Goal: Task Accomplishment & Management: Use online tool/utility

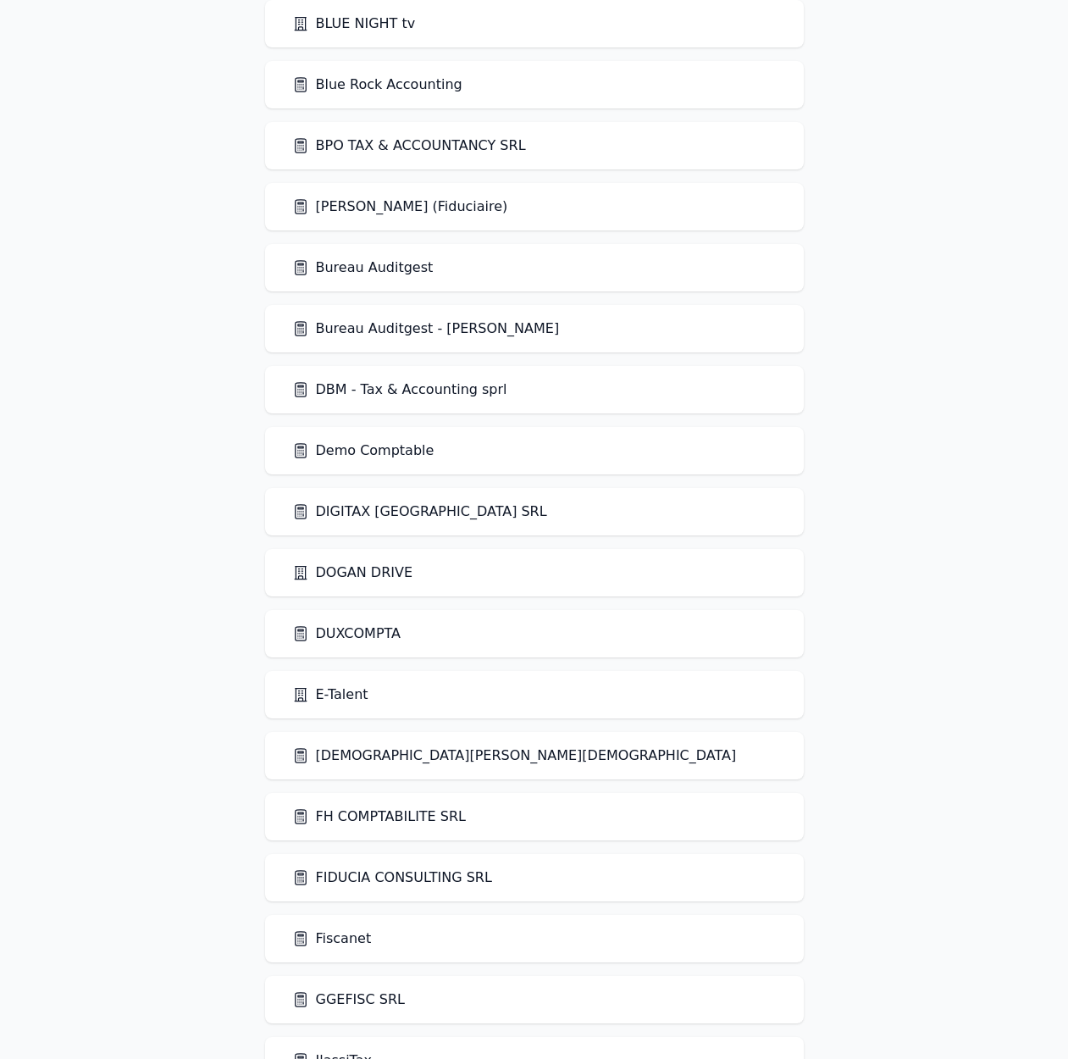
scroll to position [1230, 0]
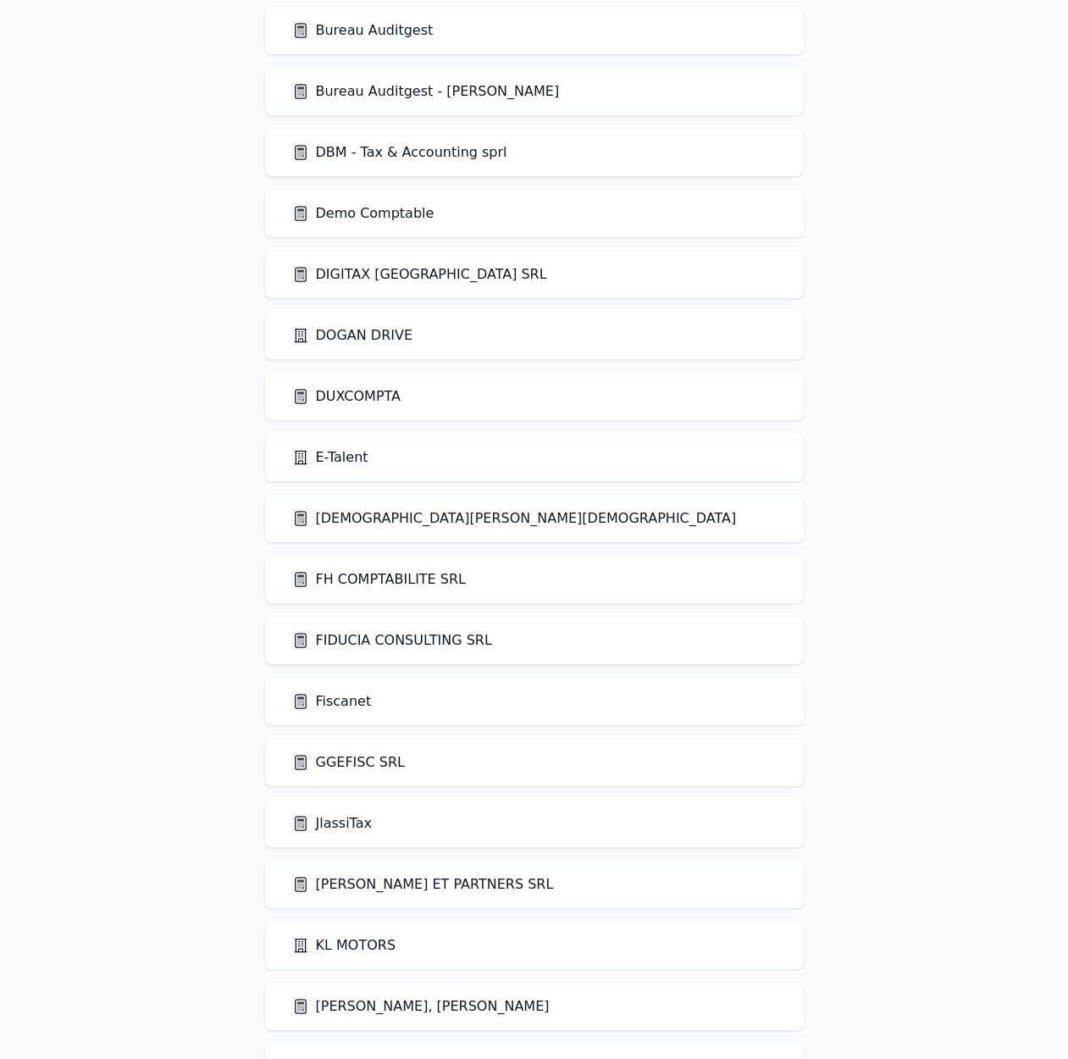
click at [334, 700] on link "Fiscanet" at bounding box center [332, 701] width 80 height 20
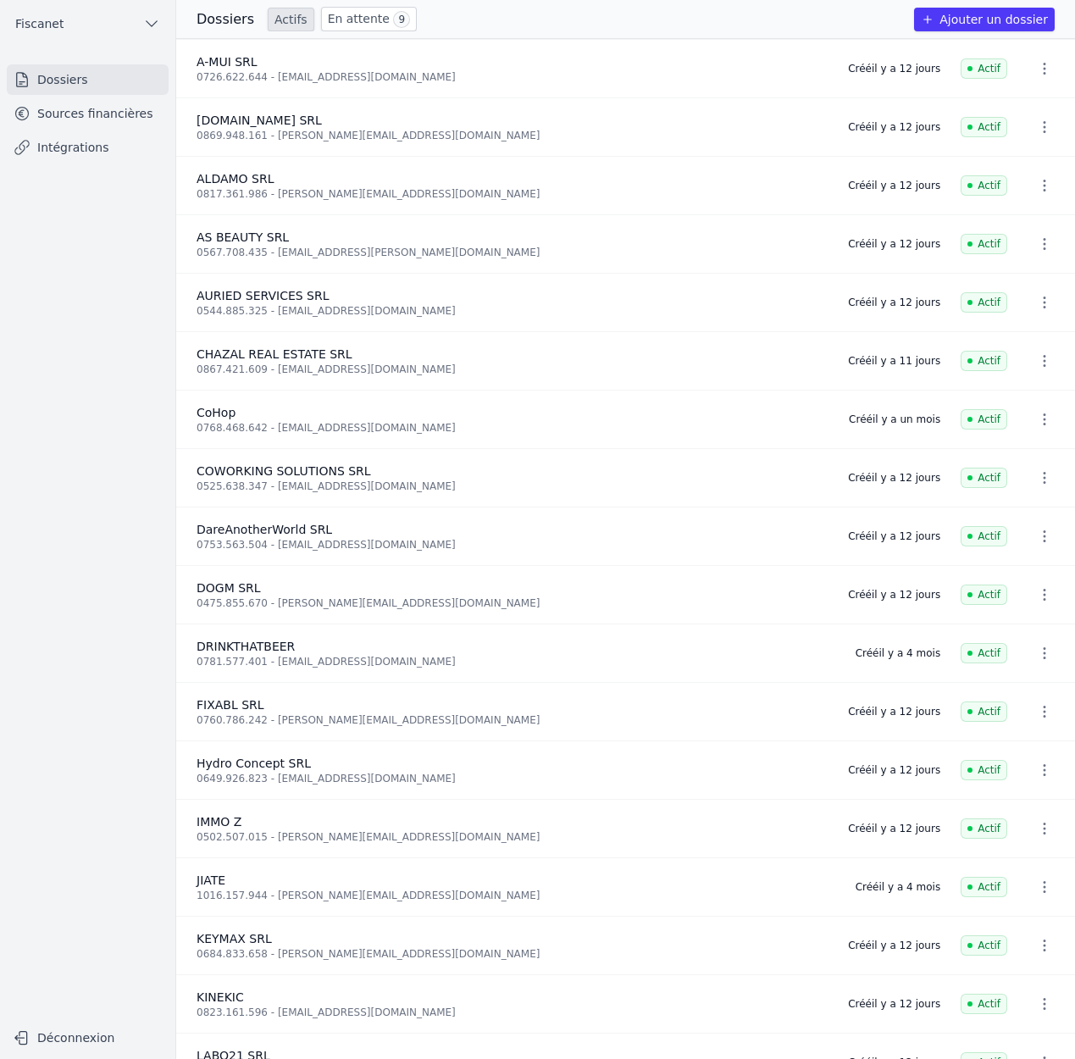
click at [82, 119] on link "Sources financières" at bounding box center [88, 113] width 162 height 30
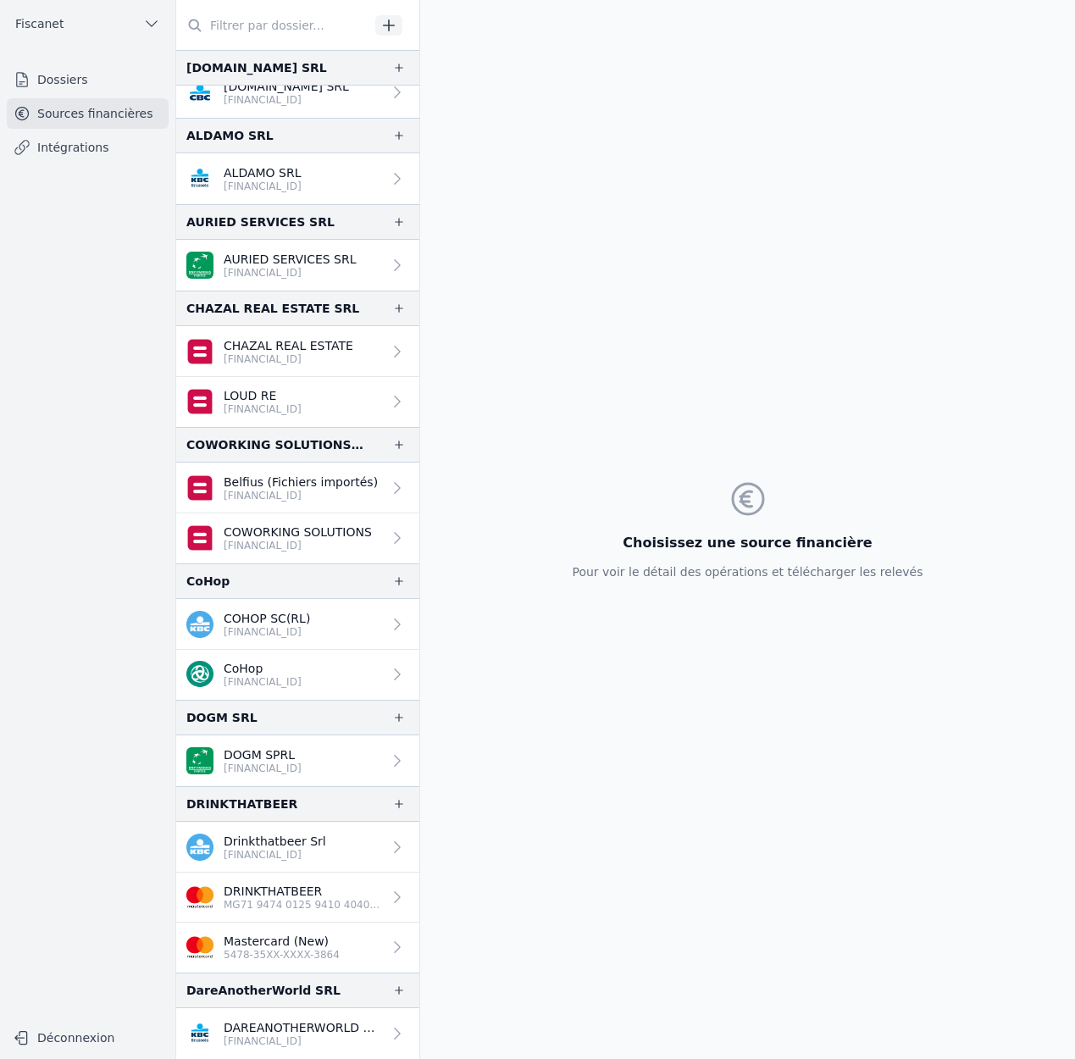
scroll to position [121, 0]
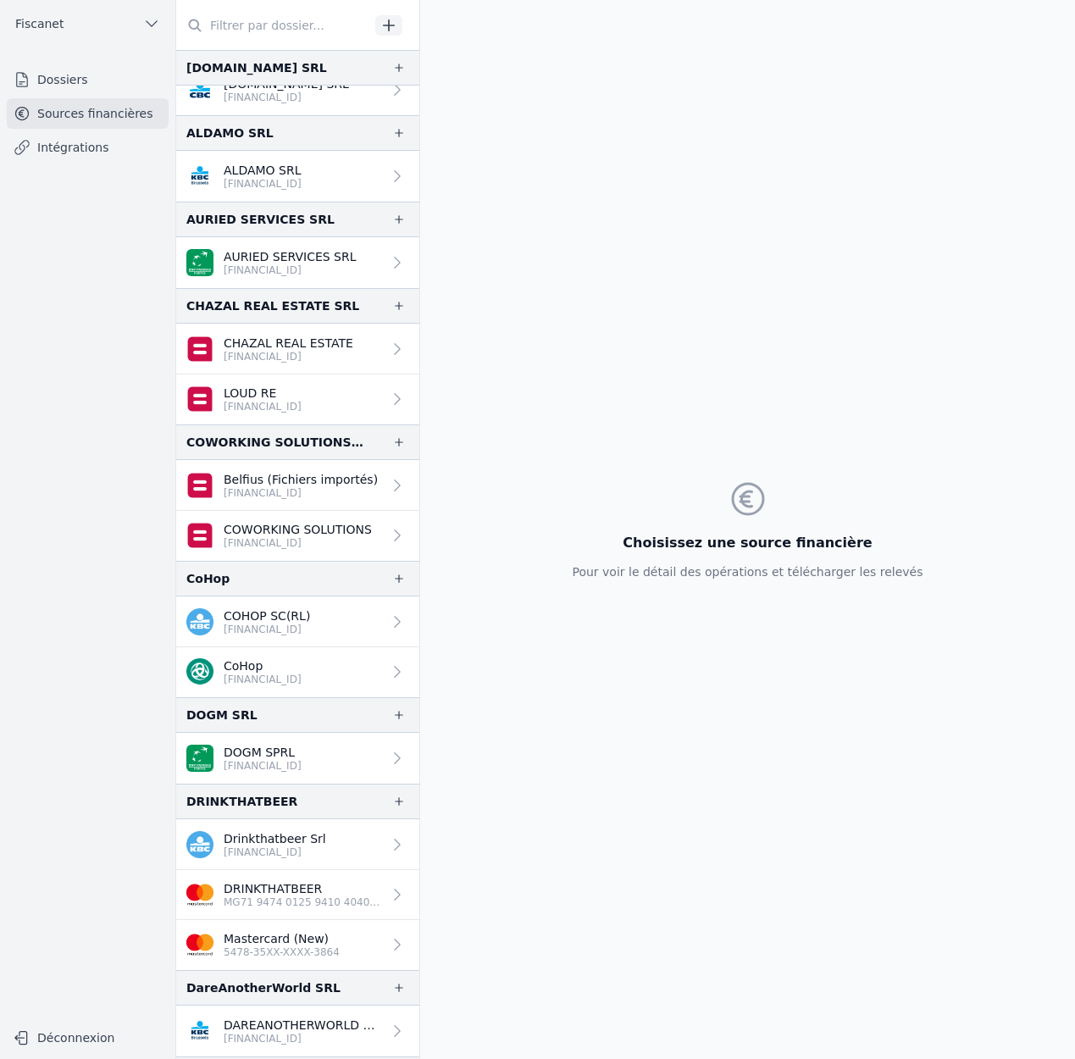
click at [301, 665] on p "CoHop" at bounding box center [263, 665] width 78 height 17
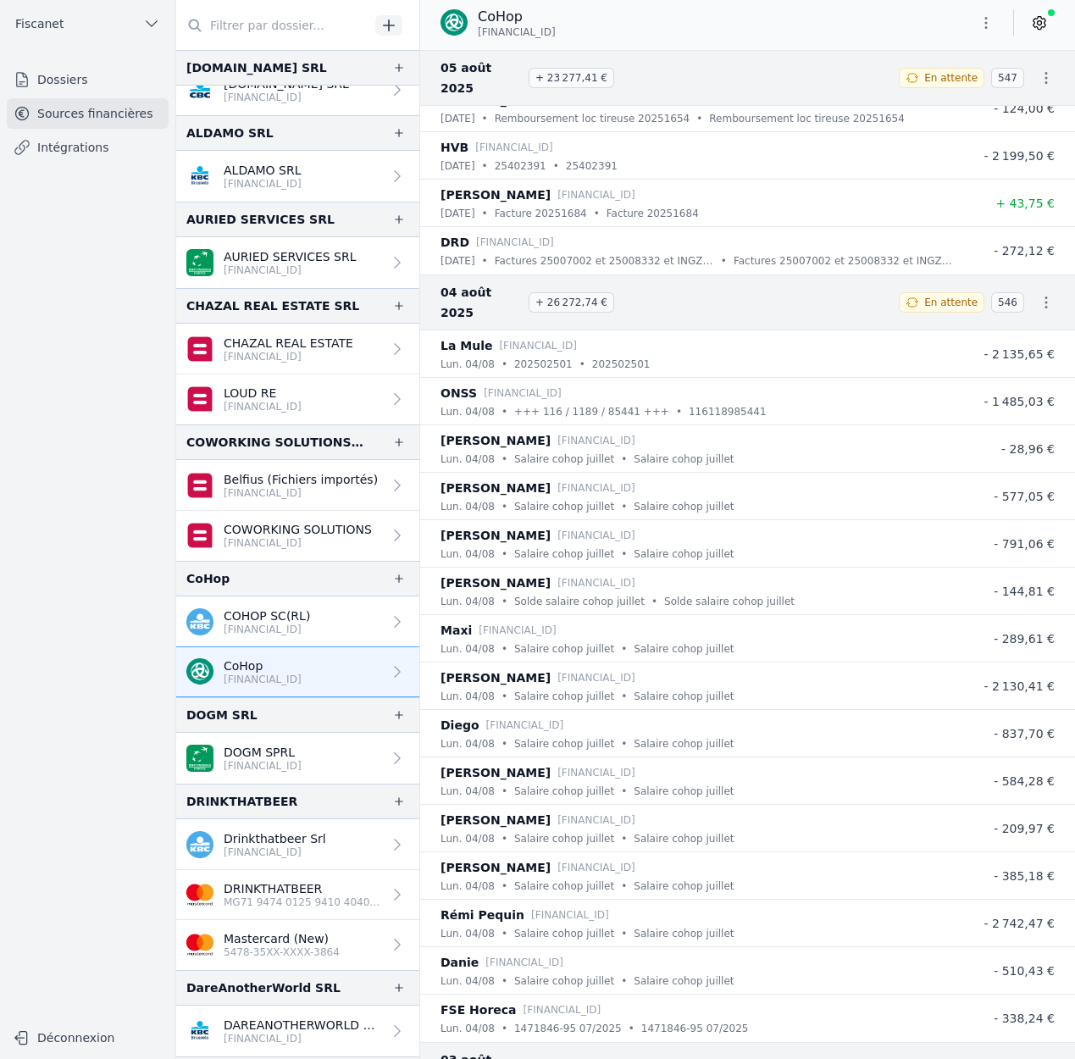
scroll to position [853, 0]
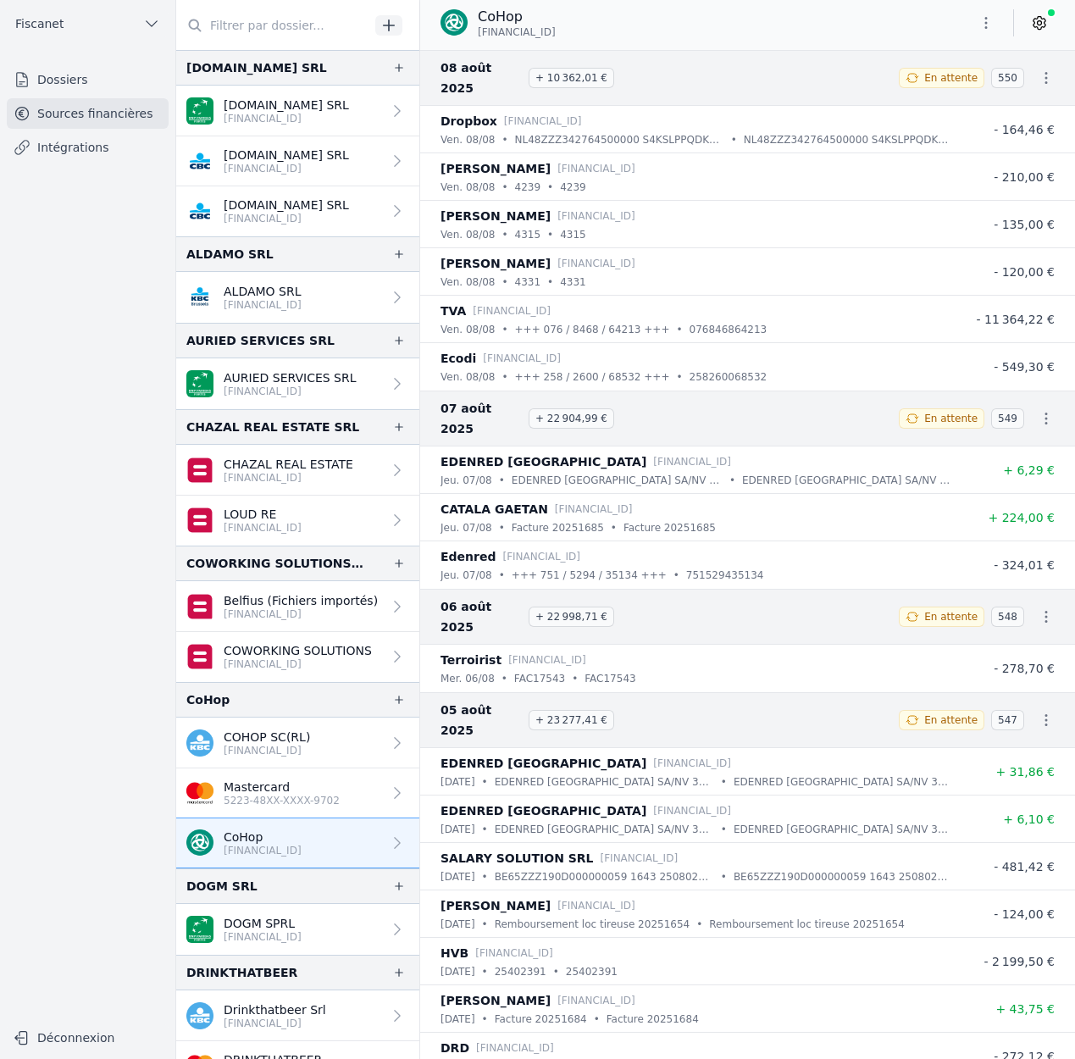
click at [345, 785] on link "Mastercard 5223-48XX-XXXX-9702" at bounding box center [297, 793] width 243 height 50
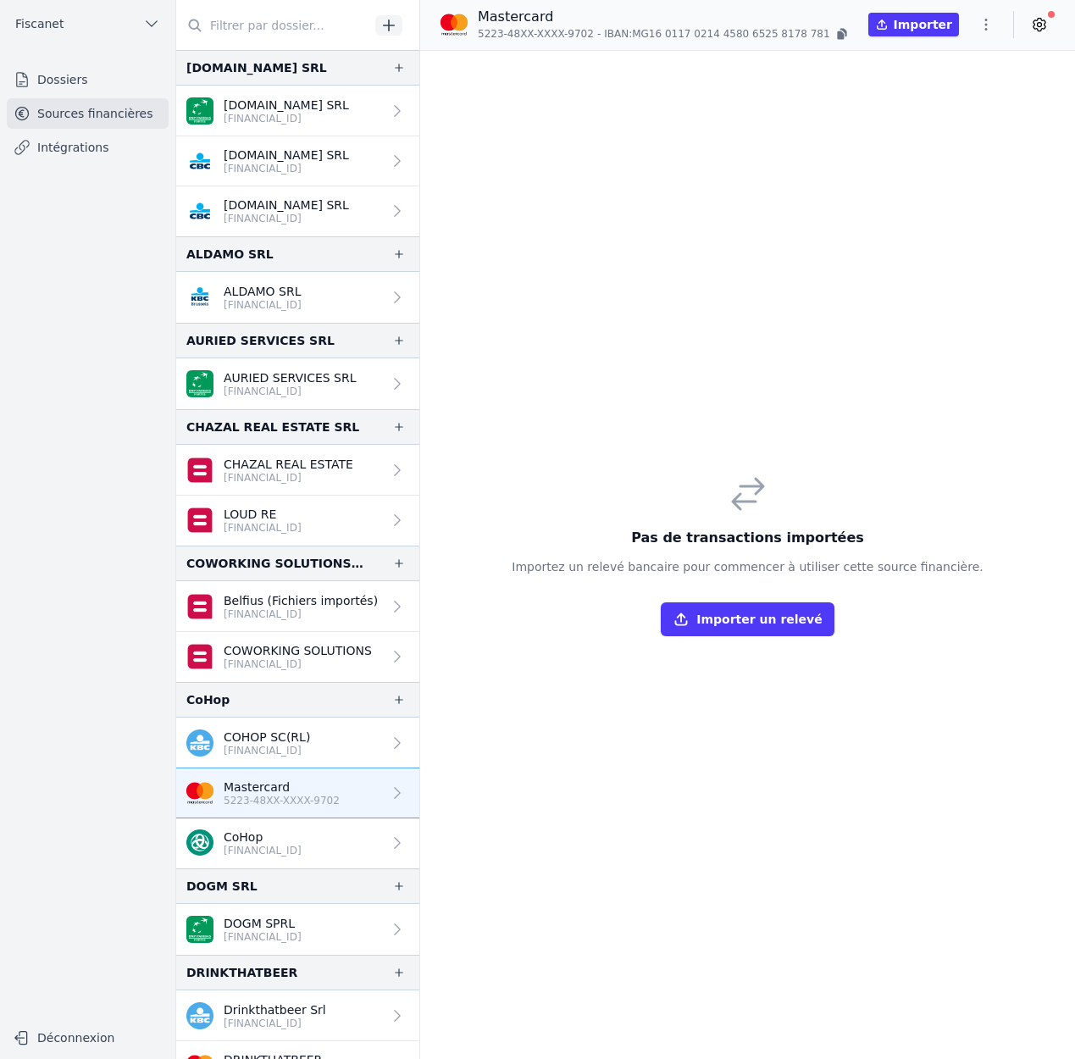
click at [991, 24] on icon "button" at bounding box center [985, 24] width 17 height 17
click at [933, 121] on button "Import CSV *" at bounding box center [945, 123] width 122 height 31
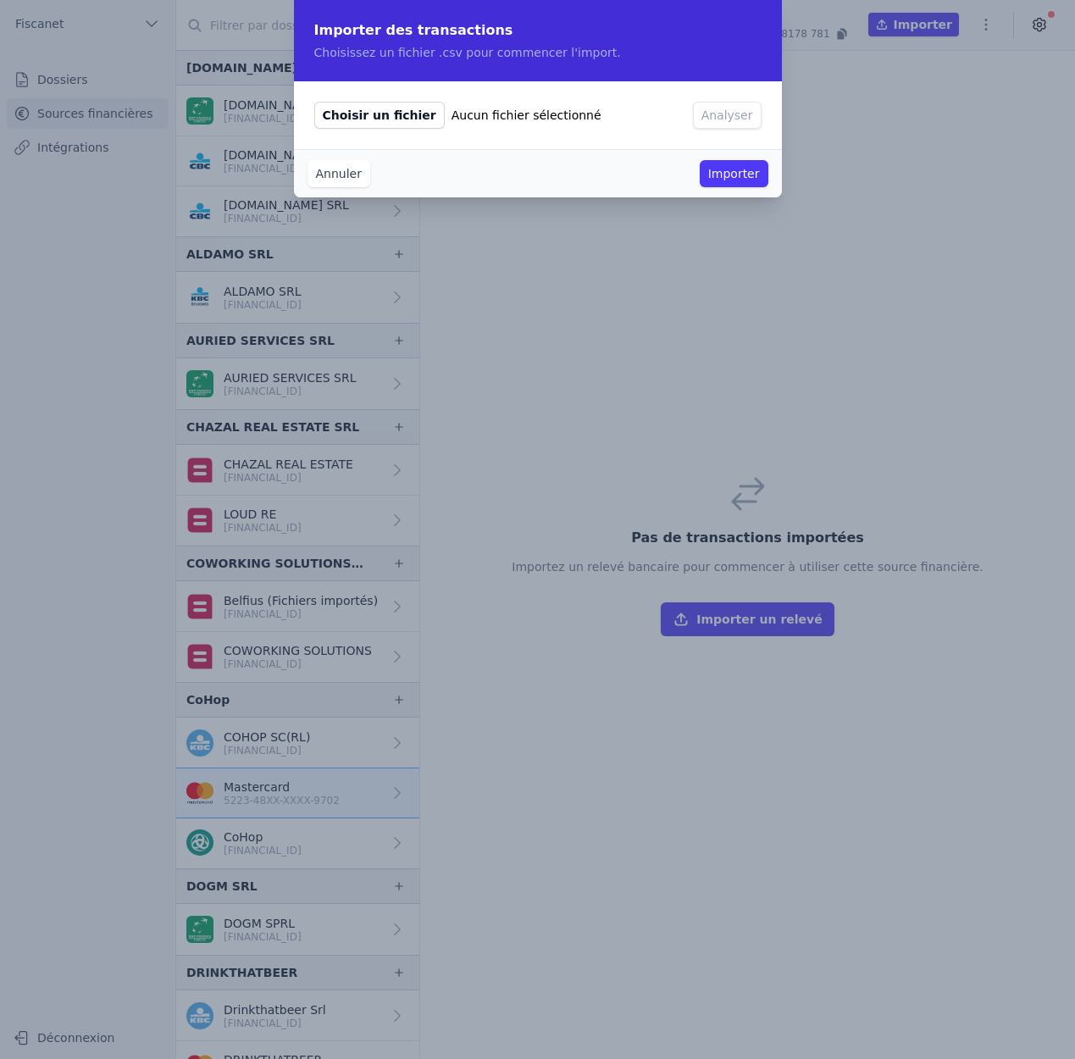
click at [372, 115] on span "Choisir un fichier" at bounding box center [379, 115] width 130 height 27
click at [314, 102] on input "Choisir un fichier Aucun fichier sélectionné" at bounding box center [313, 101] width 1 height 1
type input "C:\fakepath\import-today.csv"
click at [730, 116] on button "Analyser" at bounding box center [727, 115] width 69 height 27
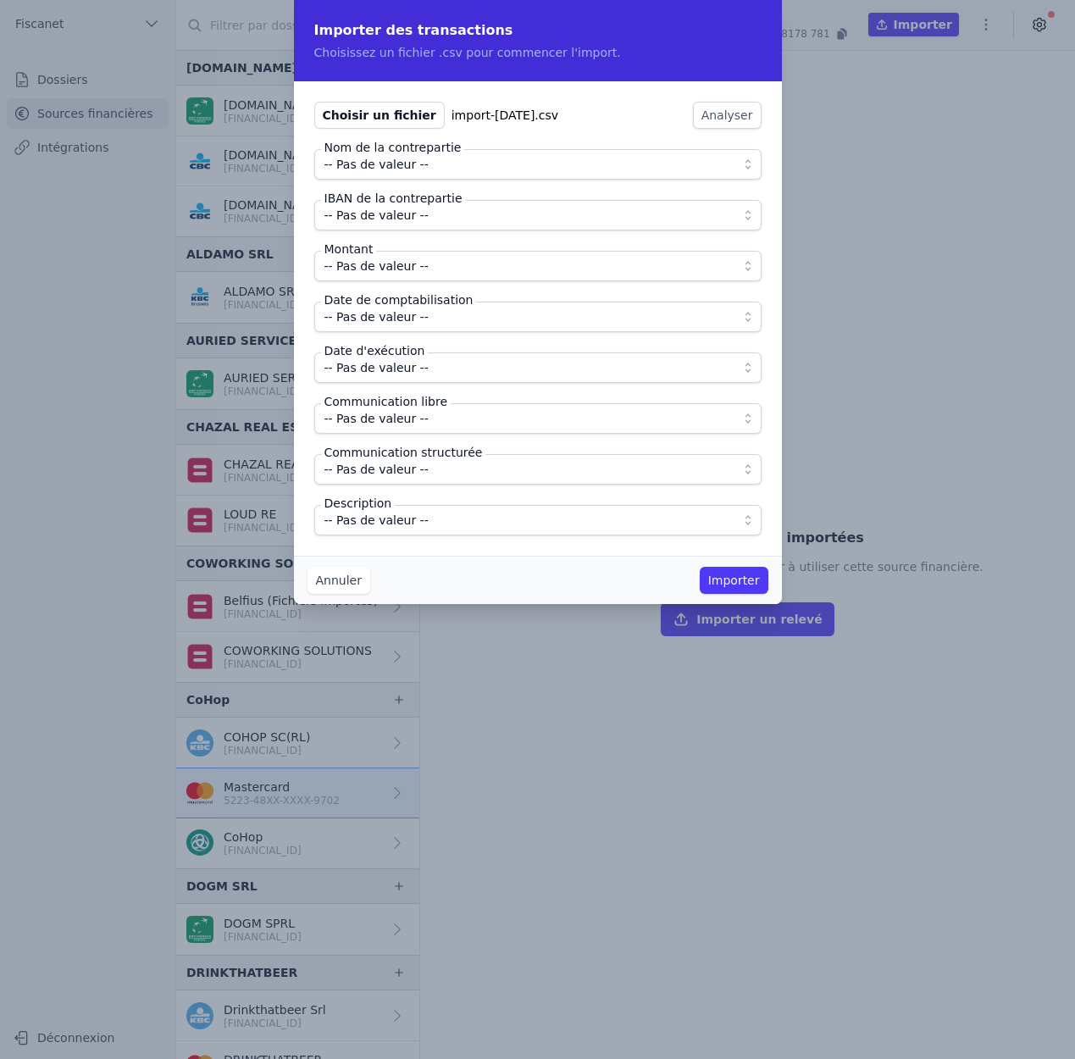
click at [385, 157] on span "-- Pas de valeur --" at bounding box center [376, 164] width 104 height 20
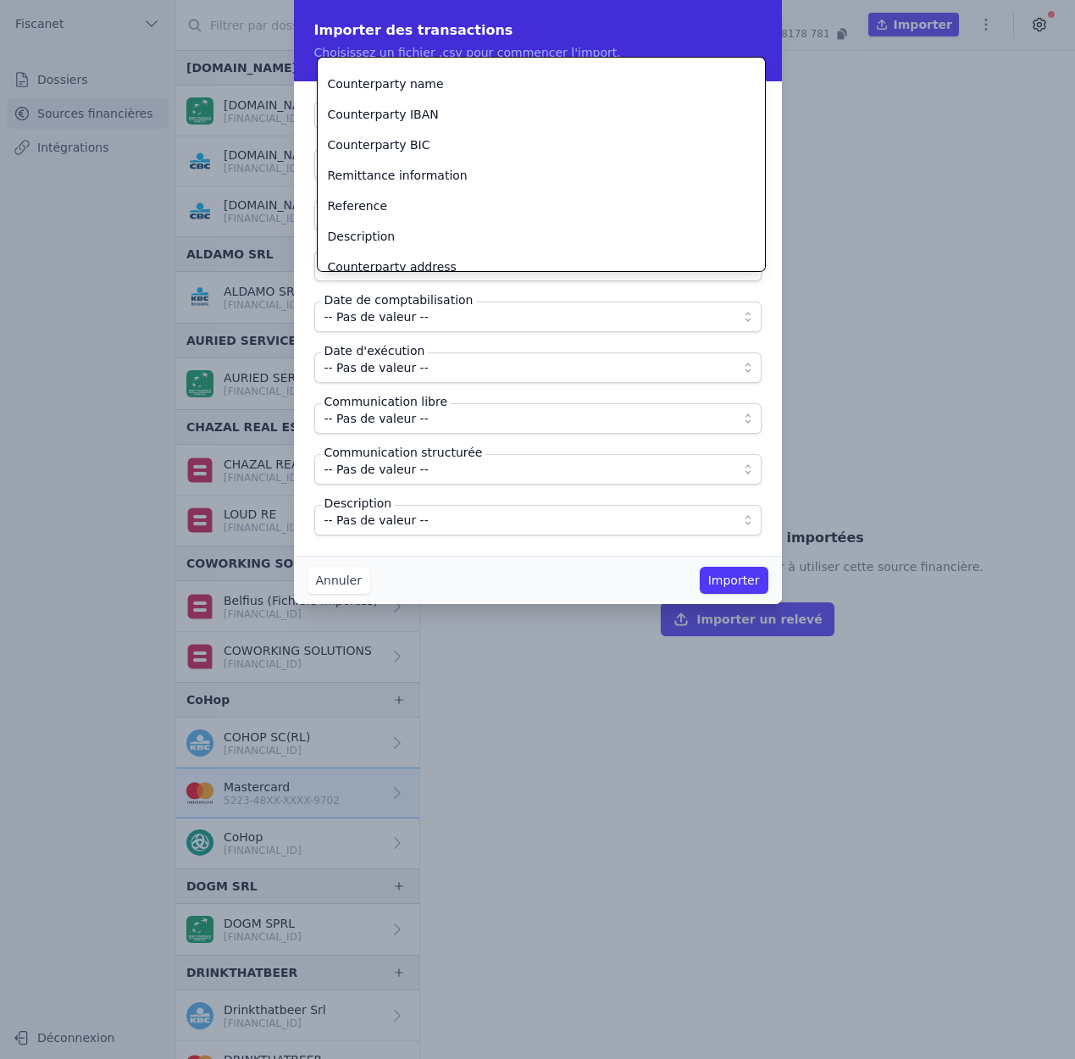
scroll to position [105, 0]
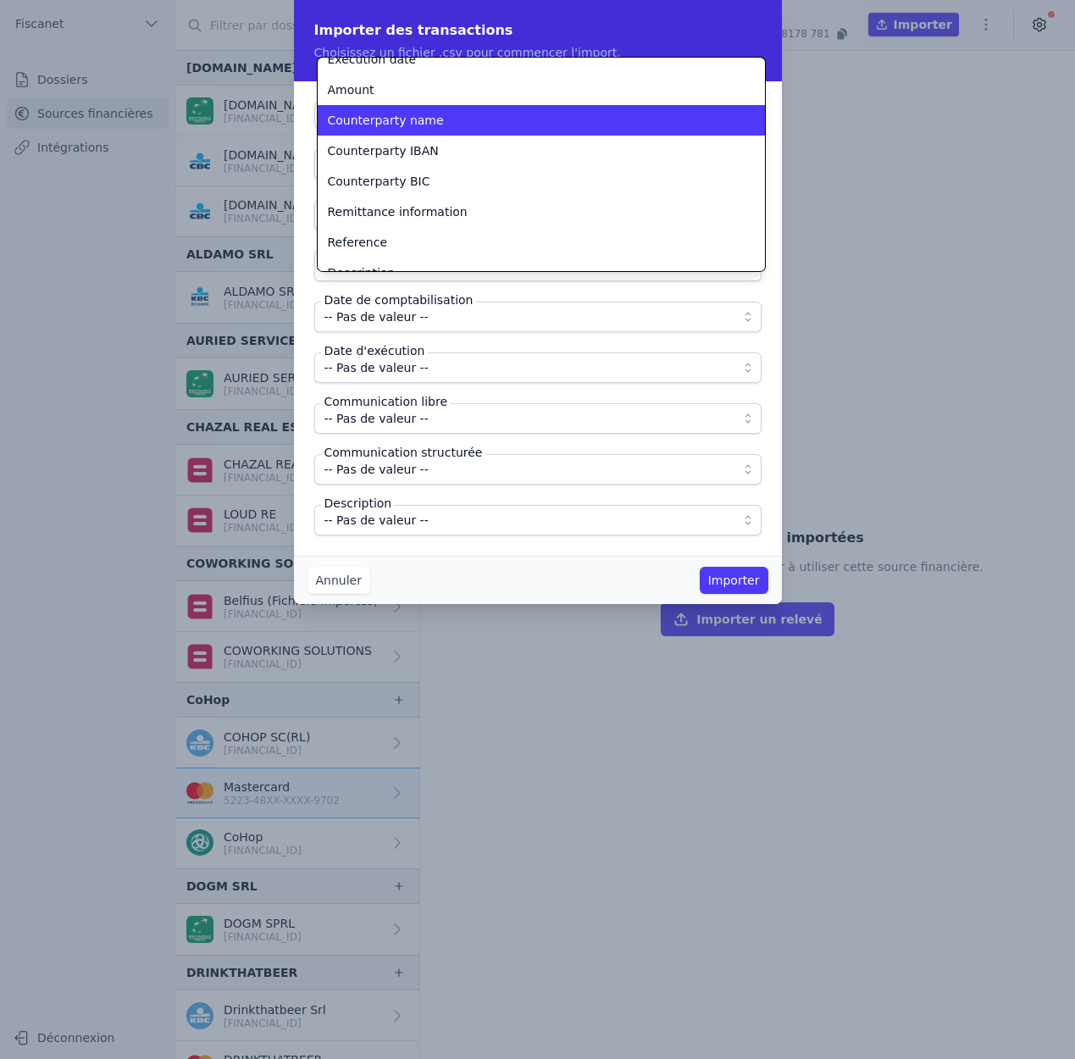
click at [430, 126] on span "Counterparty name" at bounding box center [386, 120] width 116 height 17
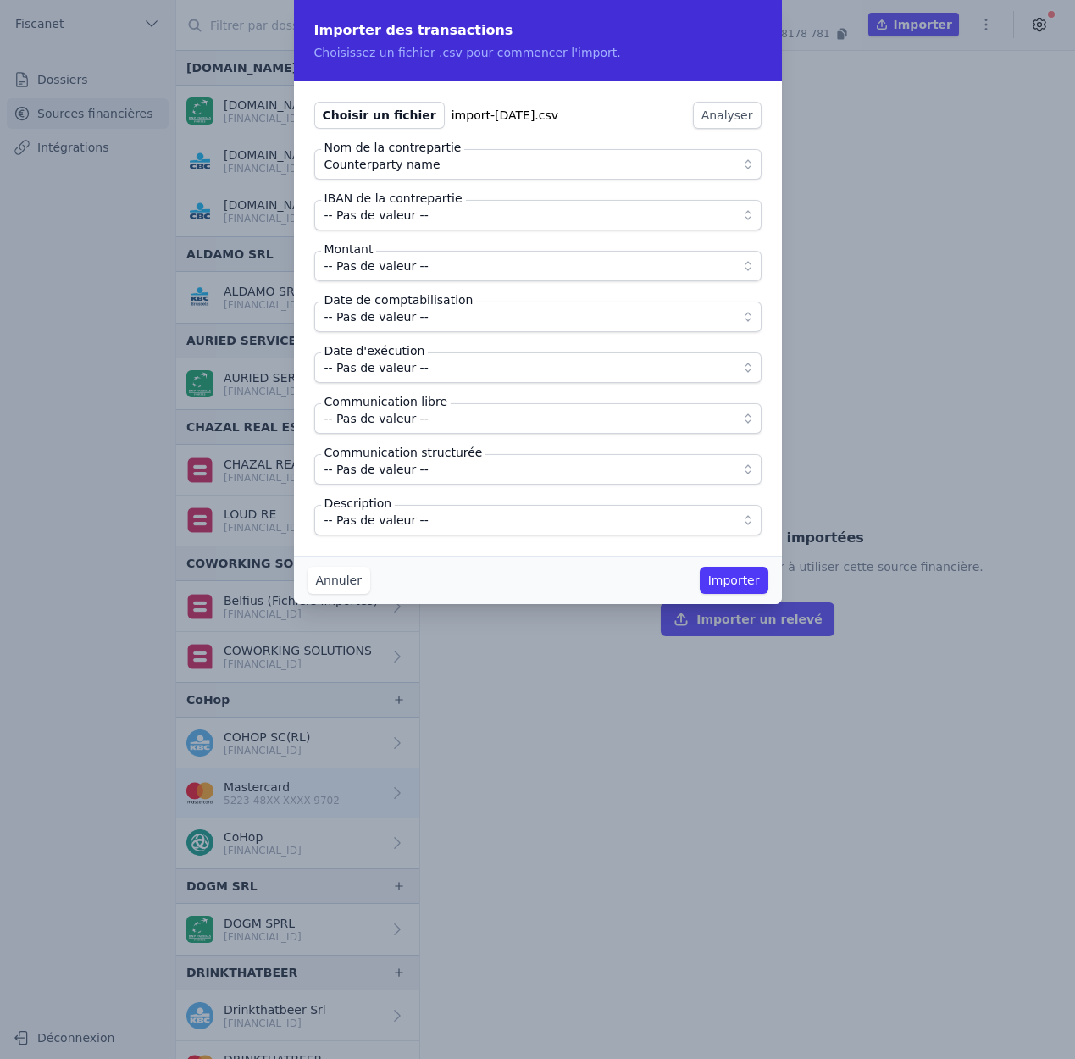
click at [406, 221] on span "-- Pas de valeur --" at bounding box center [376, 215] width 104 height 20
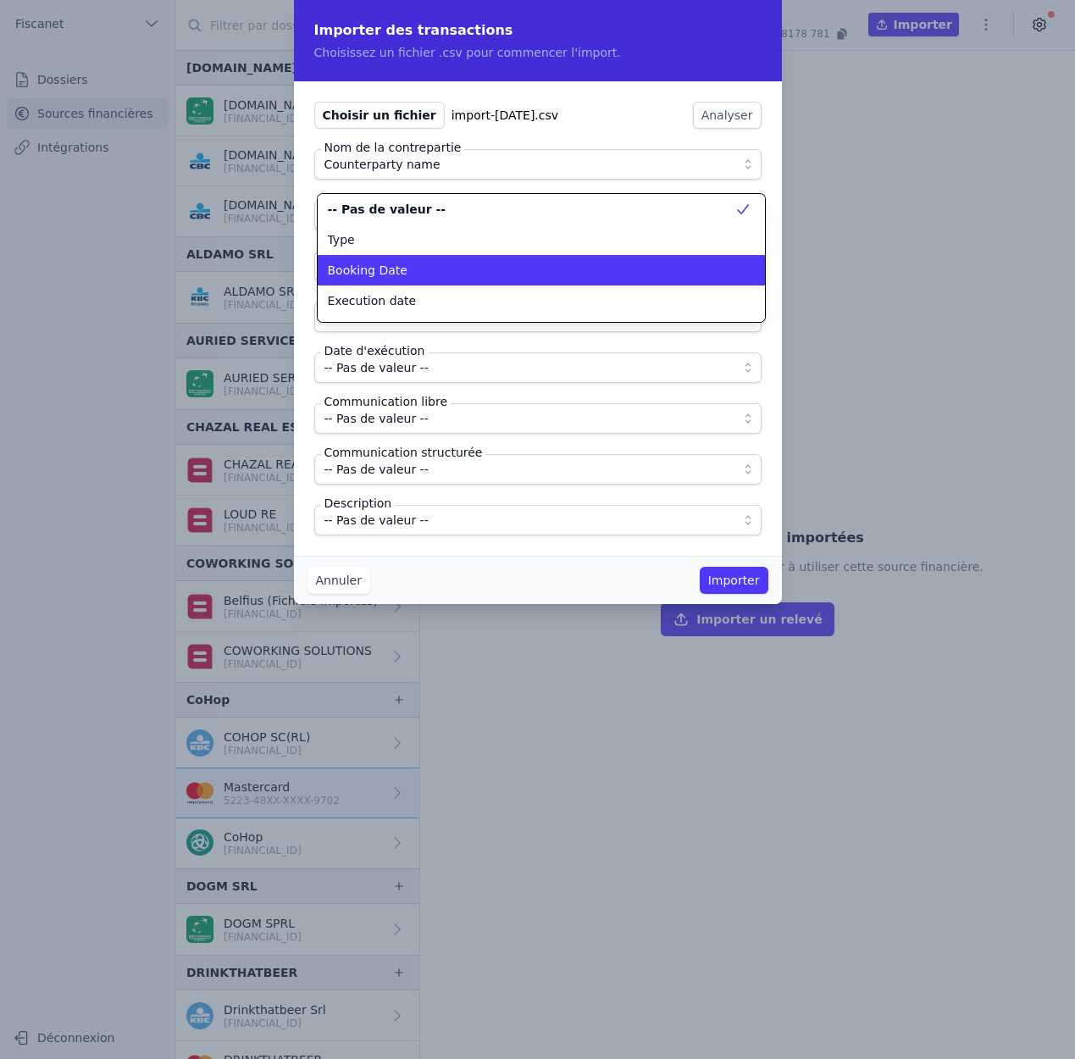
scroll to position [75, 0]
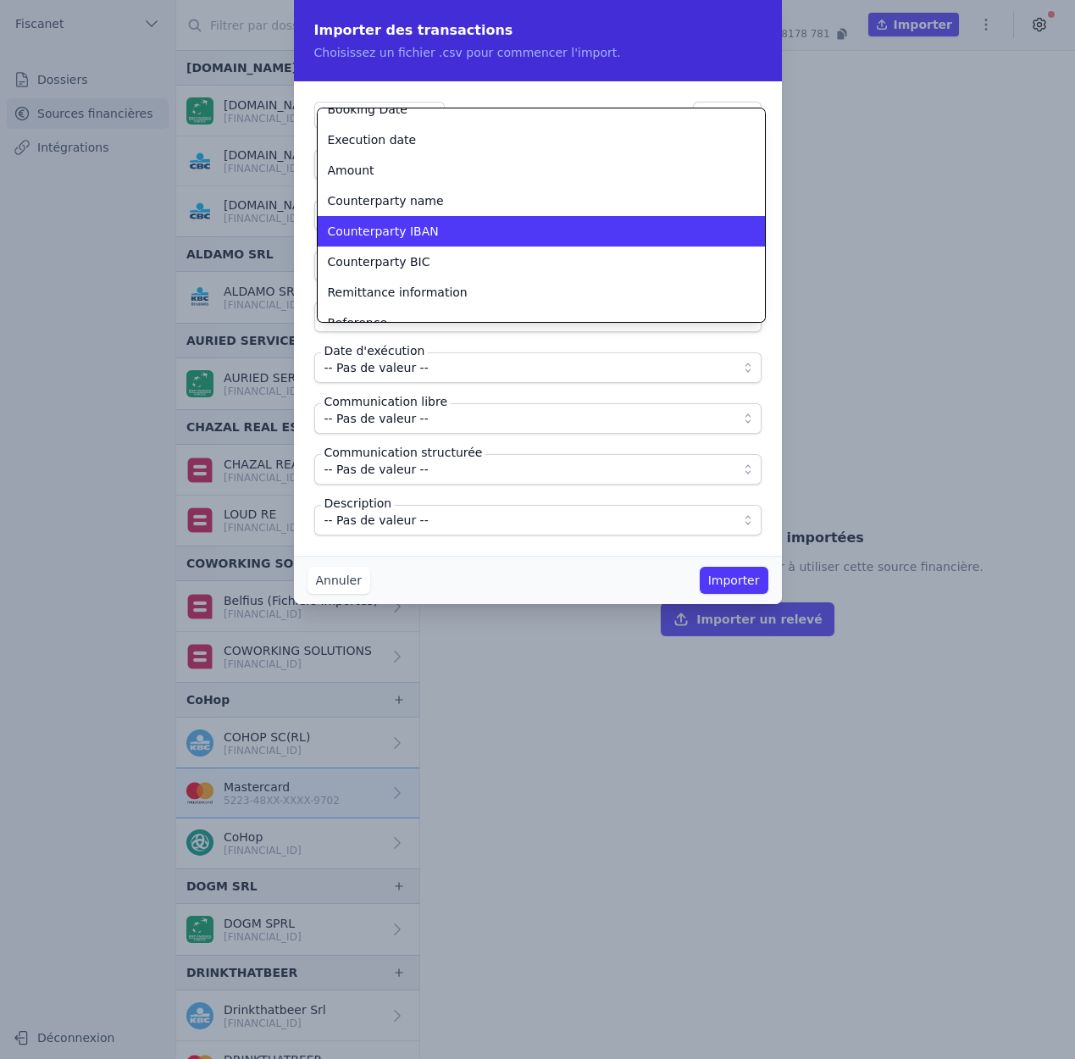
click at [418, 224] on span "Counterparty IBAN" at bounding box center [383, 231] width 111 height 17
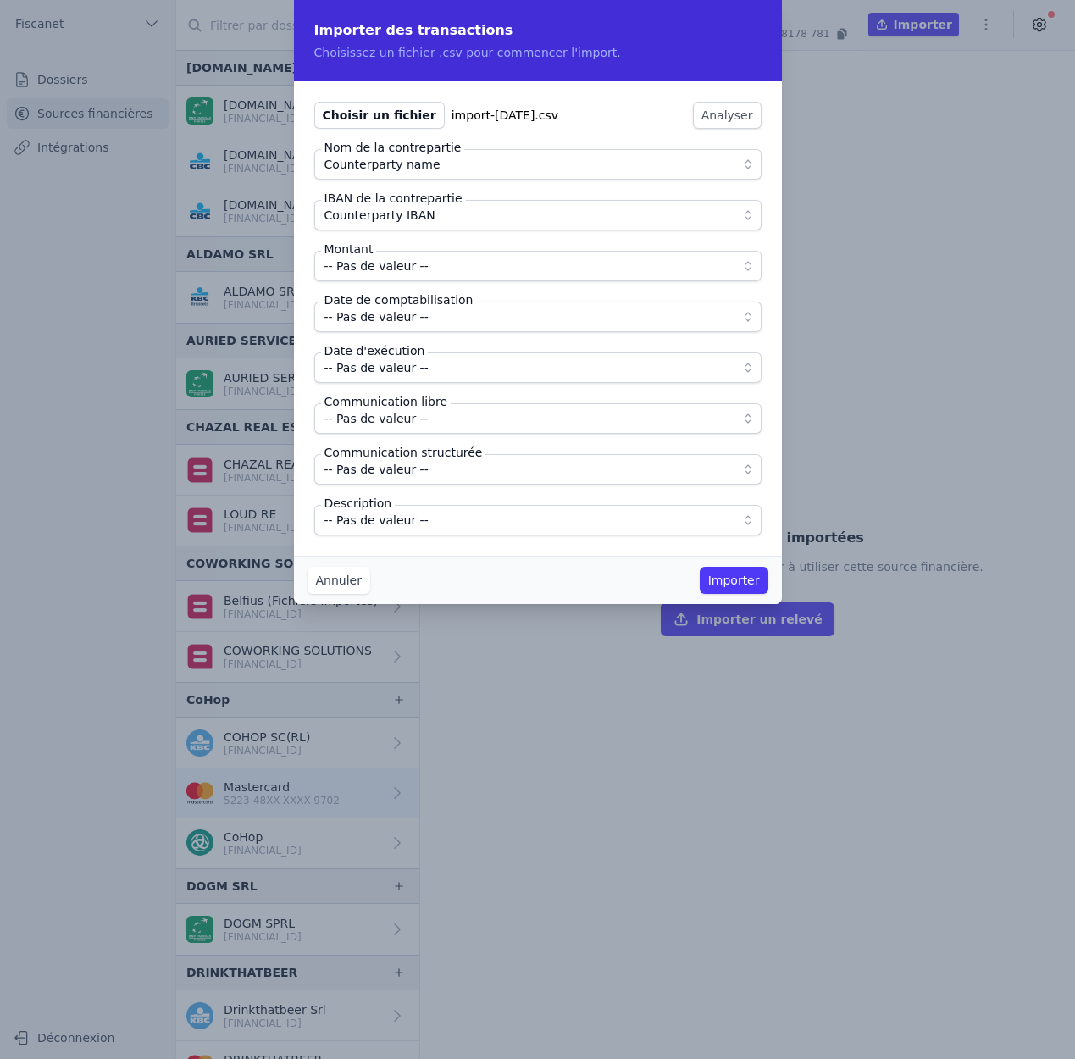
click at [449, 264] on span "-- Pas de valeur --" at bounding box center [525, 266] width 403 height 20
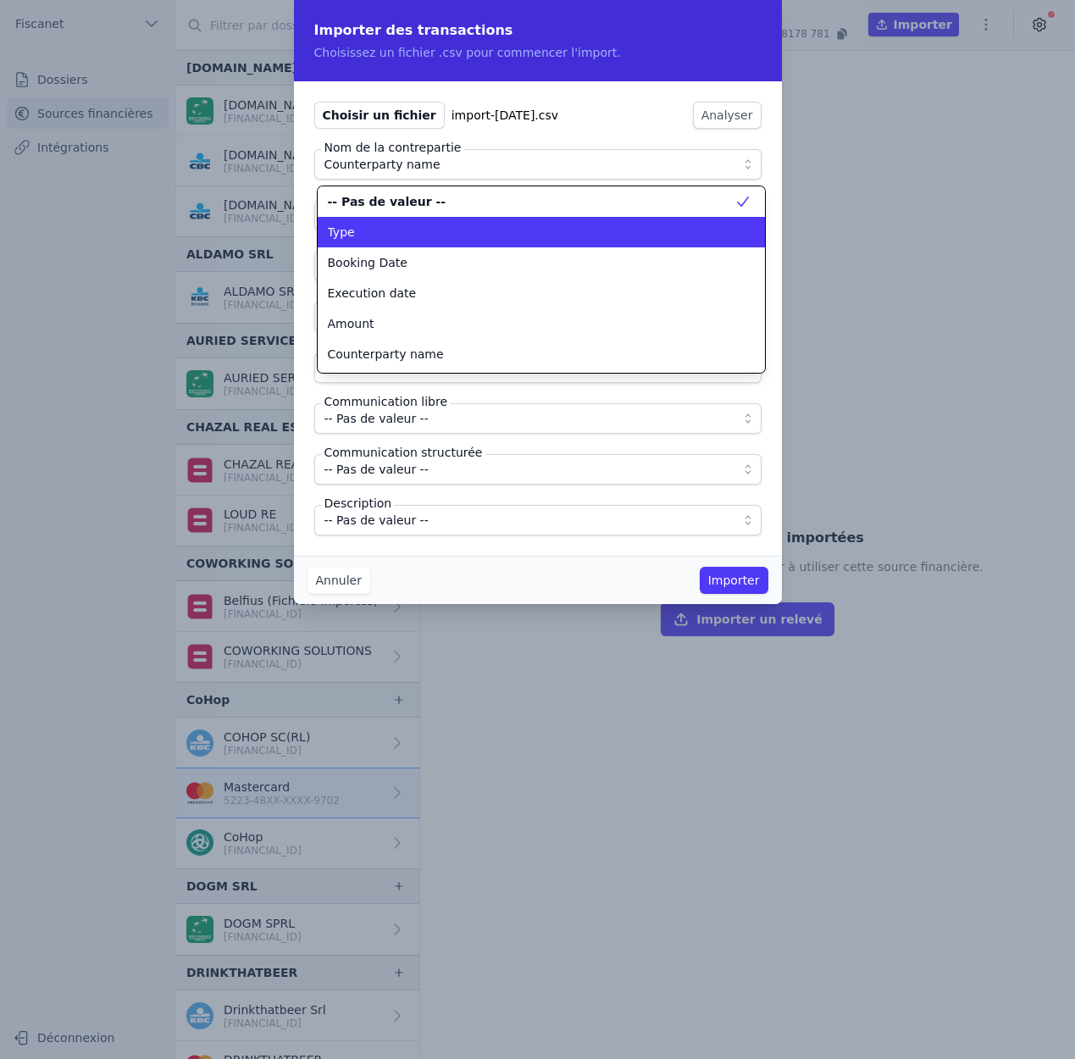
scroll to position [0, 0]
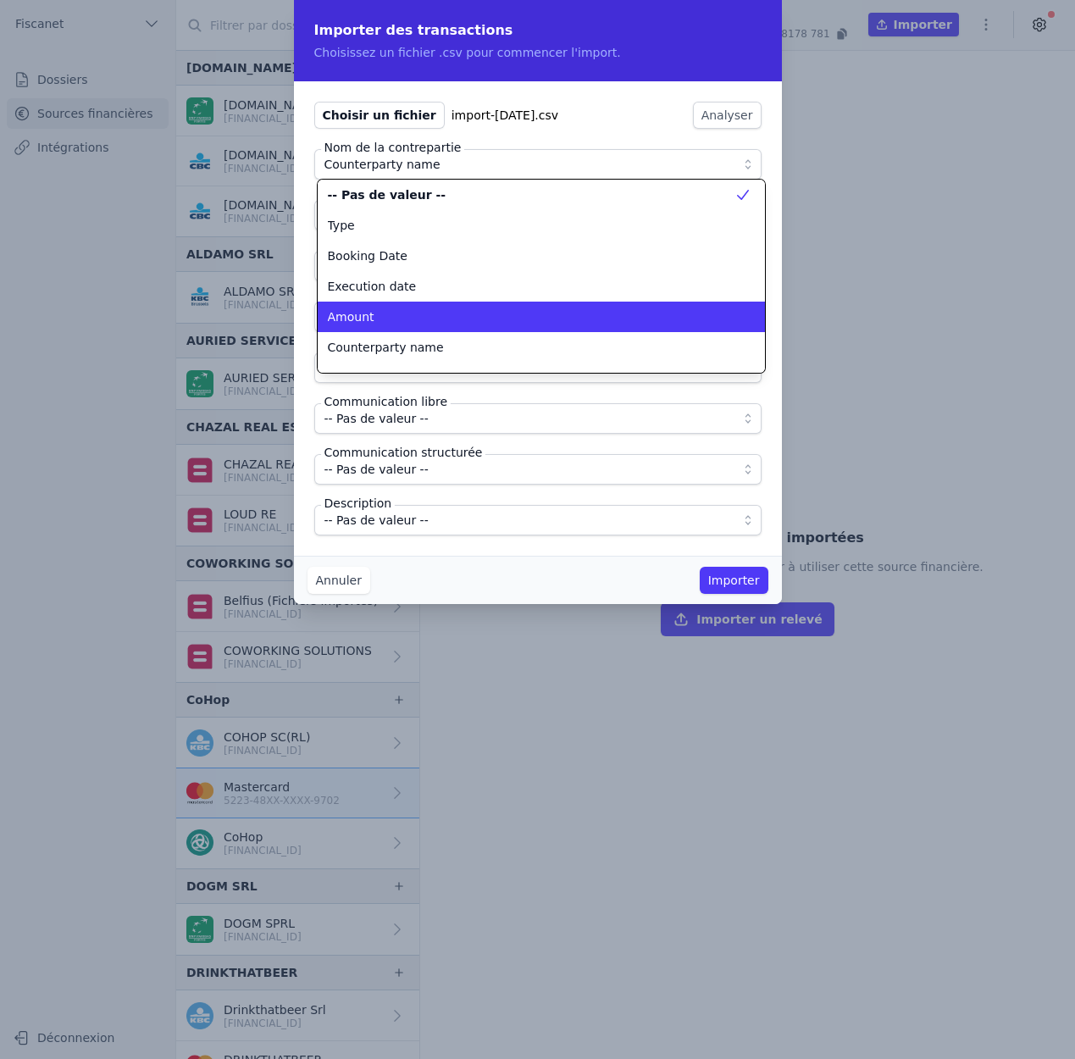
click at [419, 315] on div "Amount" at bounding box center [531, 316] width 406 height 17
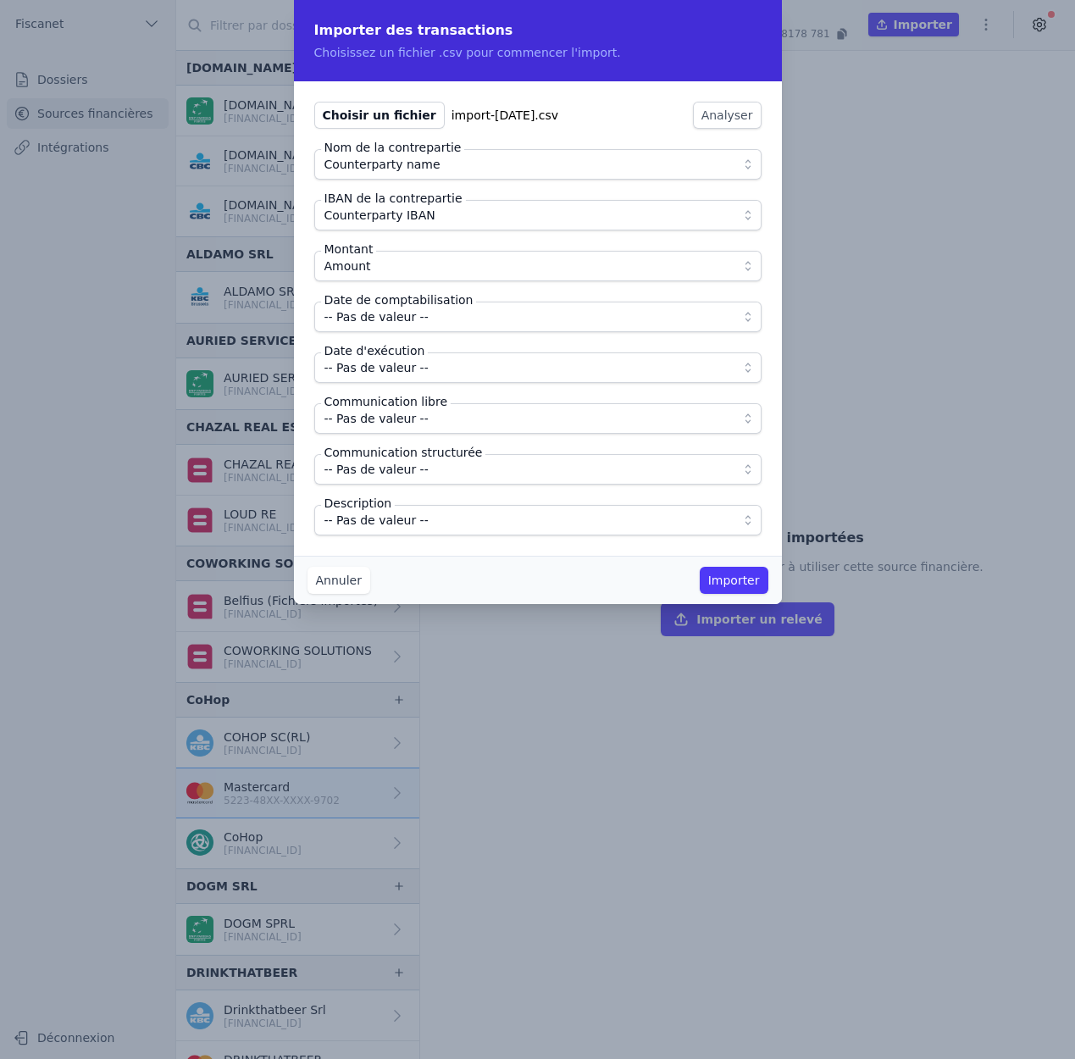
click at [451, 311] on span "-- Pas de valeur --" at bounding box center [525, 317] width 403 height 20
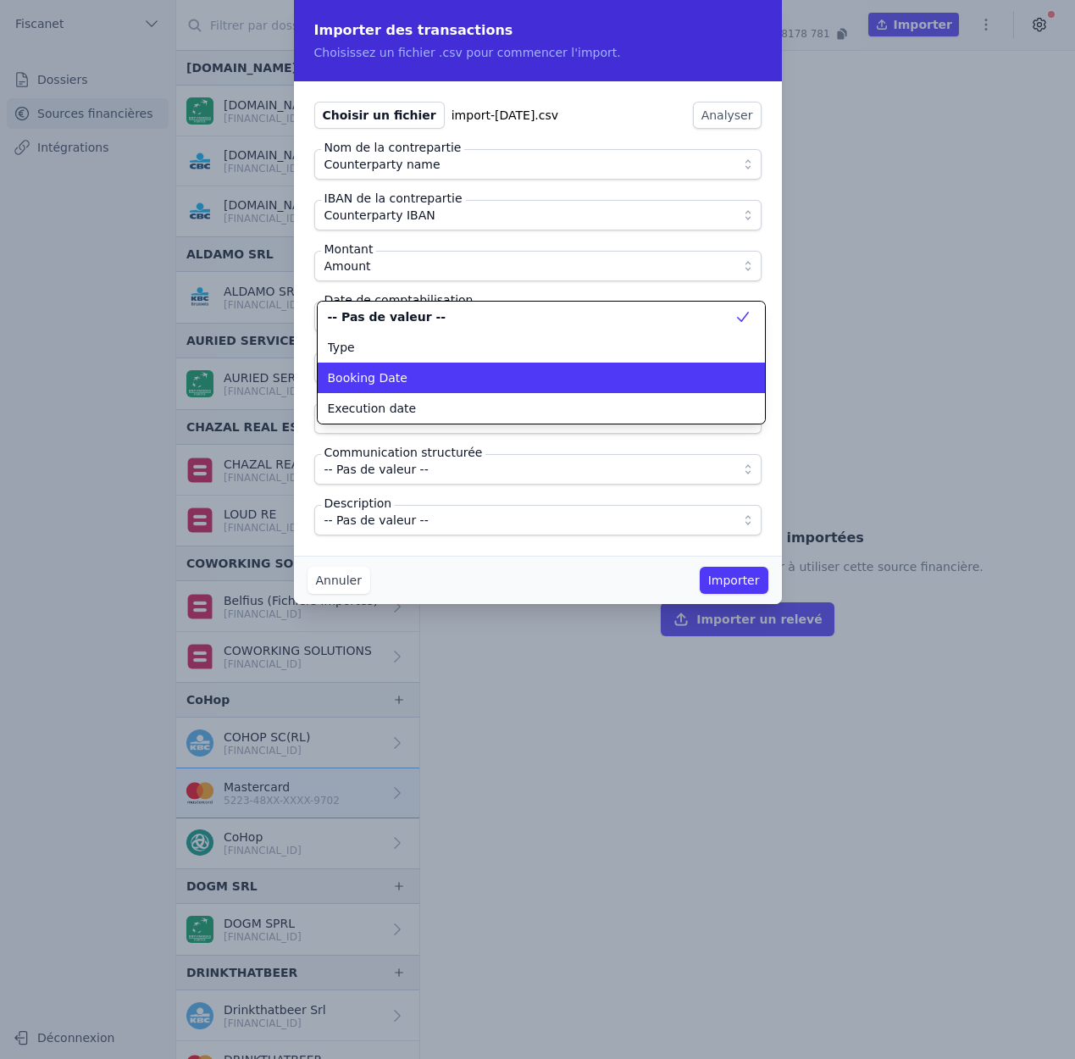
click at [435, 390] on li "Booking Date" at bounding box center [541, 377] width 447 height 30
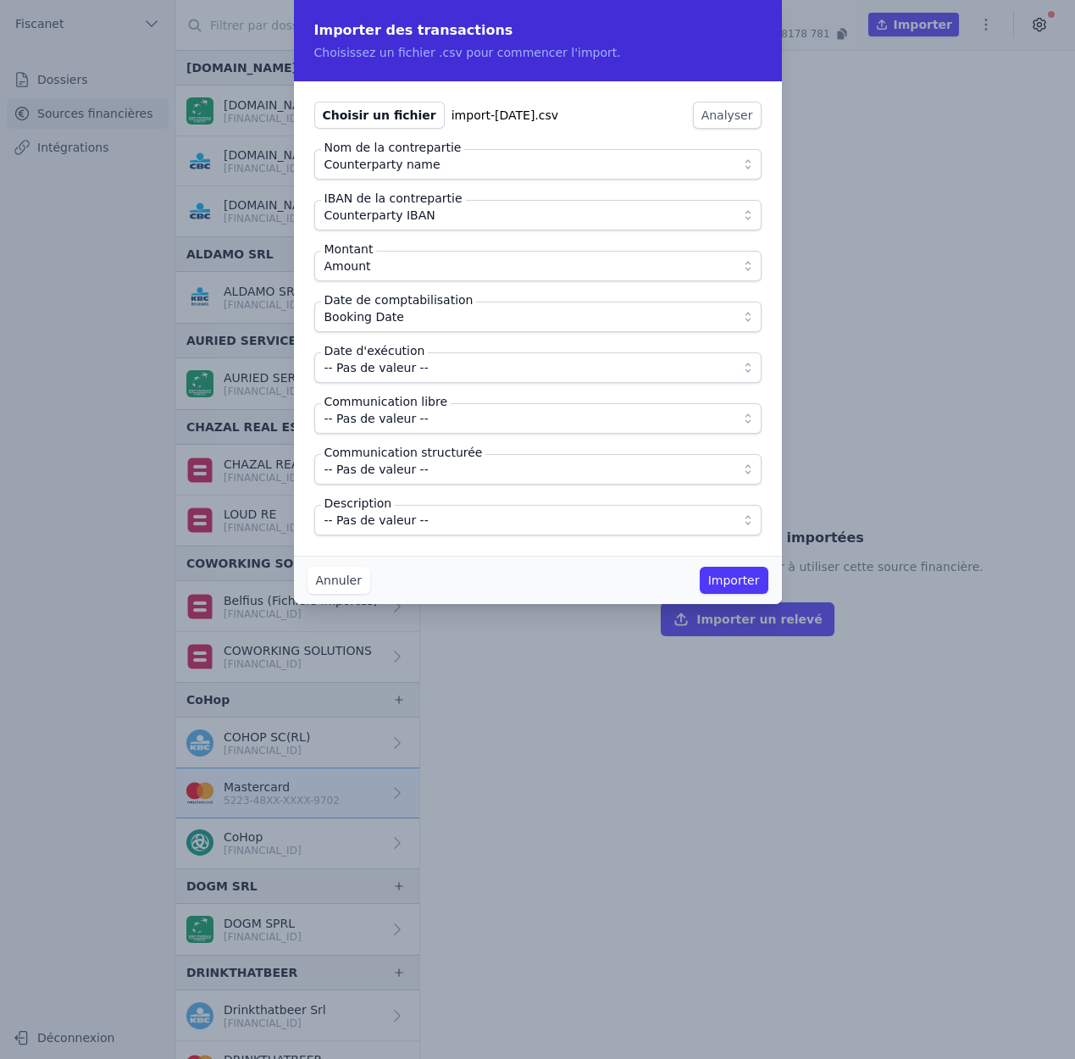
click at [420, 370] on span "-- Pas de valeur --" at bounding box center [376, 367] width 104 height 20
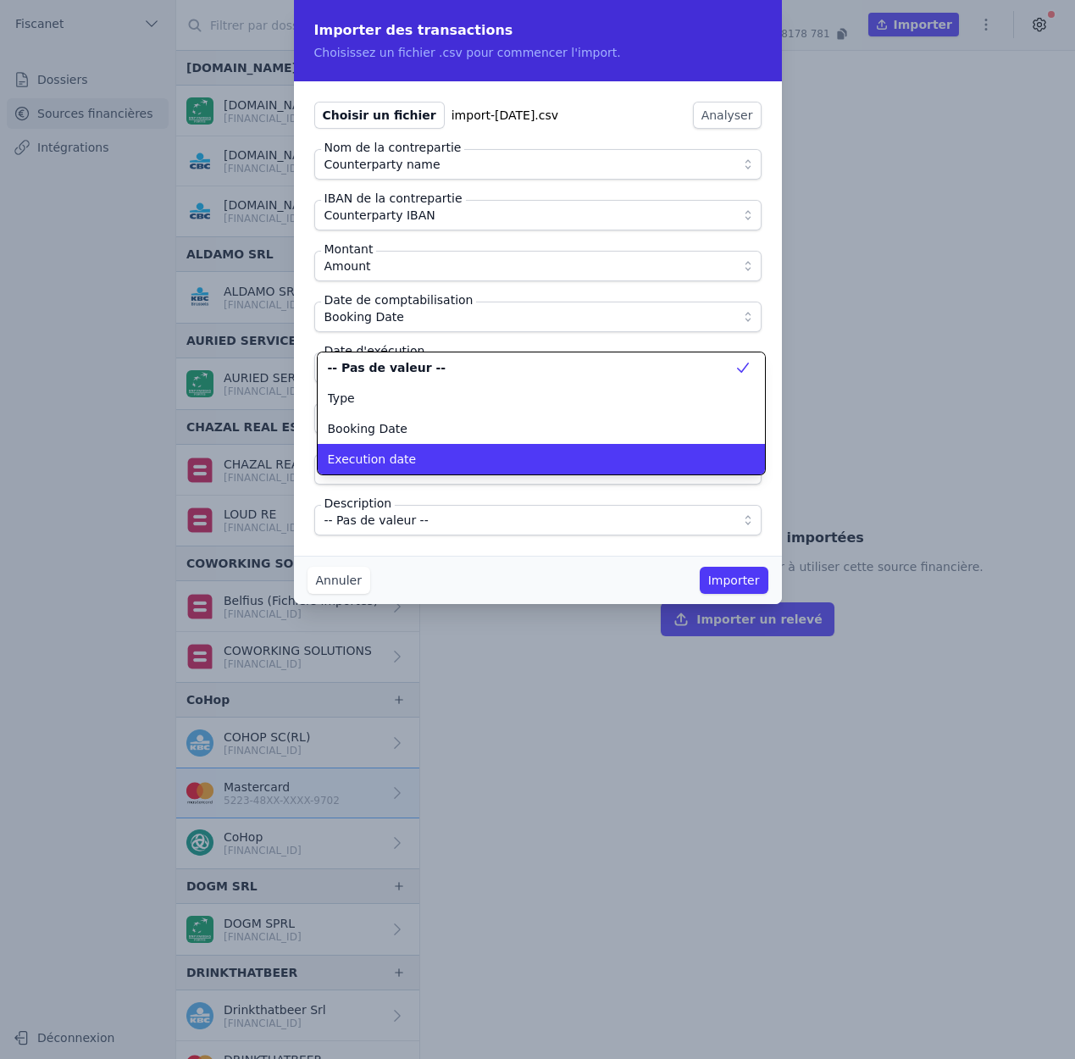
click at [413, 450] on li "Execution date" at bounding box center [541, 459] width 447 height 30
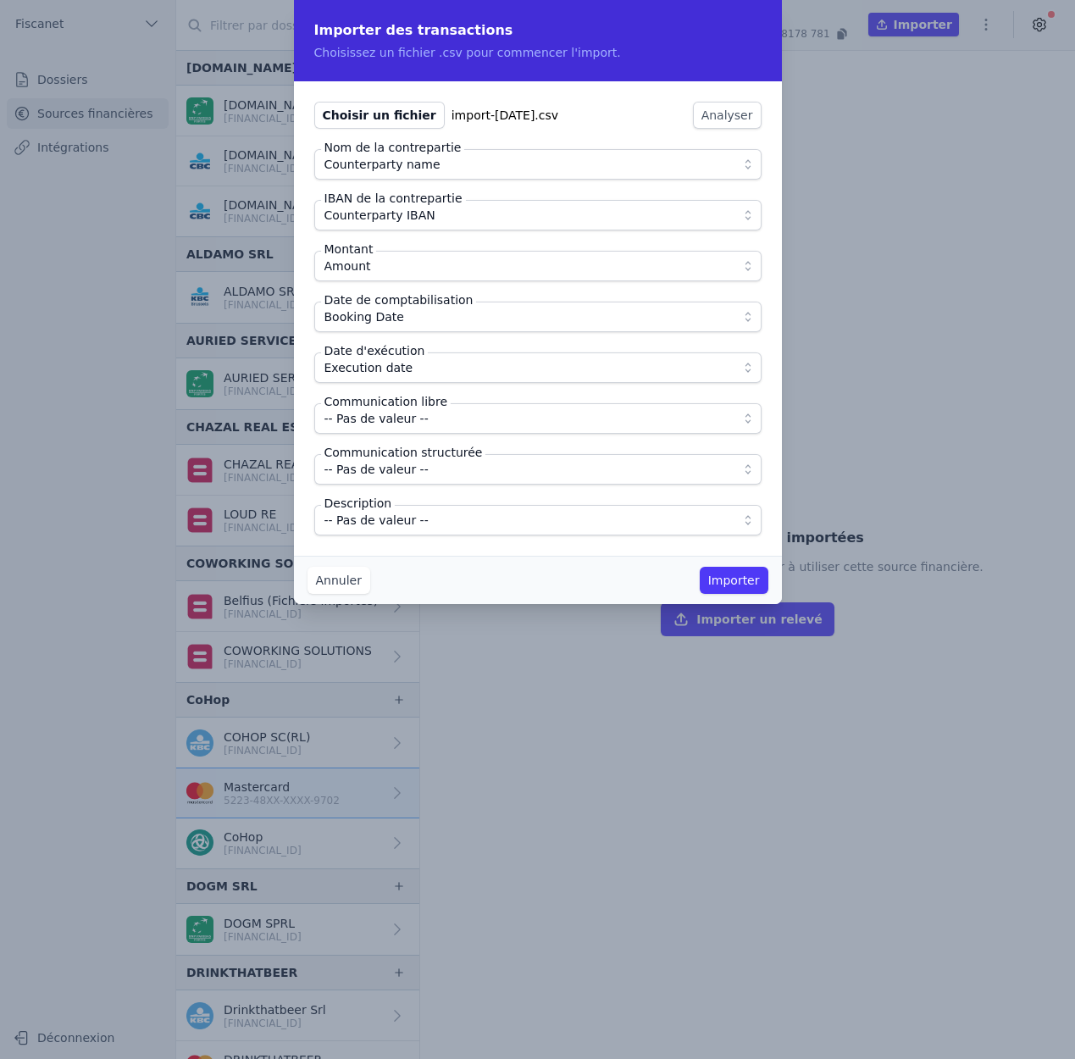
click at [428, 412] on span "-- Pas de valeur --" at bounding box center [525, 418] width 403 height 20
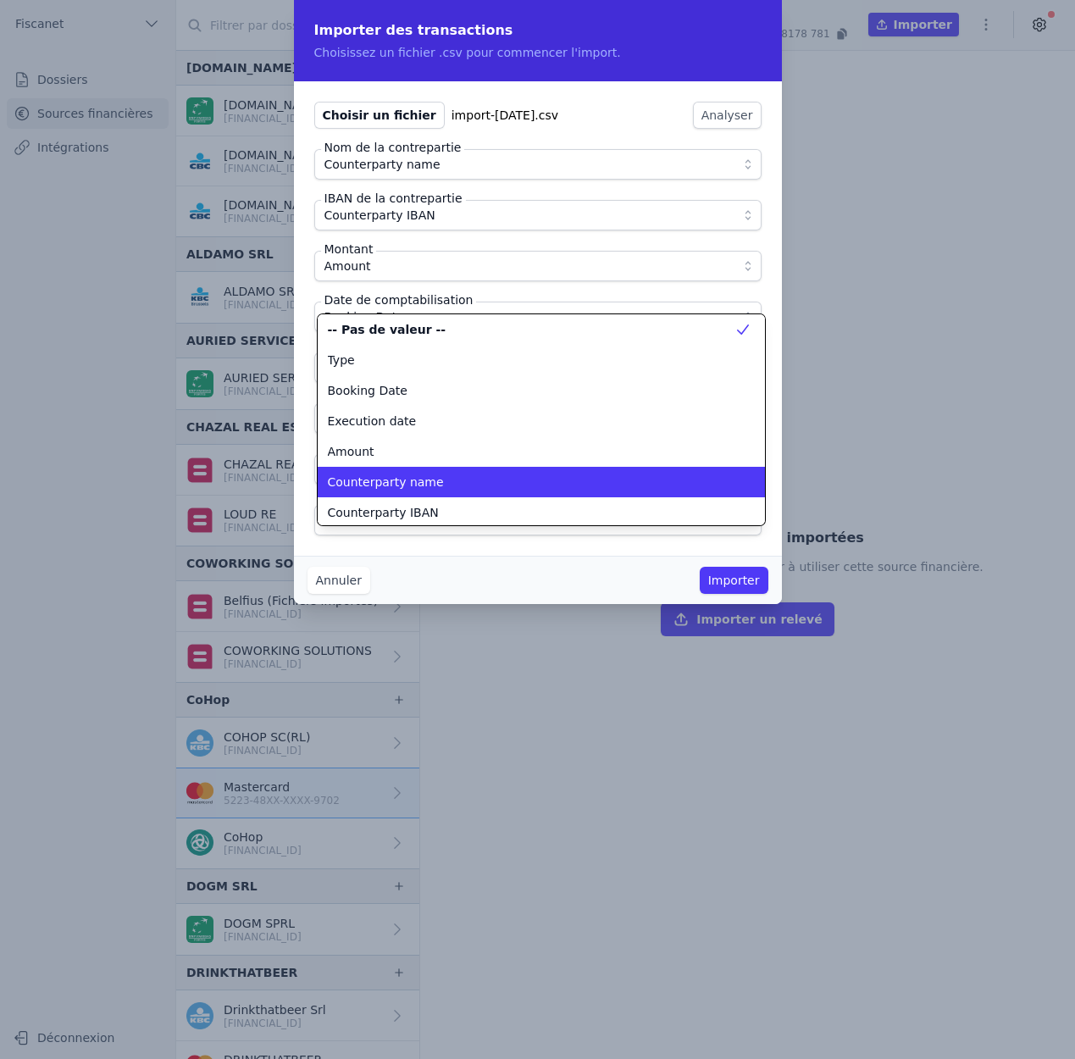
click at [451, 482] on div "Counterparty name" at bounding box center [531, 481] width 406 height 17
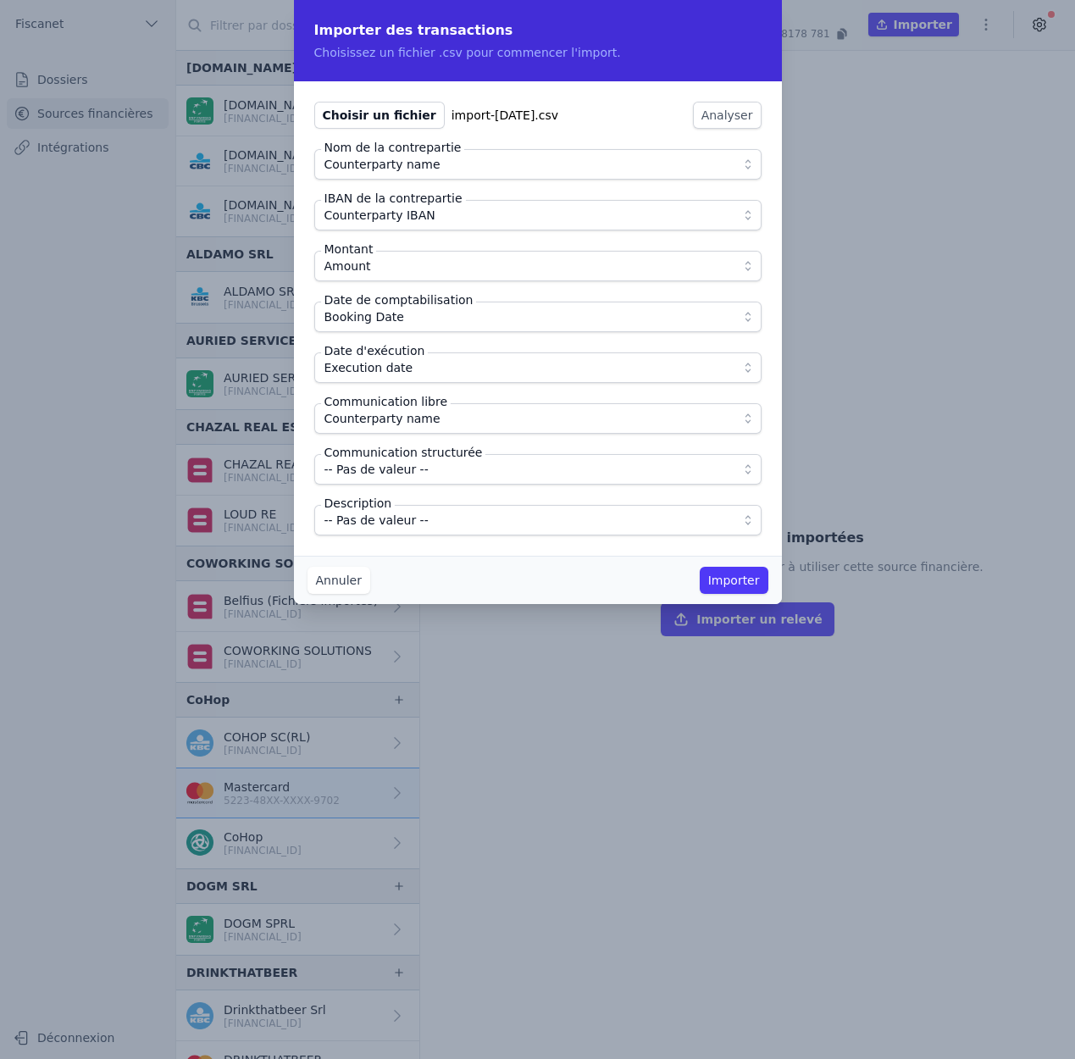
click at [464, 405] on button "Counterparty name" at bounding box center [537, 418] width 447 height 30
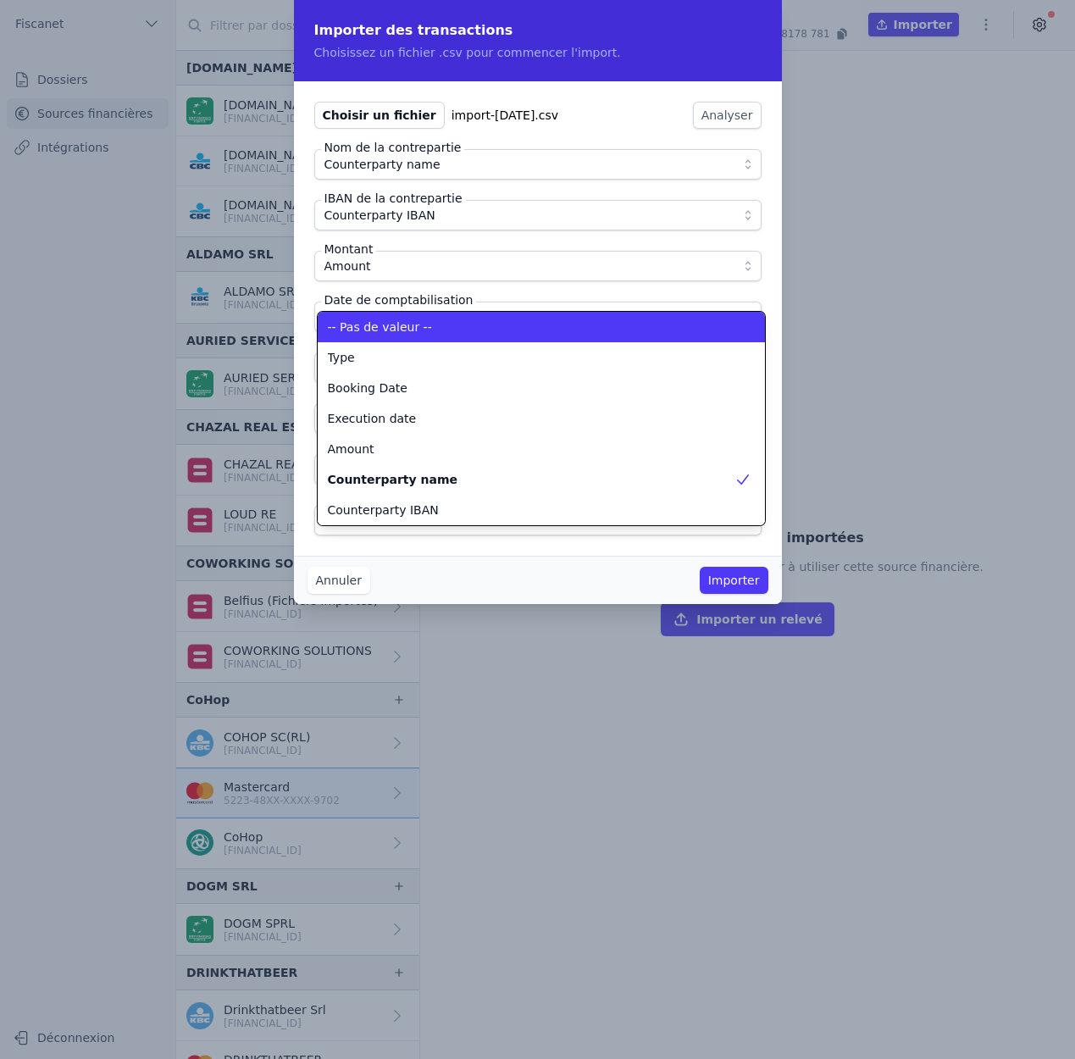
click at [436, 324] on div "-- Pas de valeur --" at bounding box center [531, 326] width 406 height 17
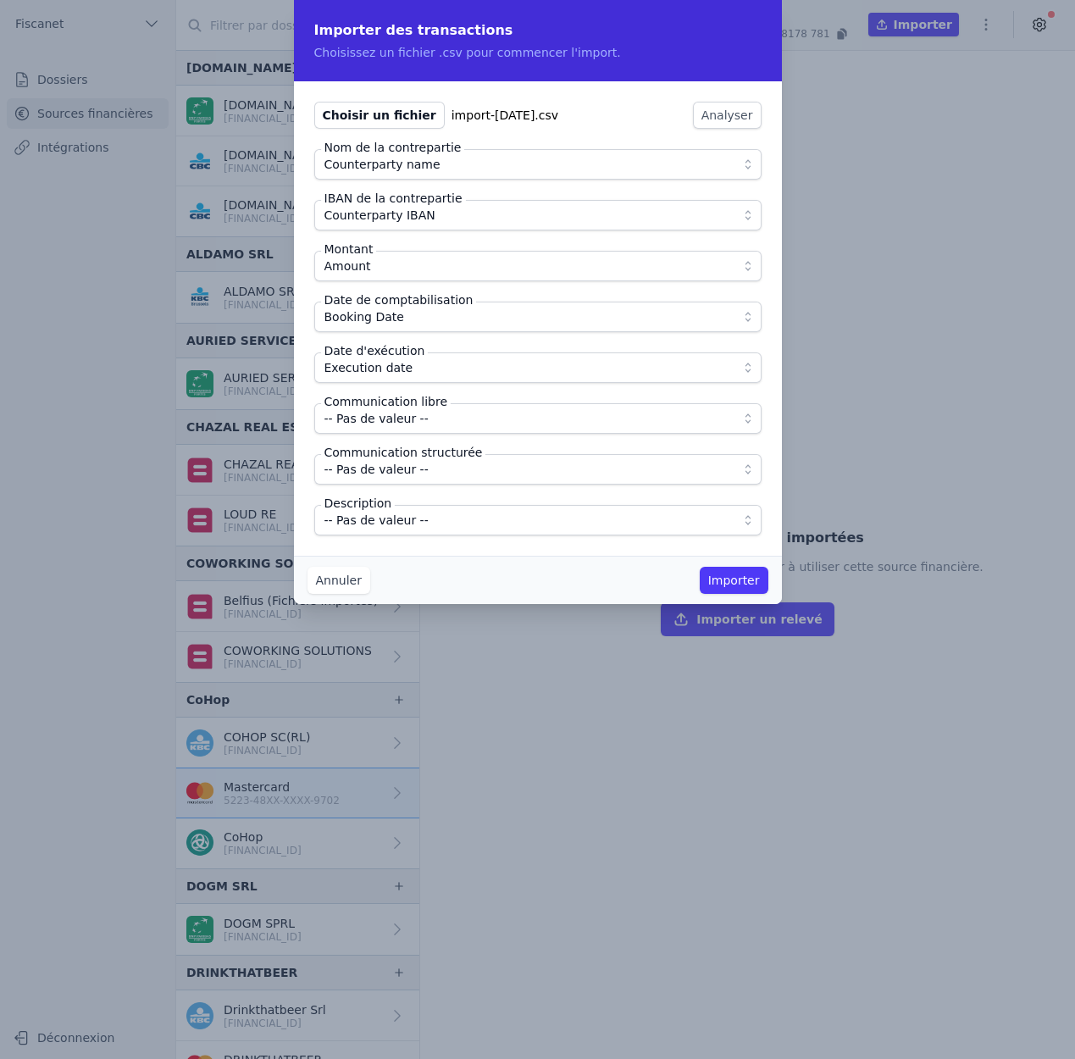
click at [433, 525] on span "-- Pas de valeur --" at bounding box center [525, 520] width 403 height 20
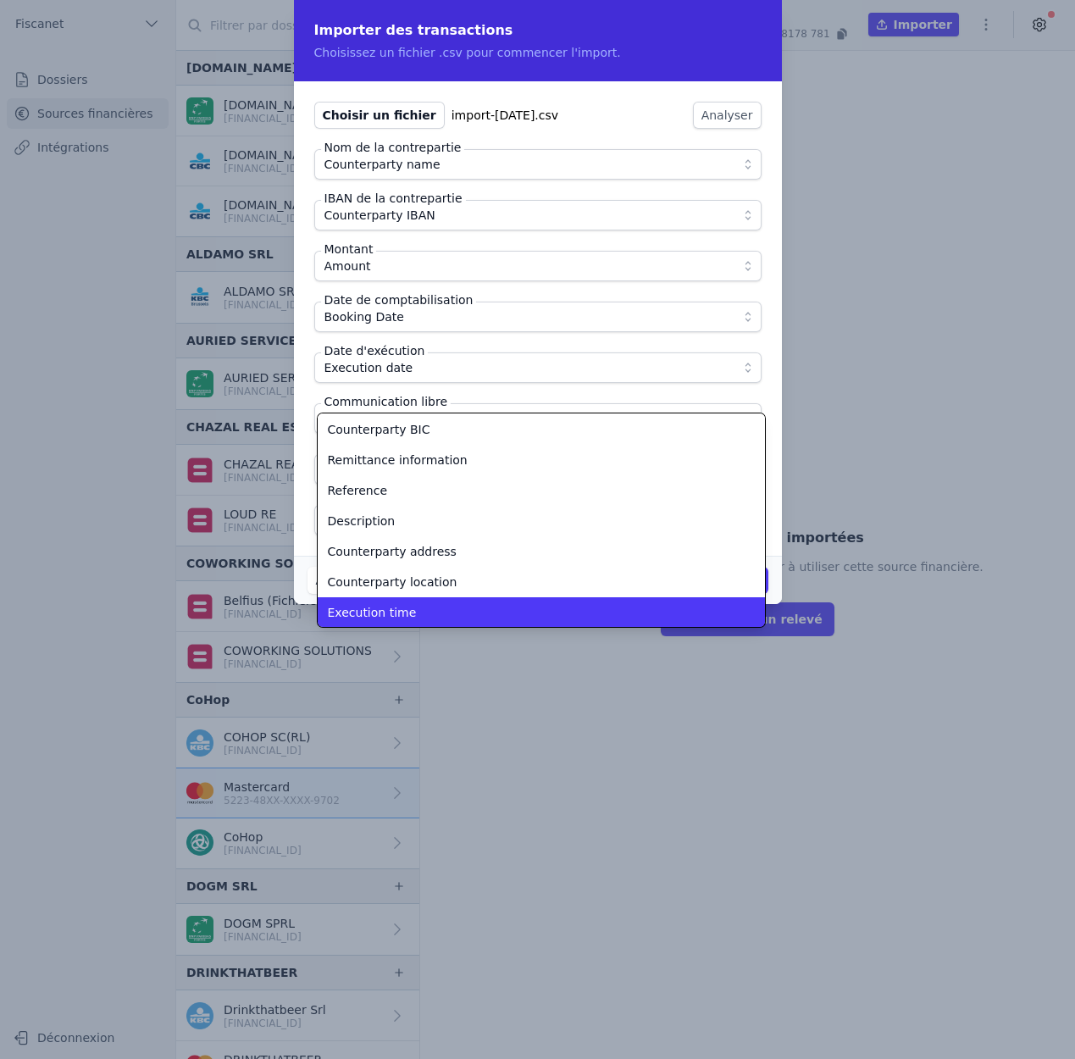
scroll to position [202, 0]
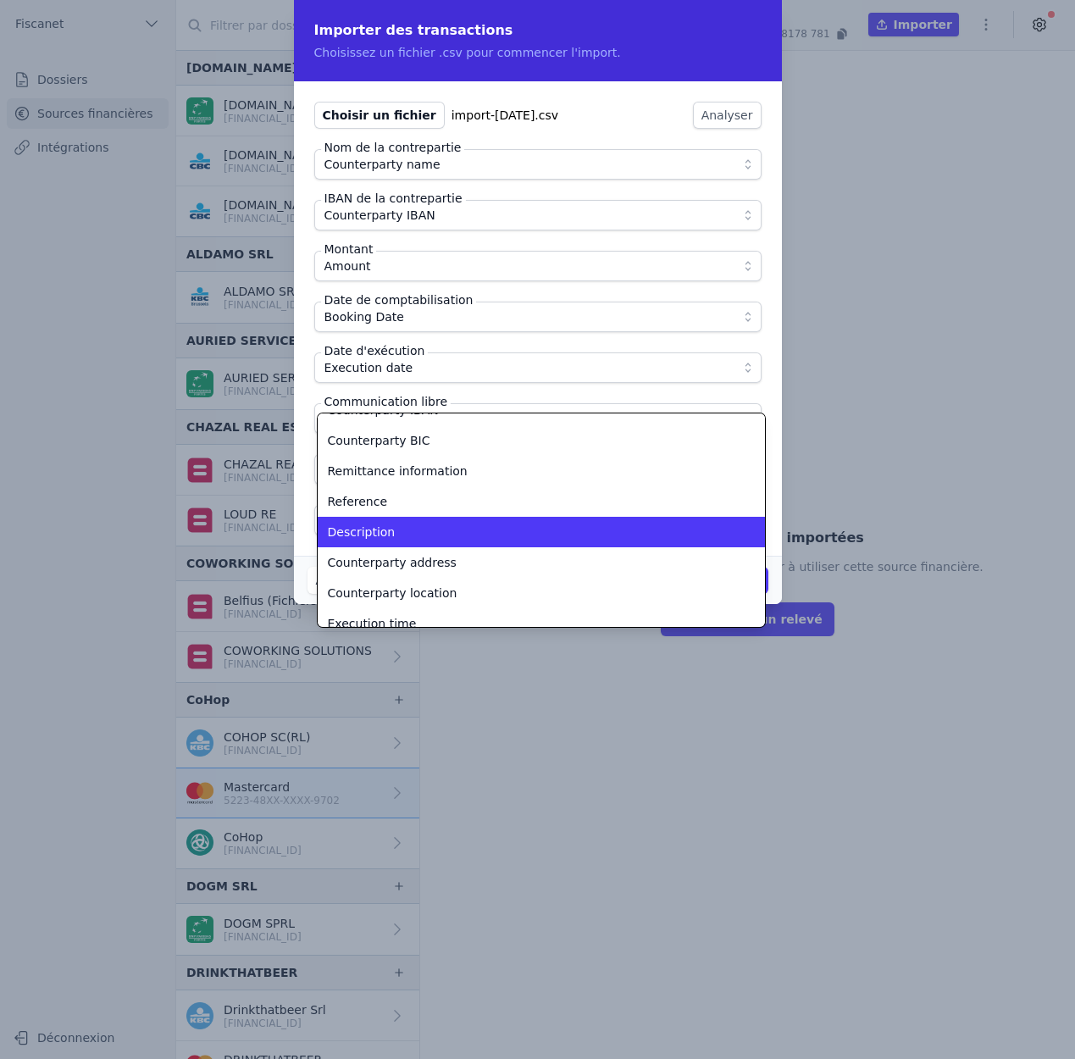
click at [408, 524] on div "Description" at bounding box center [531, 531] width 406 height 17
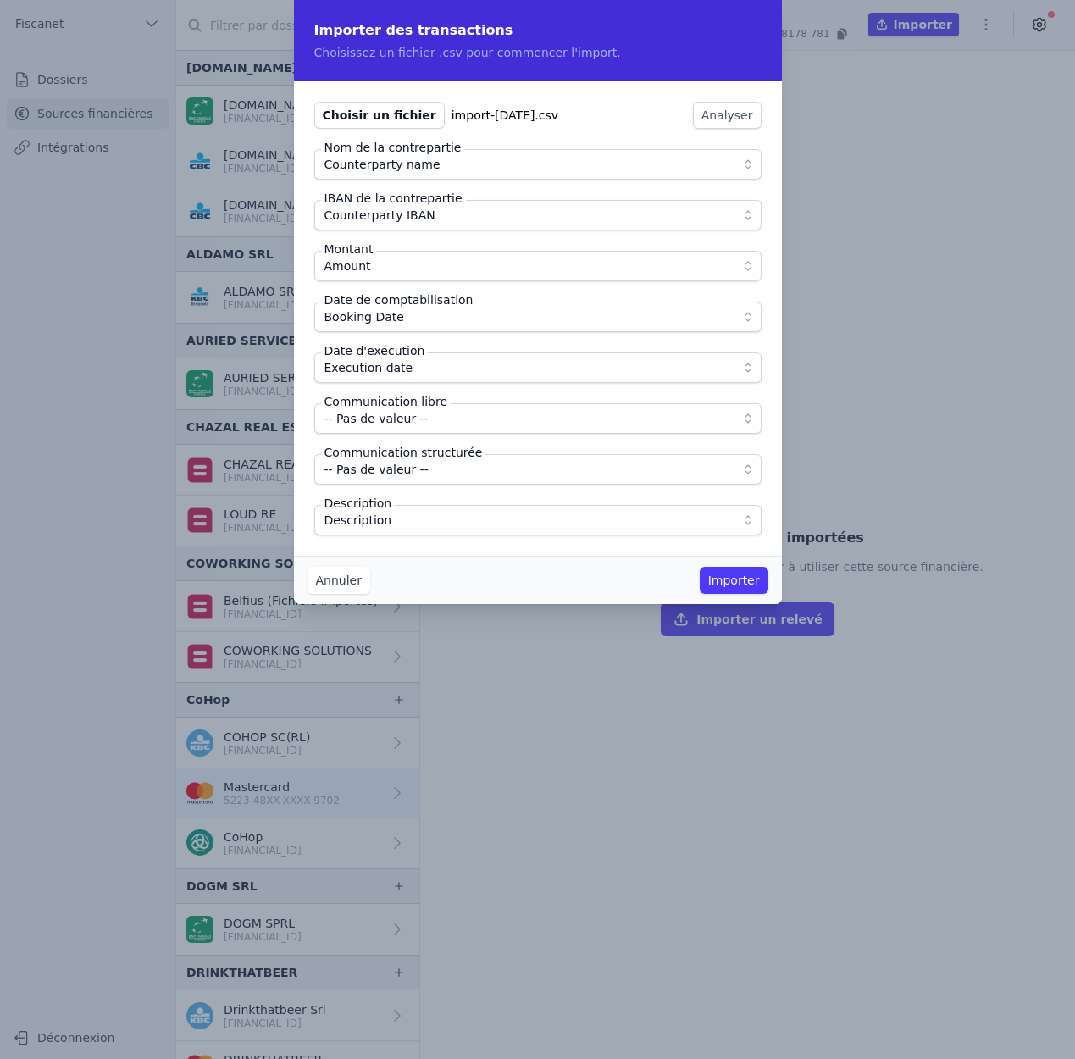
click at [743, 578] on button "Importer" at bounding box center [733, 580] width 69 height 27
click at [733, 578] on button "Importer" at bounding box center [733, 580] width 69 height 27
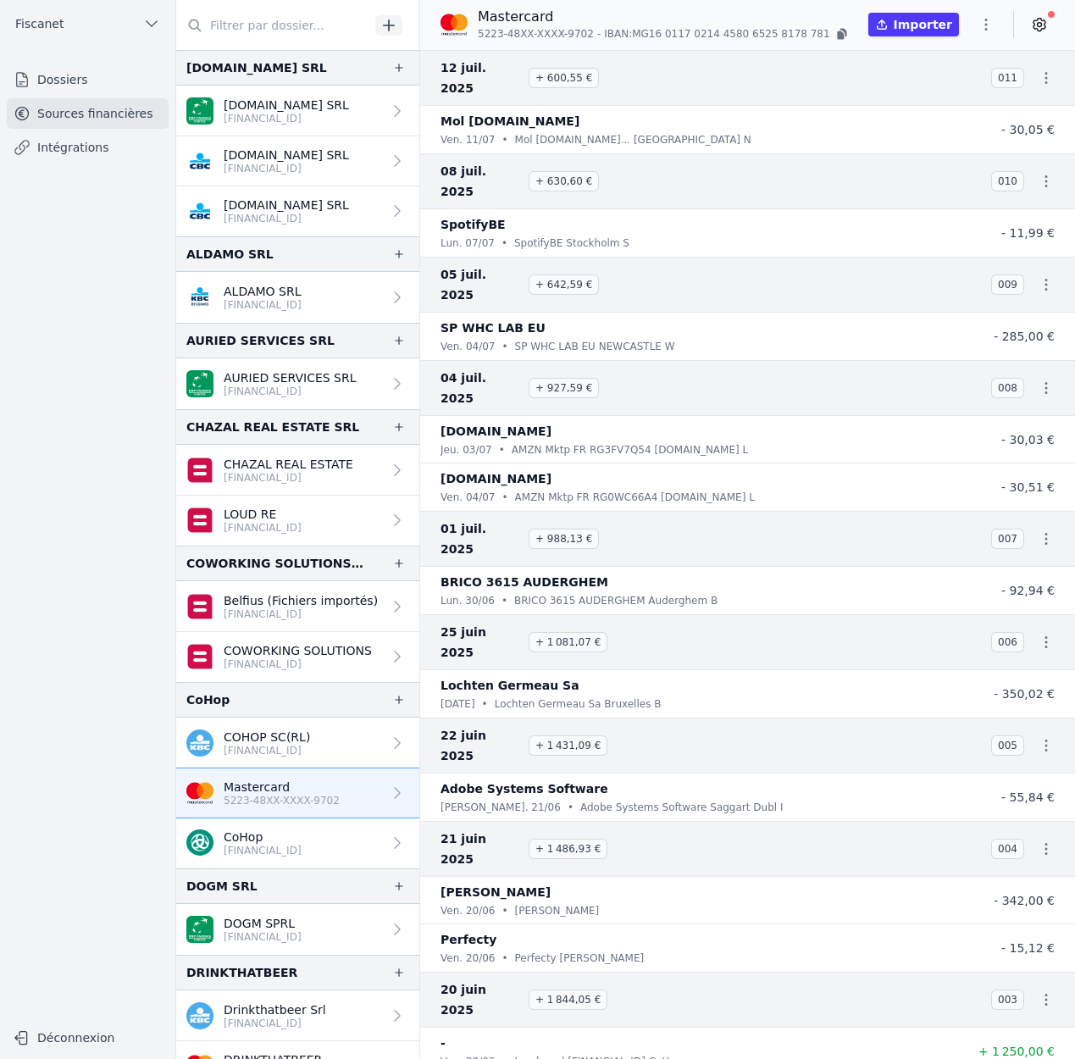
click at [1041, 69] on icon "button" at bounding box center [1045, 77] width 17 height 17
click at [1015, 88] on link "Download CODA" at bounding box center [995, 98] width 124 height 30
click at [837, 33] on icon "button" at bounding box center [840, 35] width 7 height 8
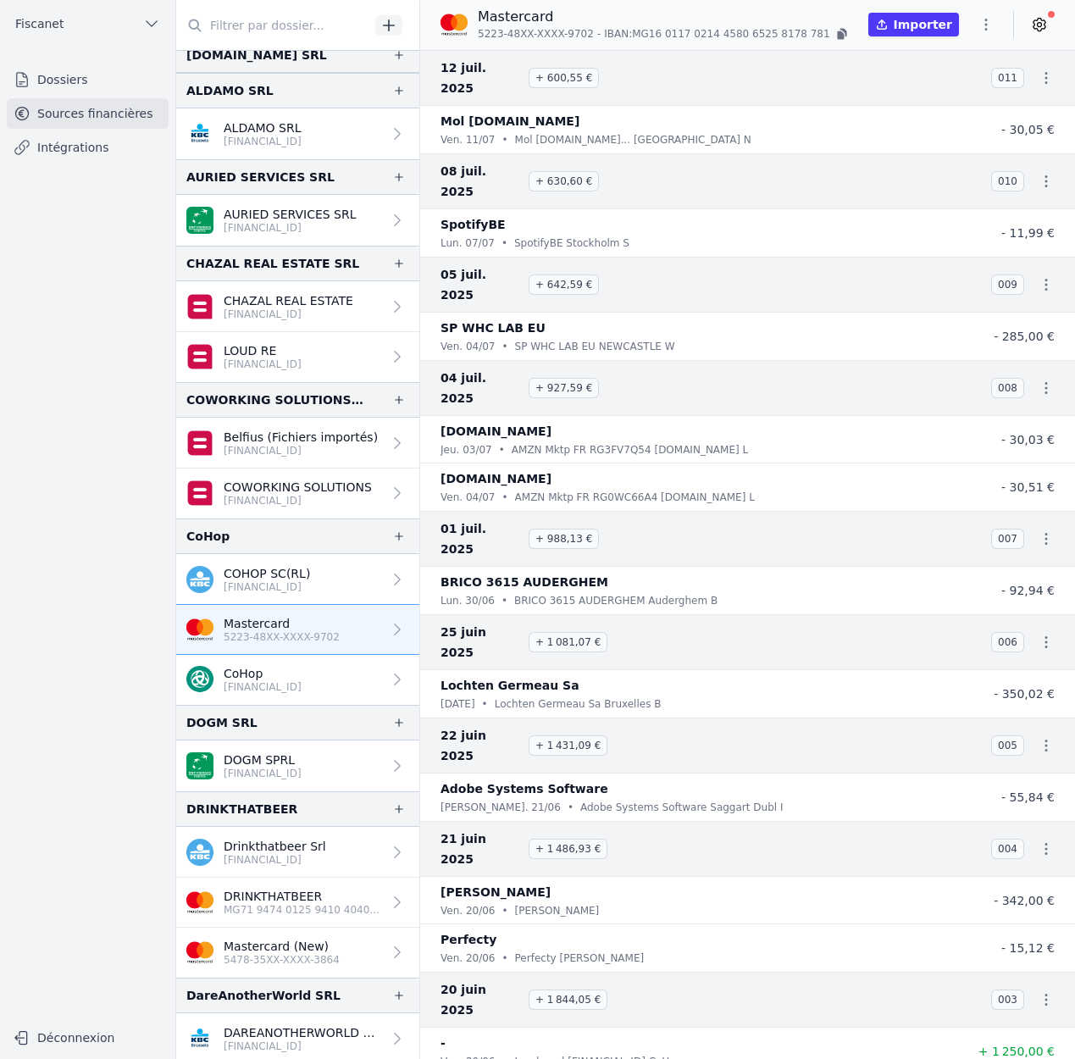
scroll to position [229, 0]
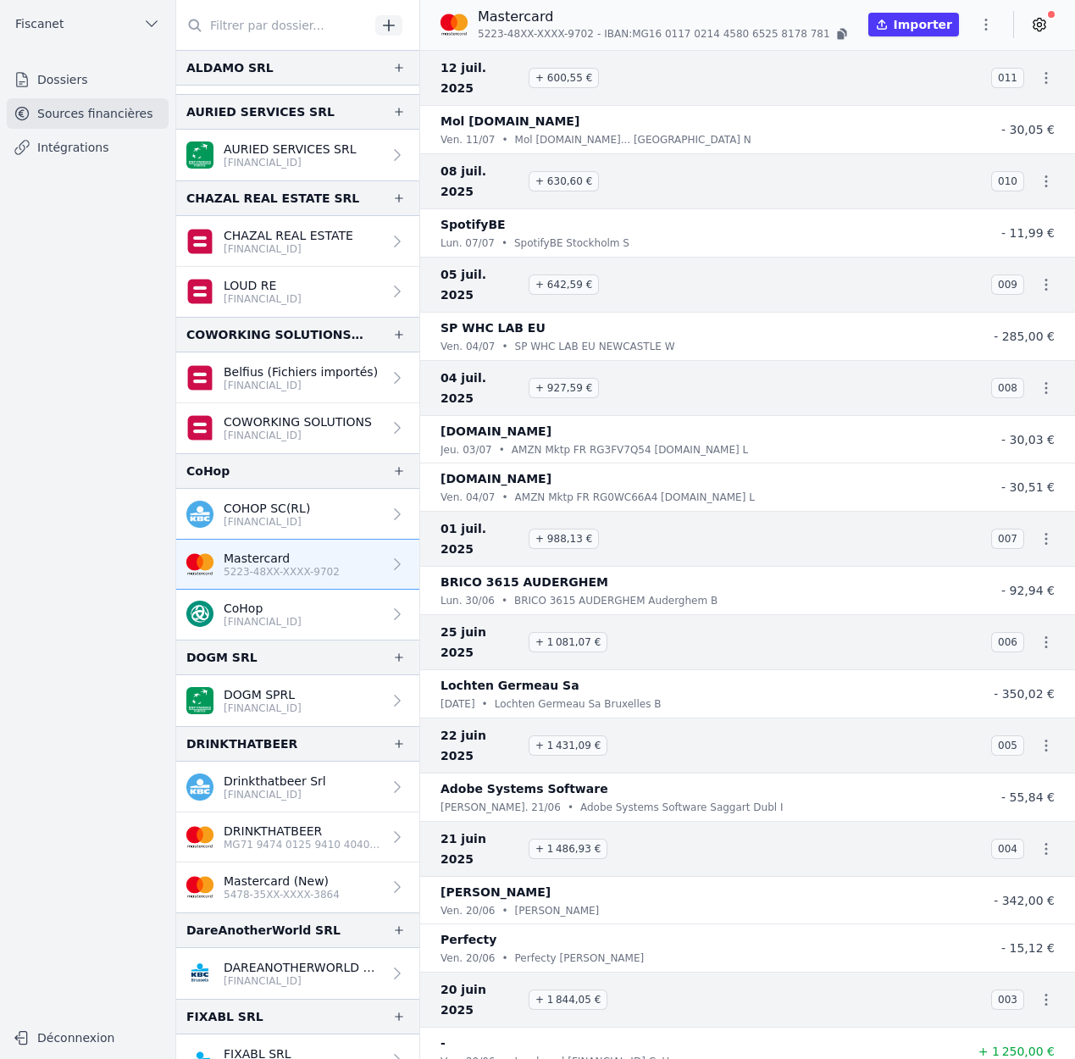
click at [271, 833] on p "DRINKTHATBEER" at bounding box center [303, 830] width 158 height 17
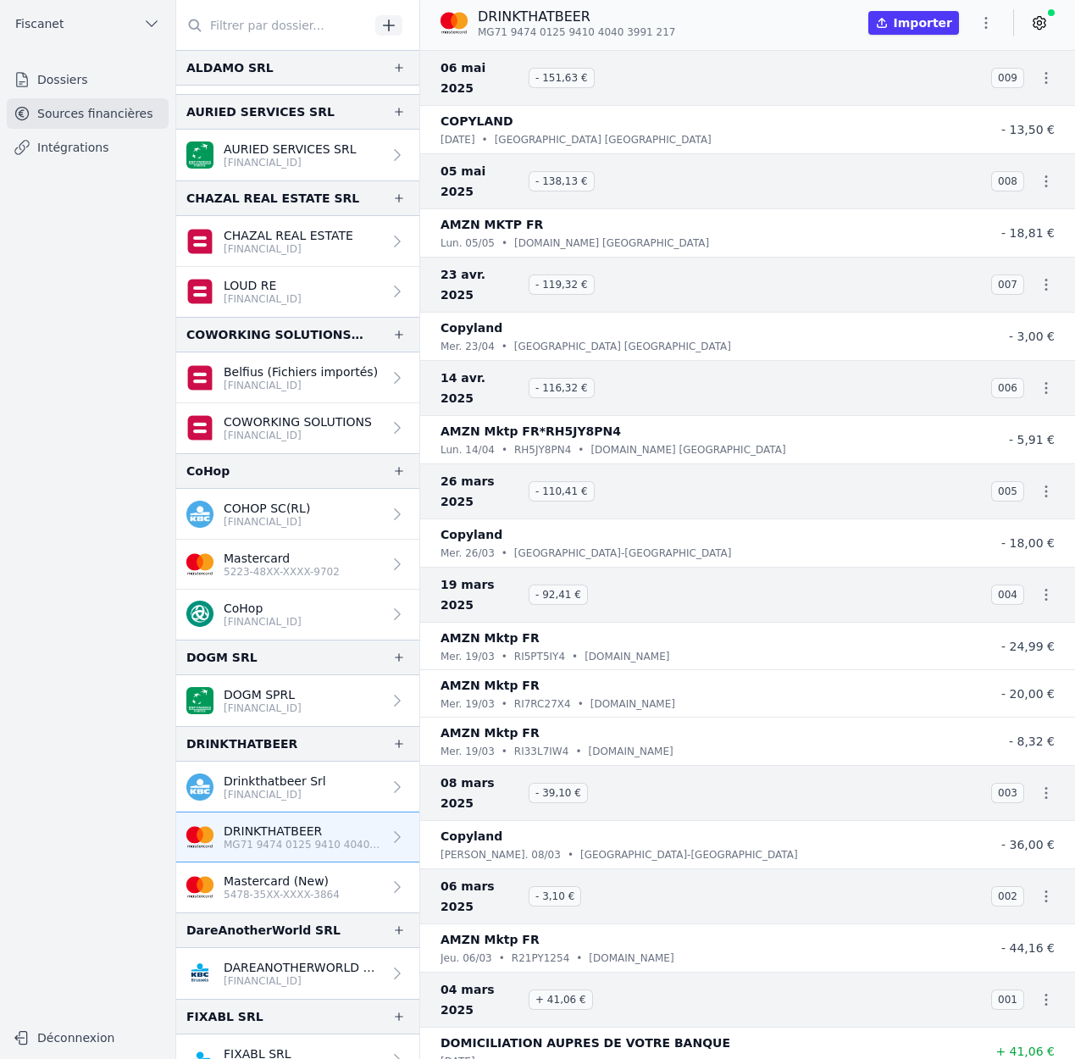
click at [337, 555] on p "Mastercard" at bounding box center [282, 558] width 116 height 17
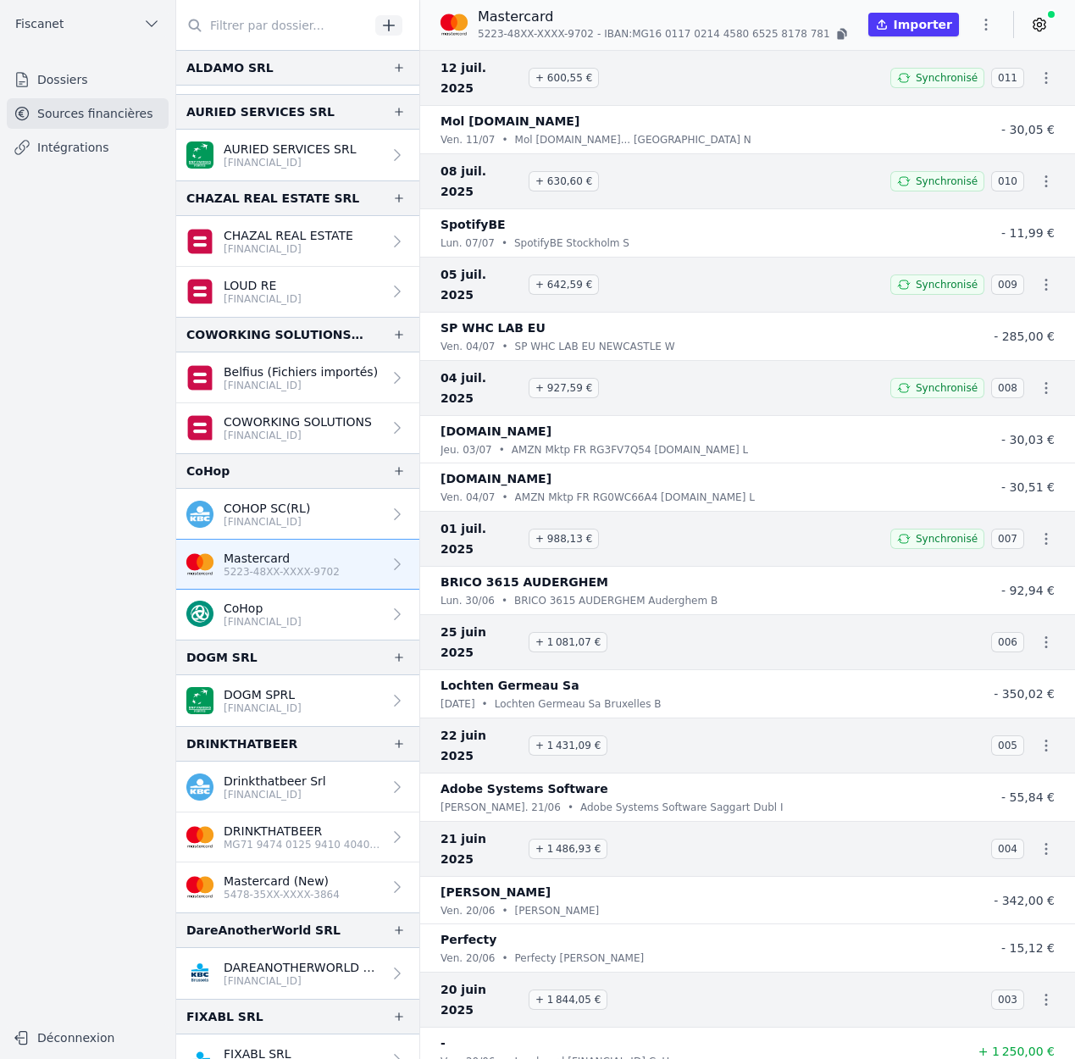
click at [307, 856] on link "DRINKTHATBEER MG71 9474 0125 9410 4040 3991 217" at bounding box center [297, 837] width 243 height 50
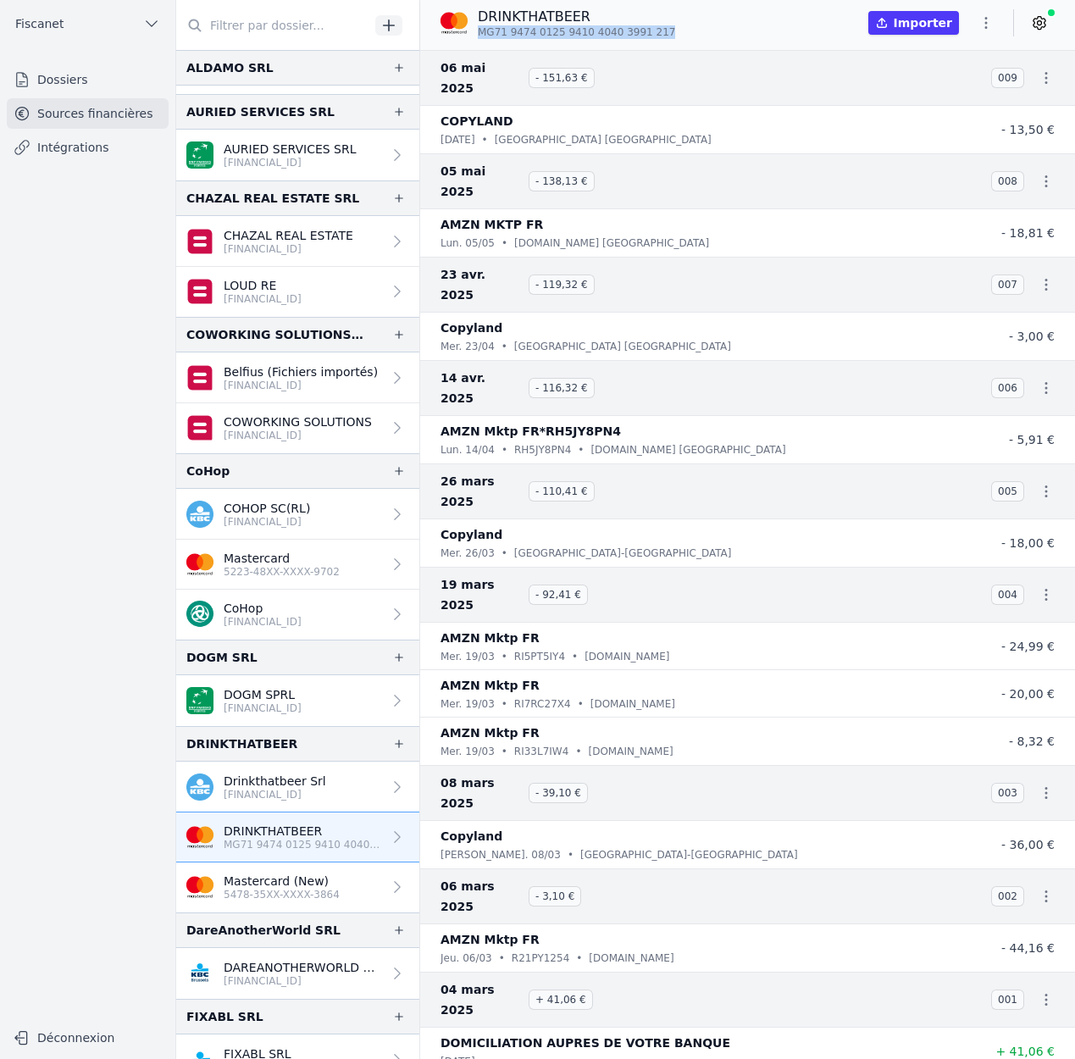
drag, startPoint x: 663, startPoint y: 27, endPoint x: 474, endPoint y: 31, distance: 188.9
click at [474, 31] on div "DRINKTHATBEER MG71 9474 0125 9410 4040 3991 217" at bounding box center [564, 23] width 248 height 32
copy span "MG71 9474 0125 9410 4040 3991 217"
click at [1037, 69] on icon "button" at bounding box center [1045, 77] width 17 height 17
click at [1024, 90] on link "Download CODA" at bounding box center [995, 98] width 124 height 30
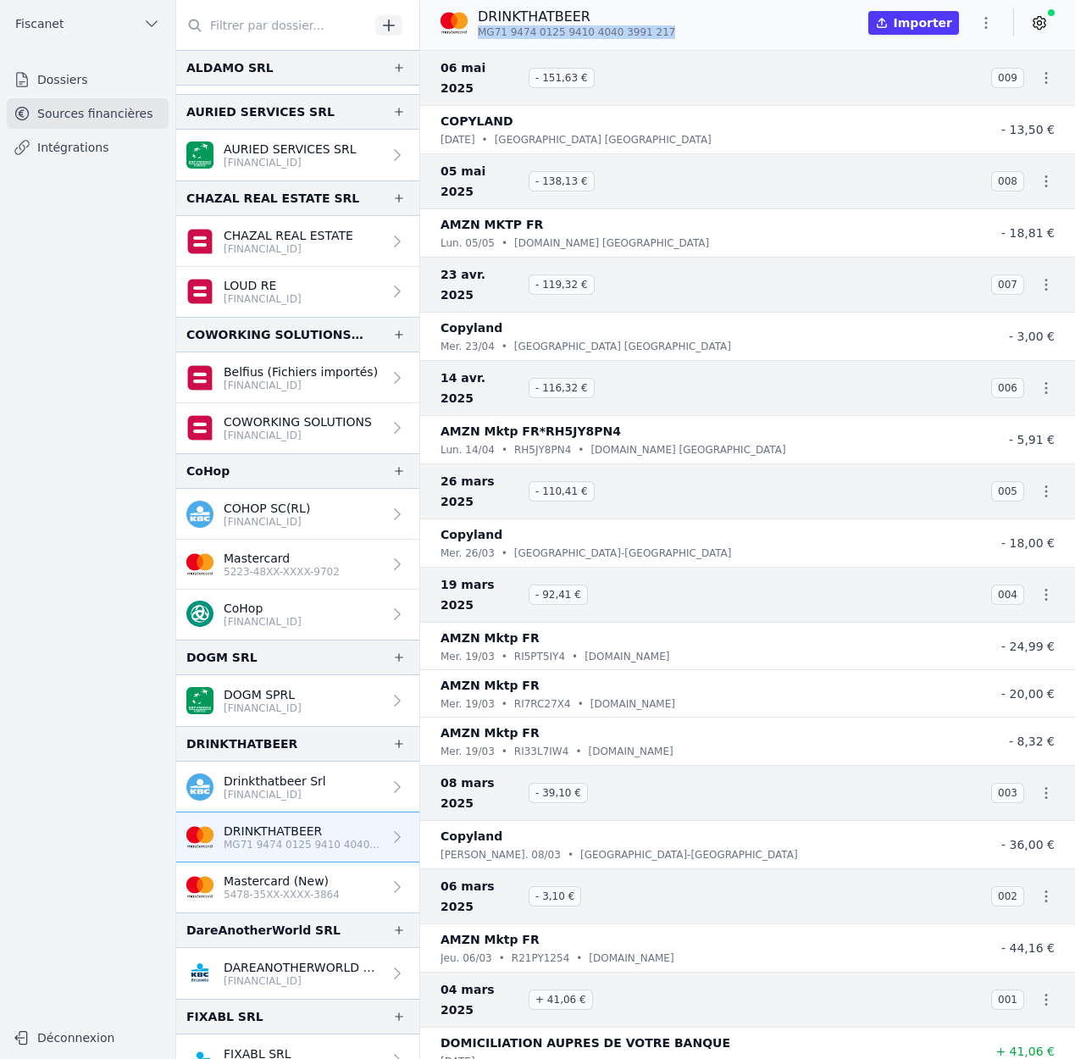
click at [339, 886] on p "Mastercard (New)" at bounding box center [282, 880] width 116 height 17
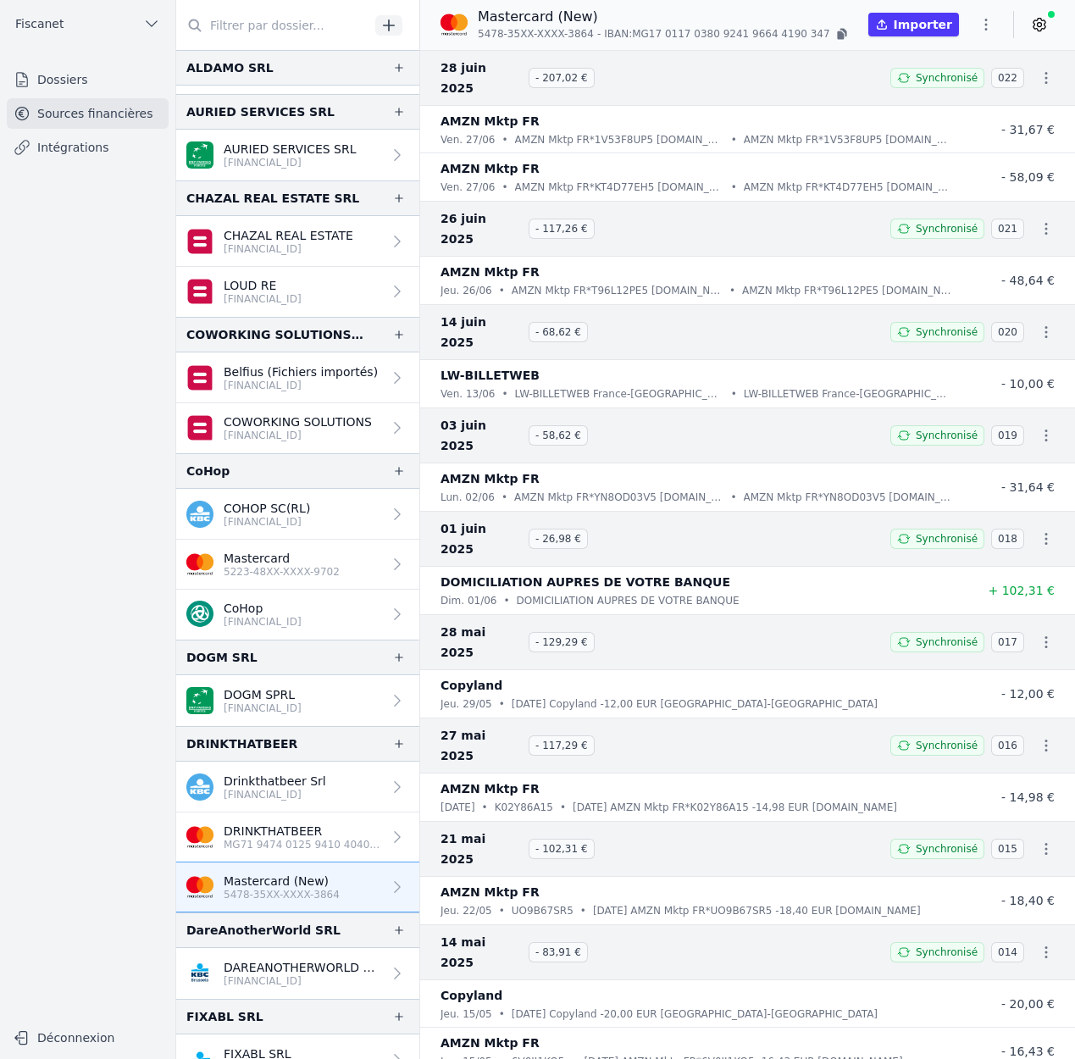
click at [1042, 71] on icon "button" at bounding box center [1045, 77] width 17 height 17
click at [1019, 91] on link "Download CODA" at bounding box center [995, 98] width 124 height 30
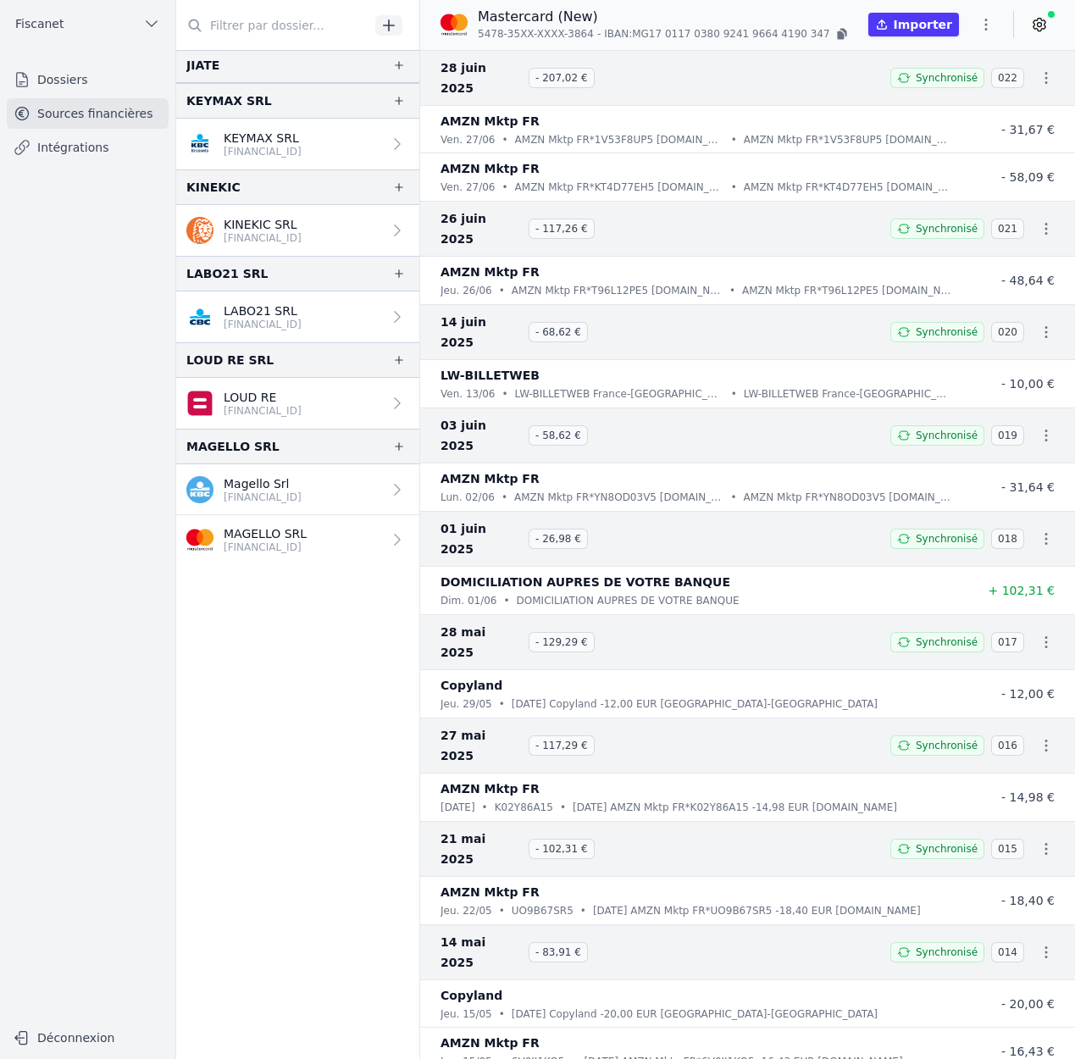
scroll to position [1507, 0]
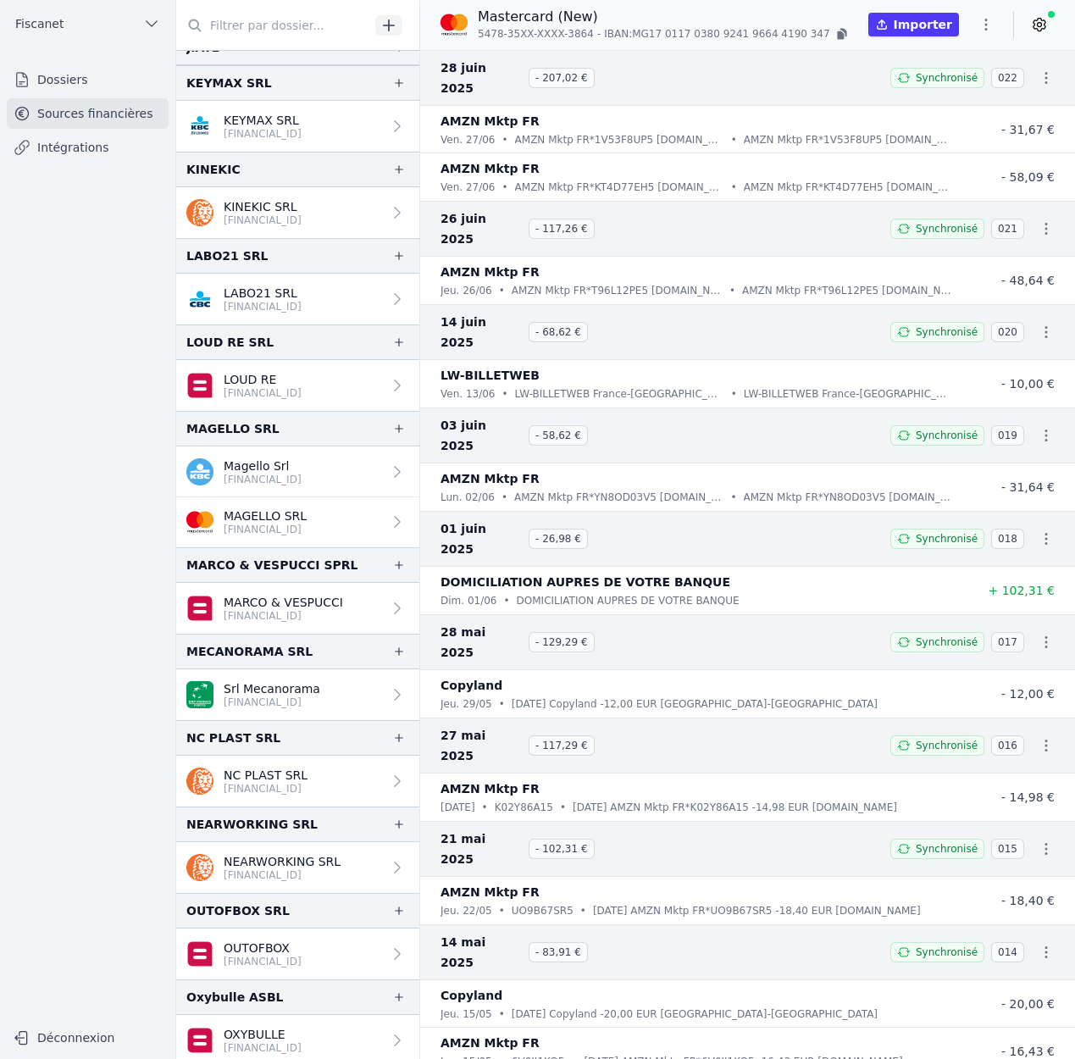
click at [290, 512] on p "MAGELLO SRL" at bounding box center [265, 515] width 83 height 17
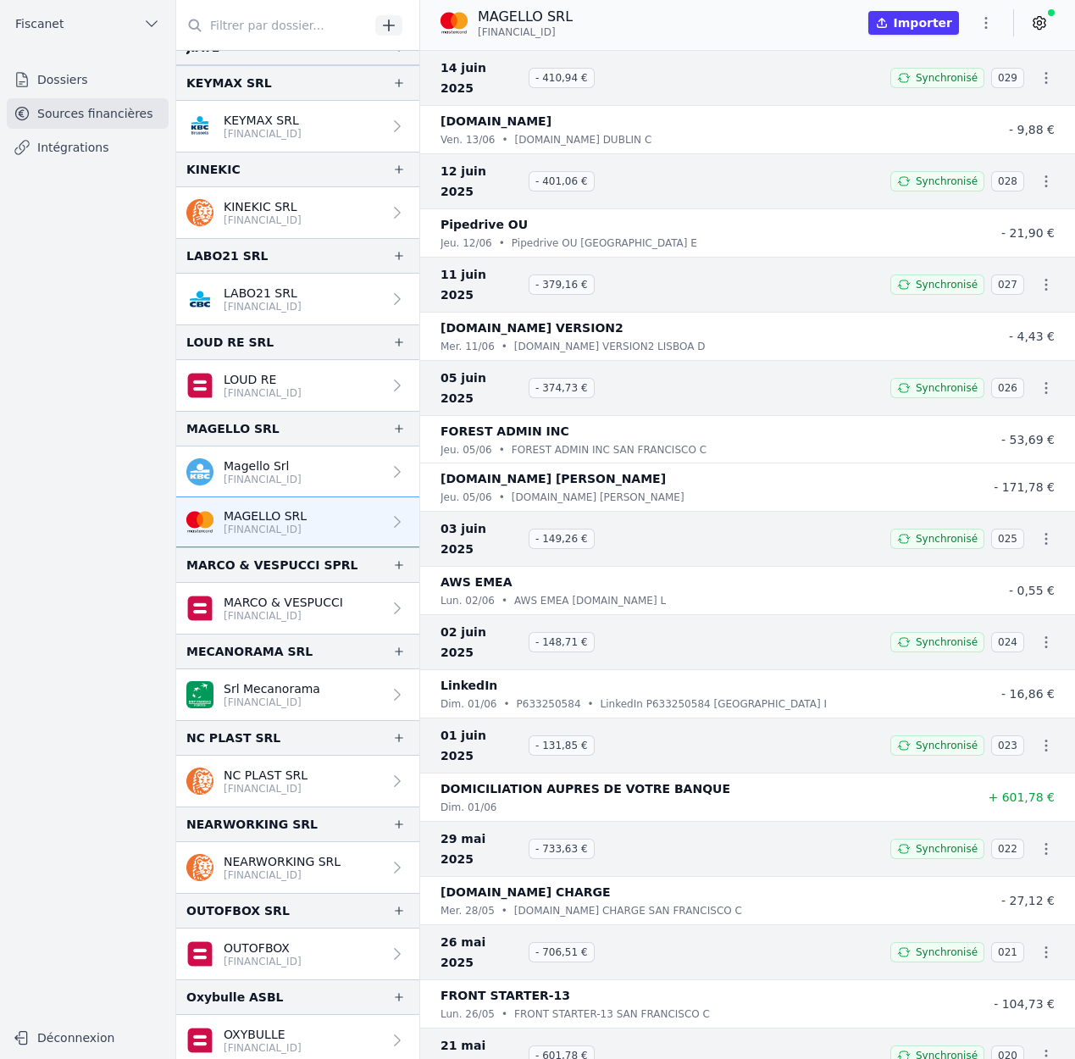
click at [988, 21] on icon "button" at bounding box center [985, 22] width 17 height 17
click at [987, 25] on div at bounding box center [537, 529] width 1075 height 1059
click at [1037, 69] on icon "button" at bounding box center [1045, 77] width 17 height 17
click at [1010, 97] on link "Download CODA" at bounding box center [995, 98] width 124 height 30
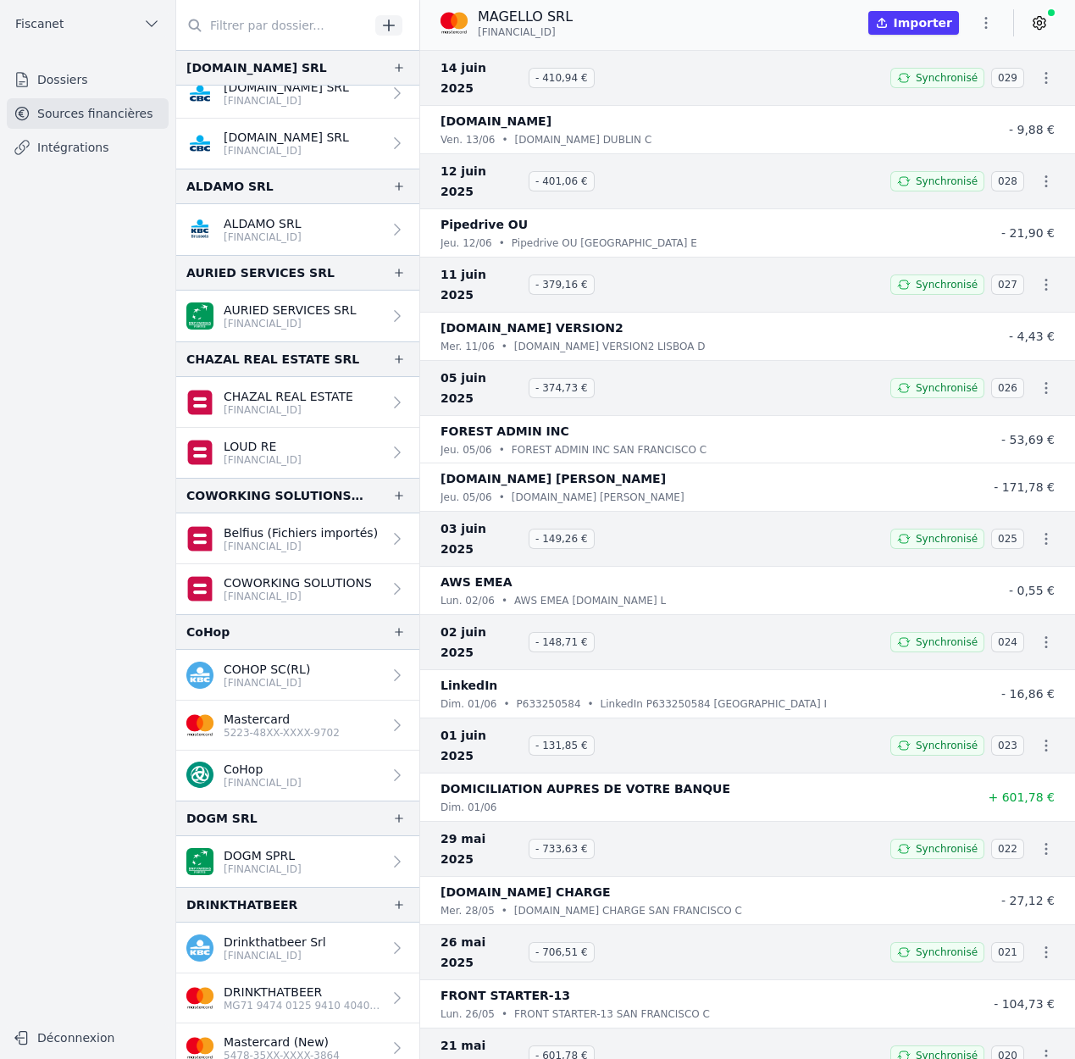
scroll to position [291, 0]
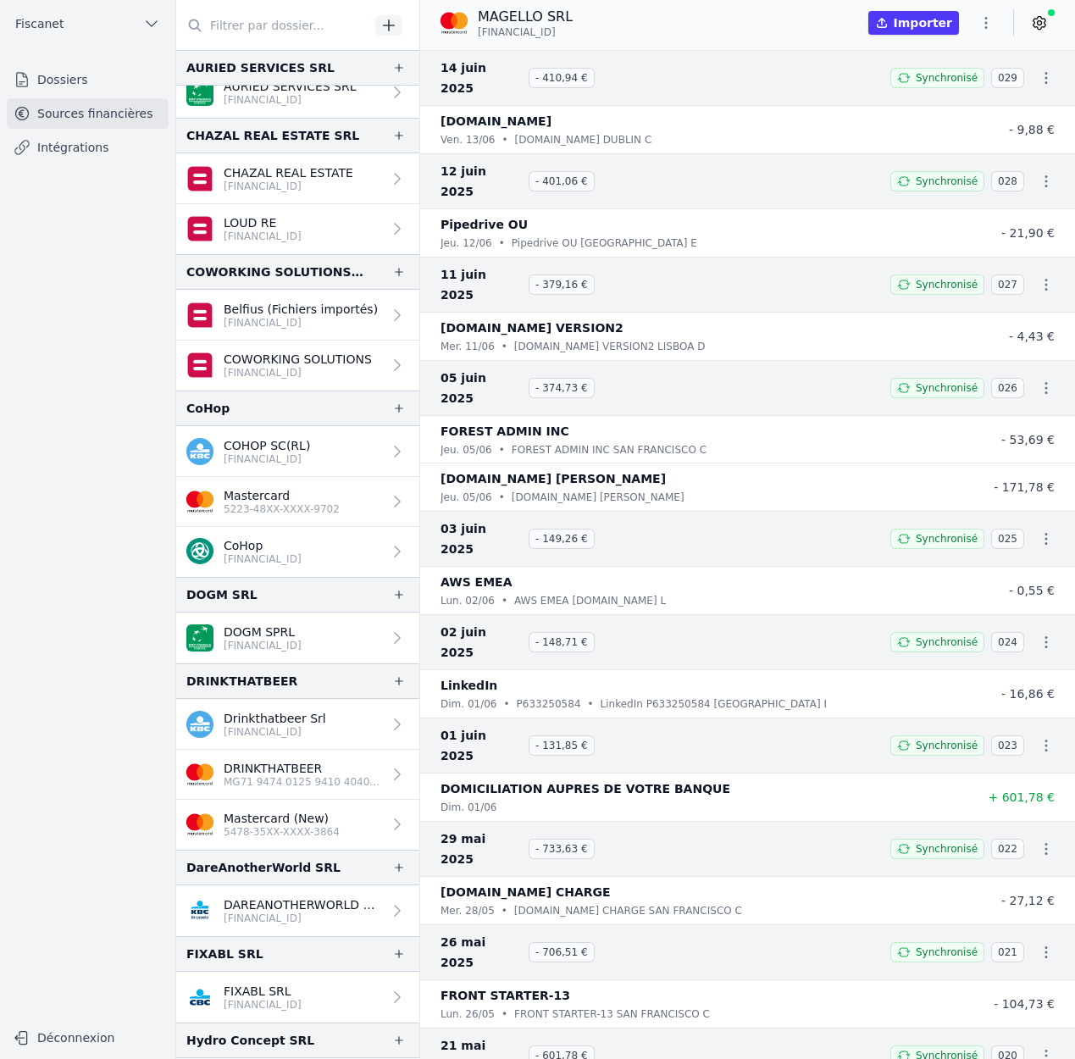
click at [313, 781] on p "MG71 9474 0125 9410 4040 3991 217" at bounding box center [303, 782] width 158 height 14
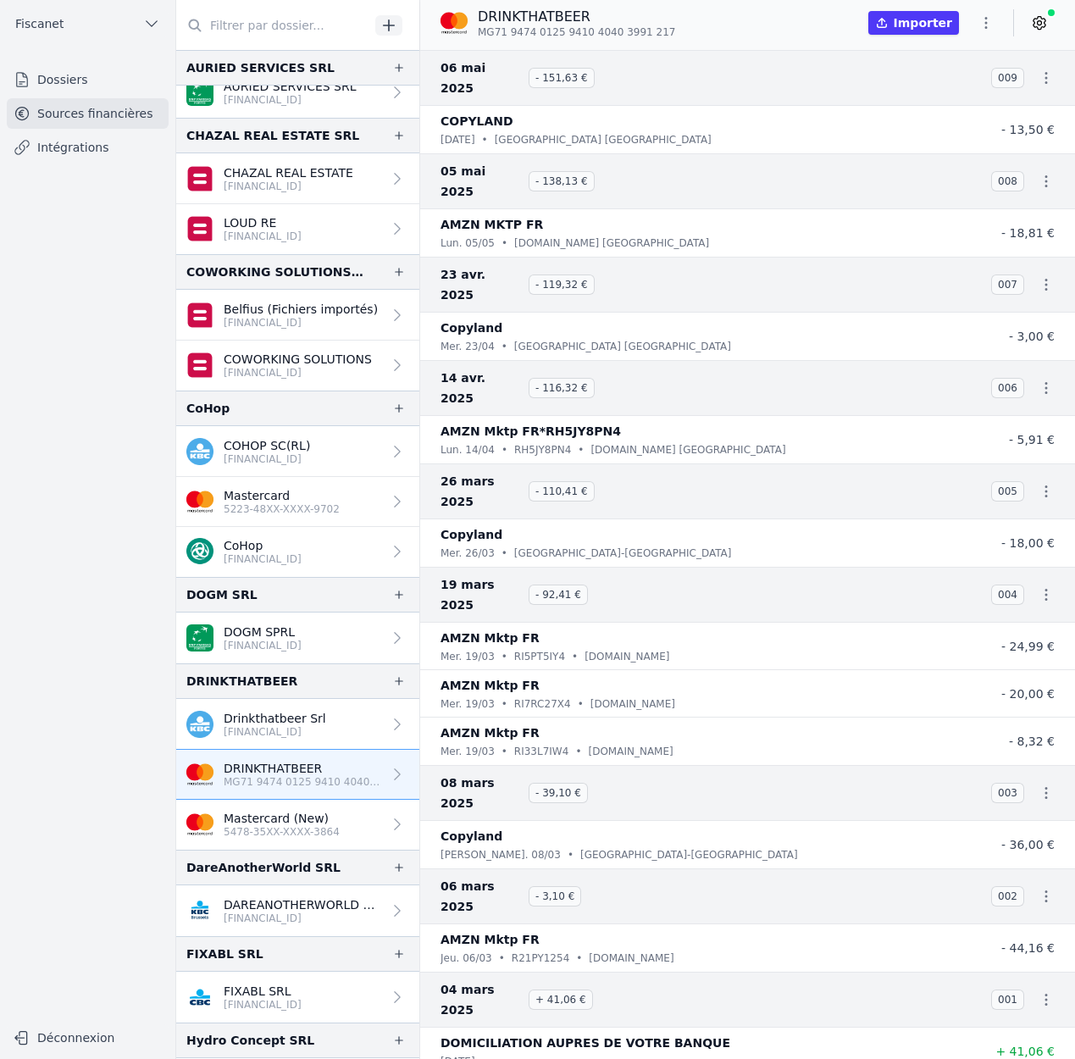
click at [312, 810] on p "Mastercard (New)" at bounding box center [282, 818] width 116 height 17
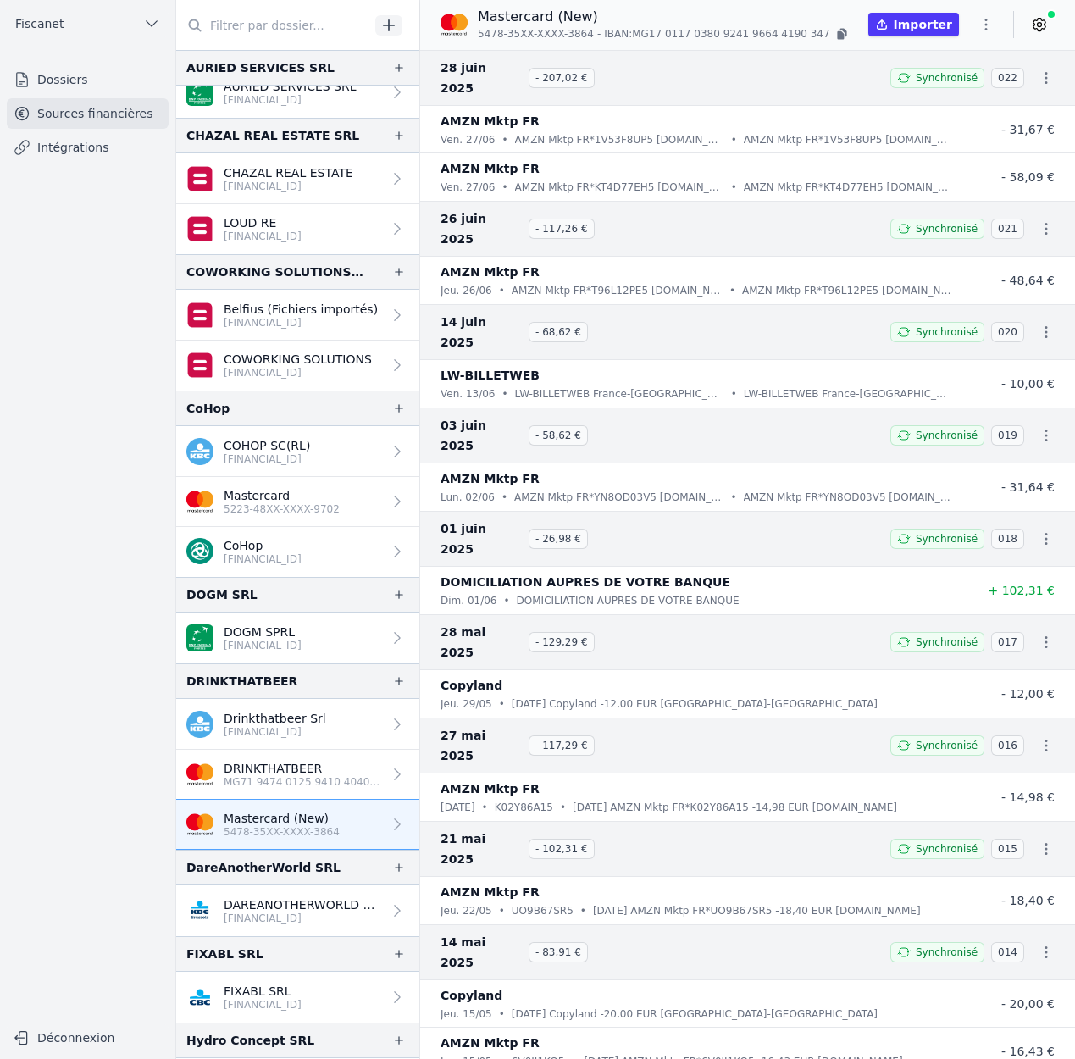
click at [985, 24] on icon "button" at bounding box center [986, 25] width 3 height 12
click at [961, 121] on button "Import CSV *" at bounding box center [945, 123] width 122 height 31
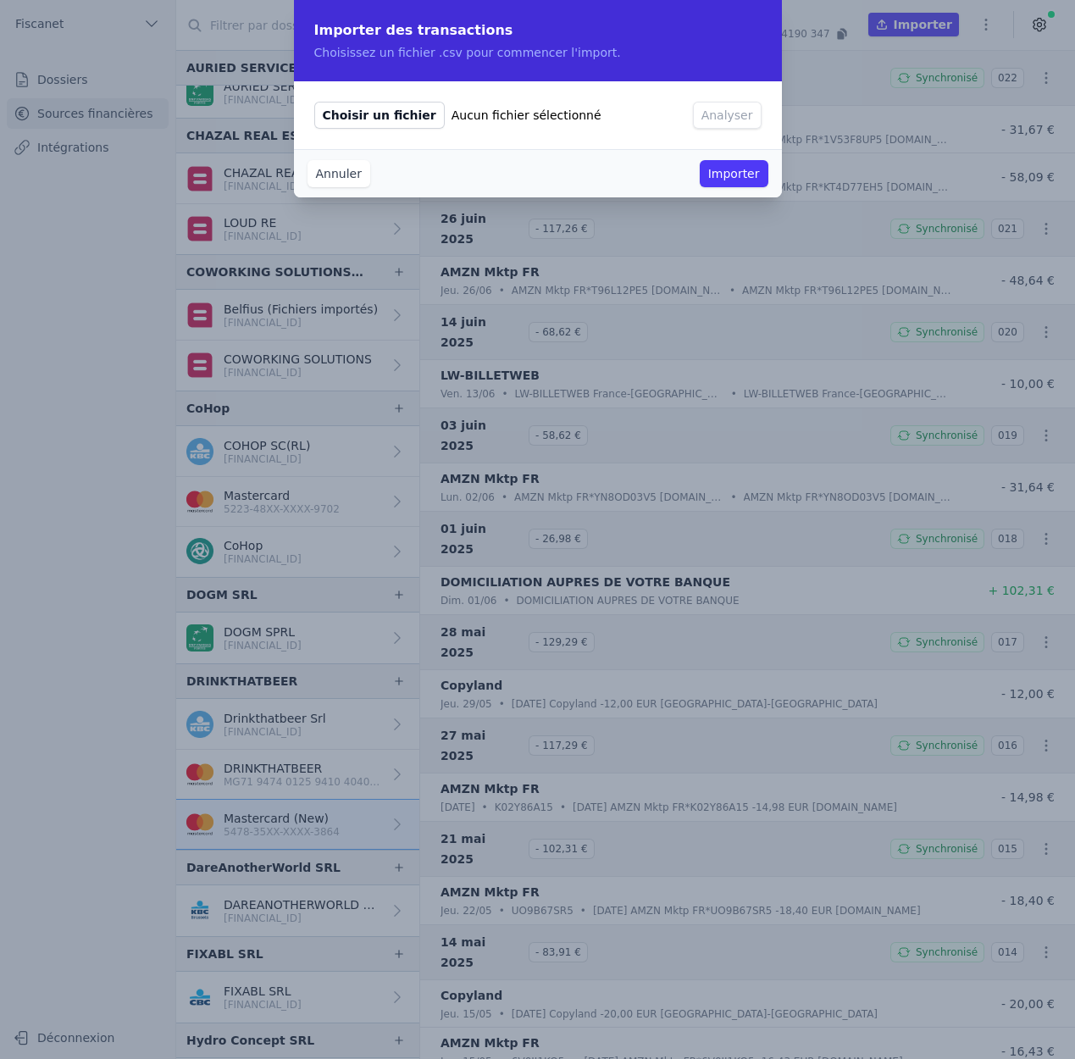
click at [412, 113] on span "Choisir un fichier" at bounding box center [379, 115] width 130 height 27
click at [314, 102] on input "Choisir un fichier Aucun fichier sélectionné" at bounding box center [313, 101] width 1 height 1
type input "C:\fakepath\cc.csv"
click at [729, 119] on button "Analyser" at bounding box center [727, 115] width 69 height 27
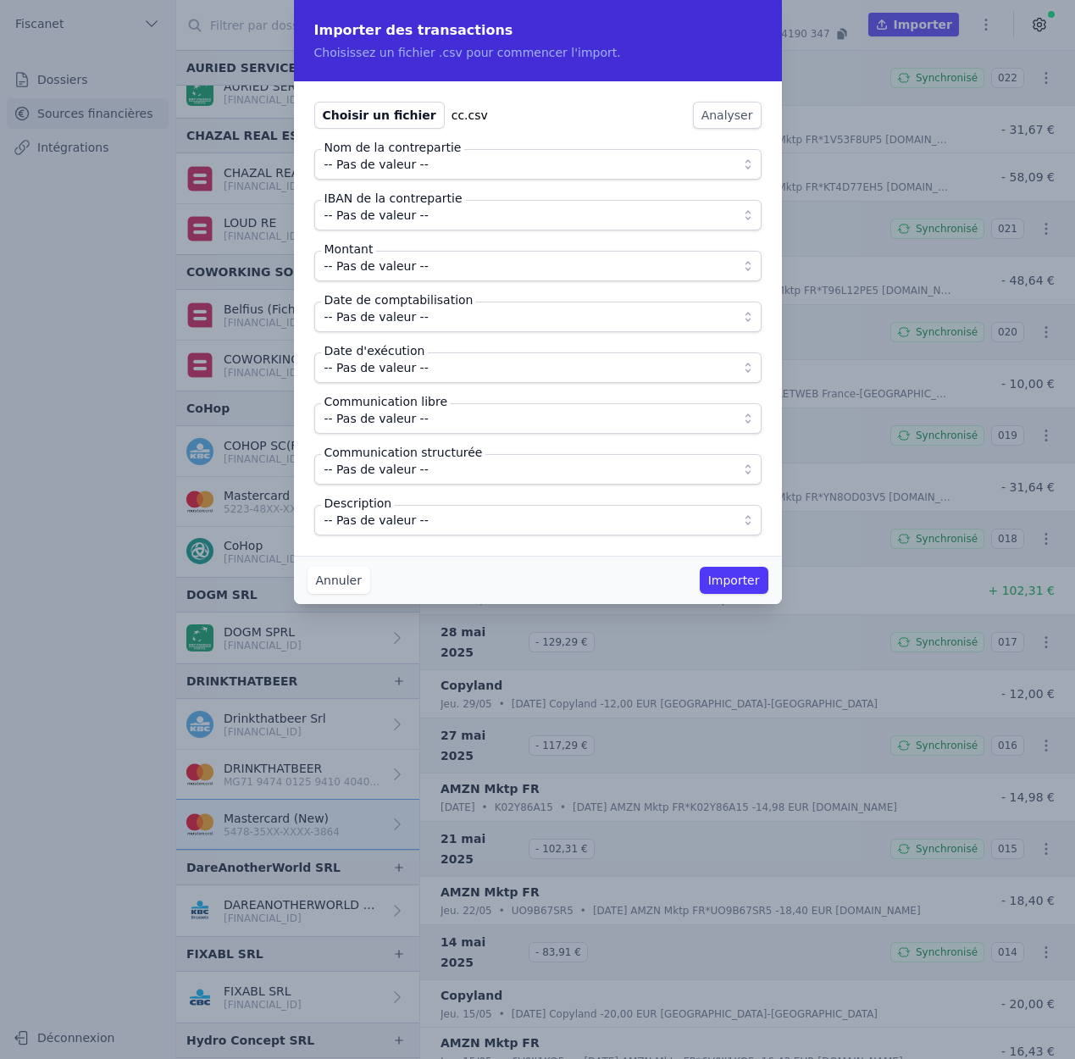
click at [401, 164] on span "-- Pas de valeur --" at bounding box center [376, 164] width 104 height 20
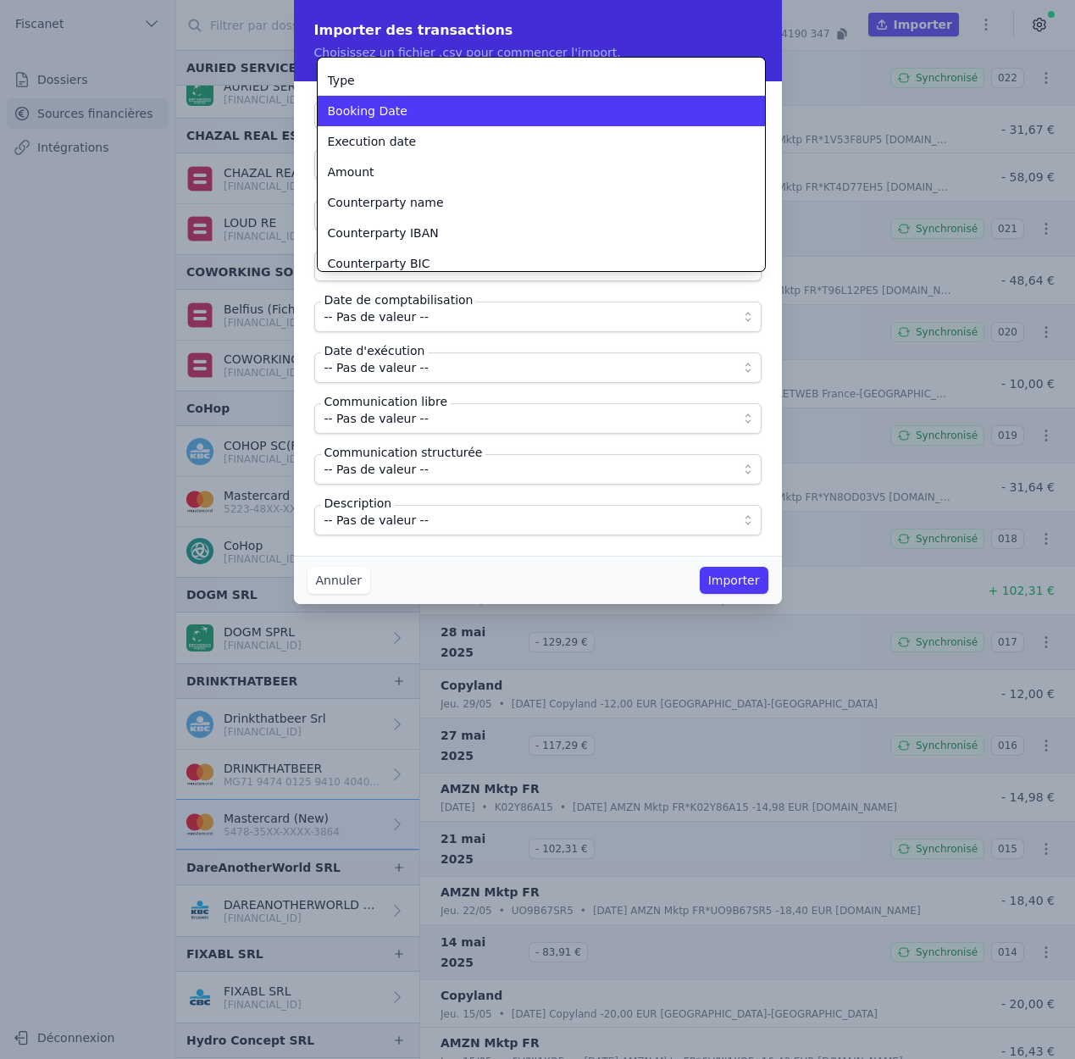
scroll to position [24, 0]
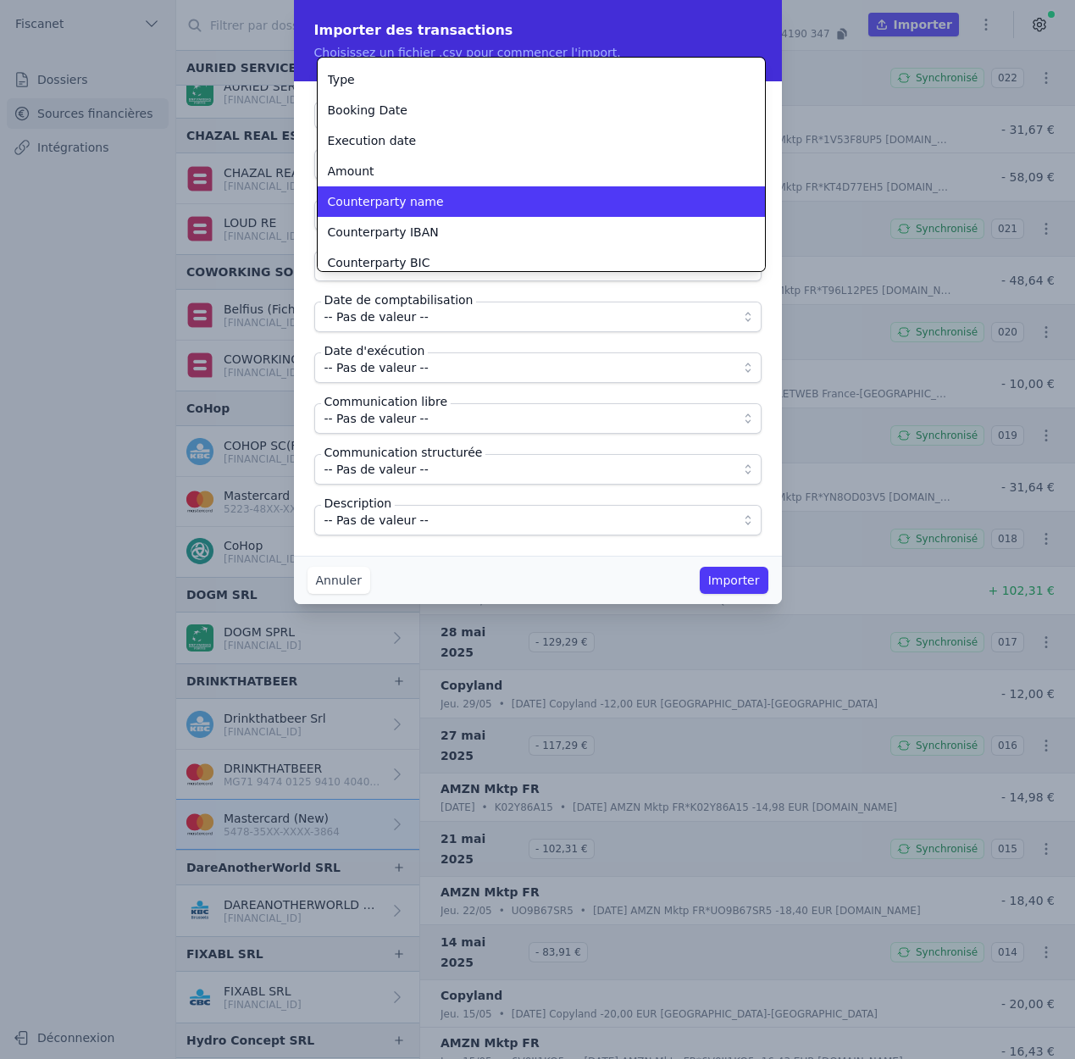
click at [405, 205] on span "Counterparty name" at bounding box center [386, 201] width 116 height 17
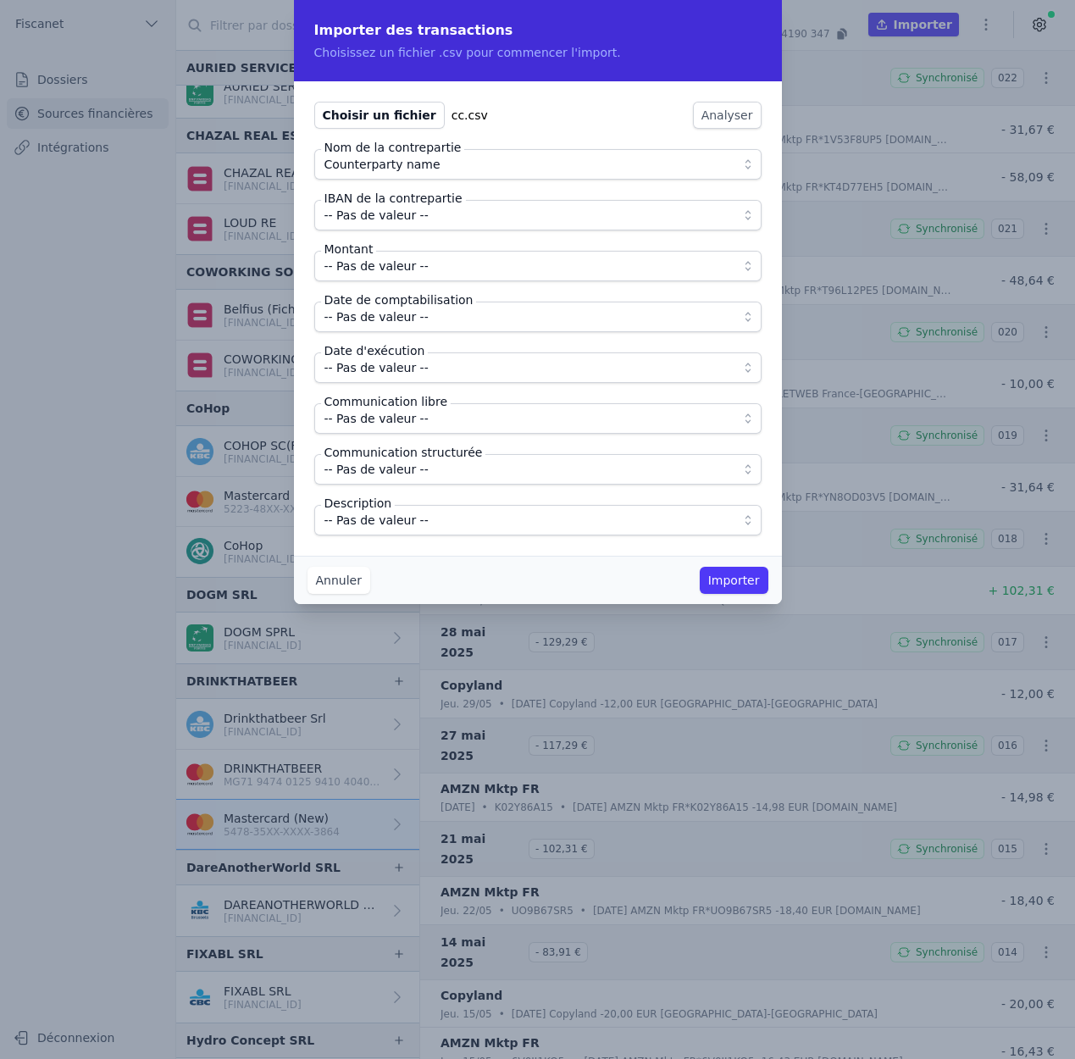
click at [391, 213] on span "-- Pas de valeur --" at bounding box center [376, 215] width 104 height 20
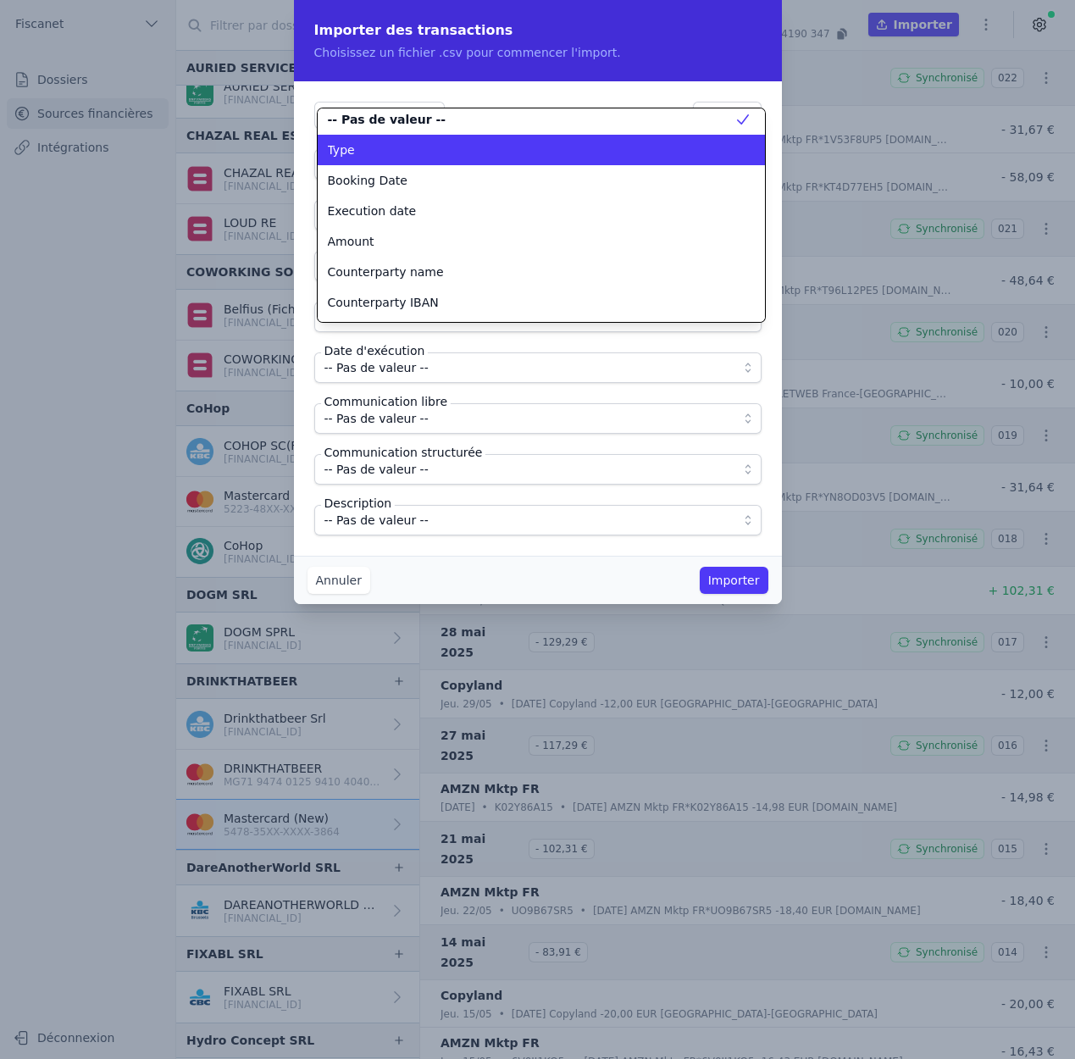
scroll to position [10, 0]
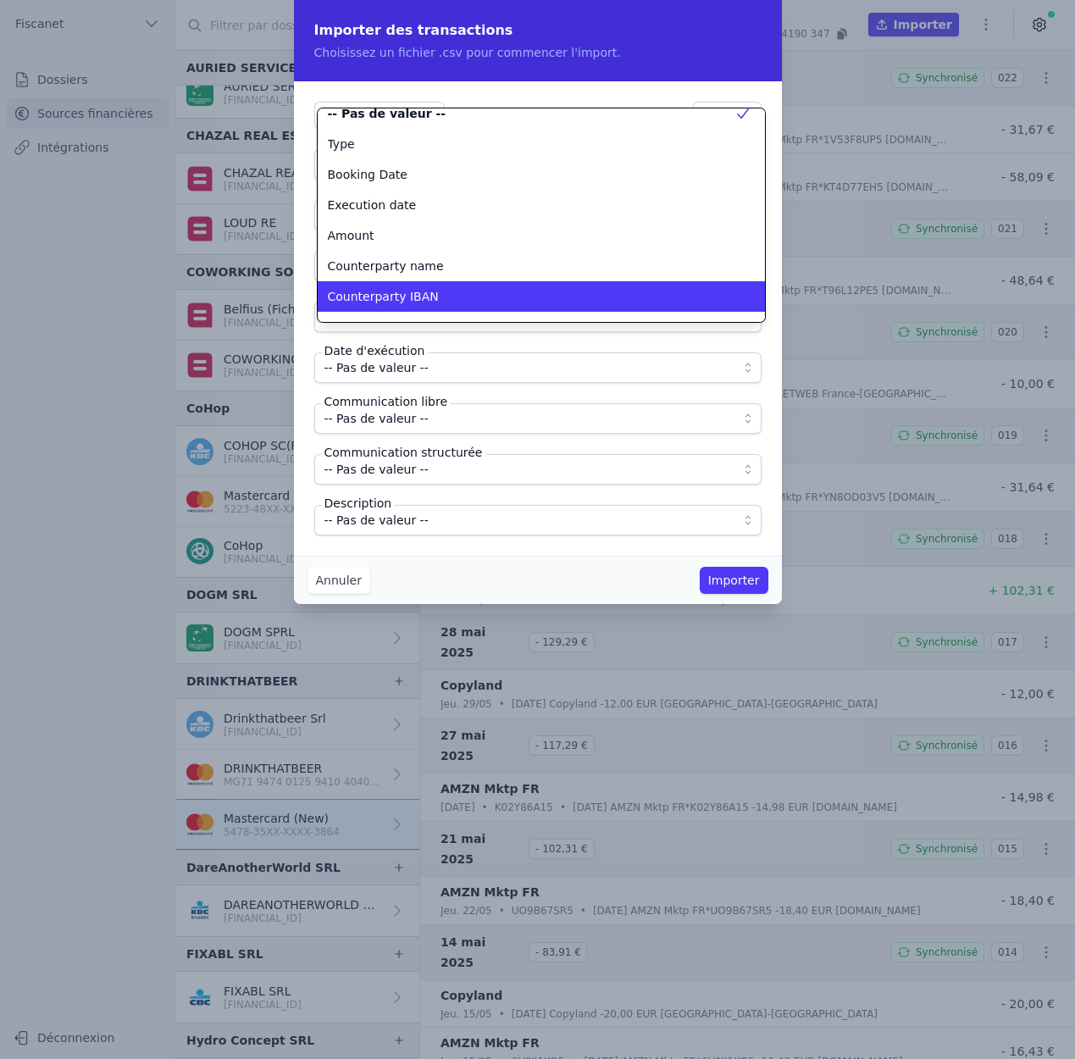
click at [412, 295] on span "Counterparty IBAN" at bounding box center [383, 296] width 111 height 17
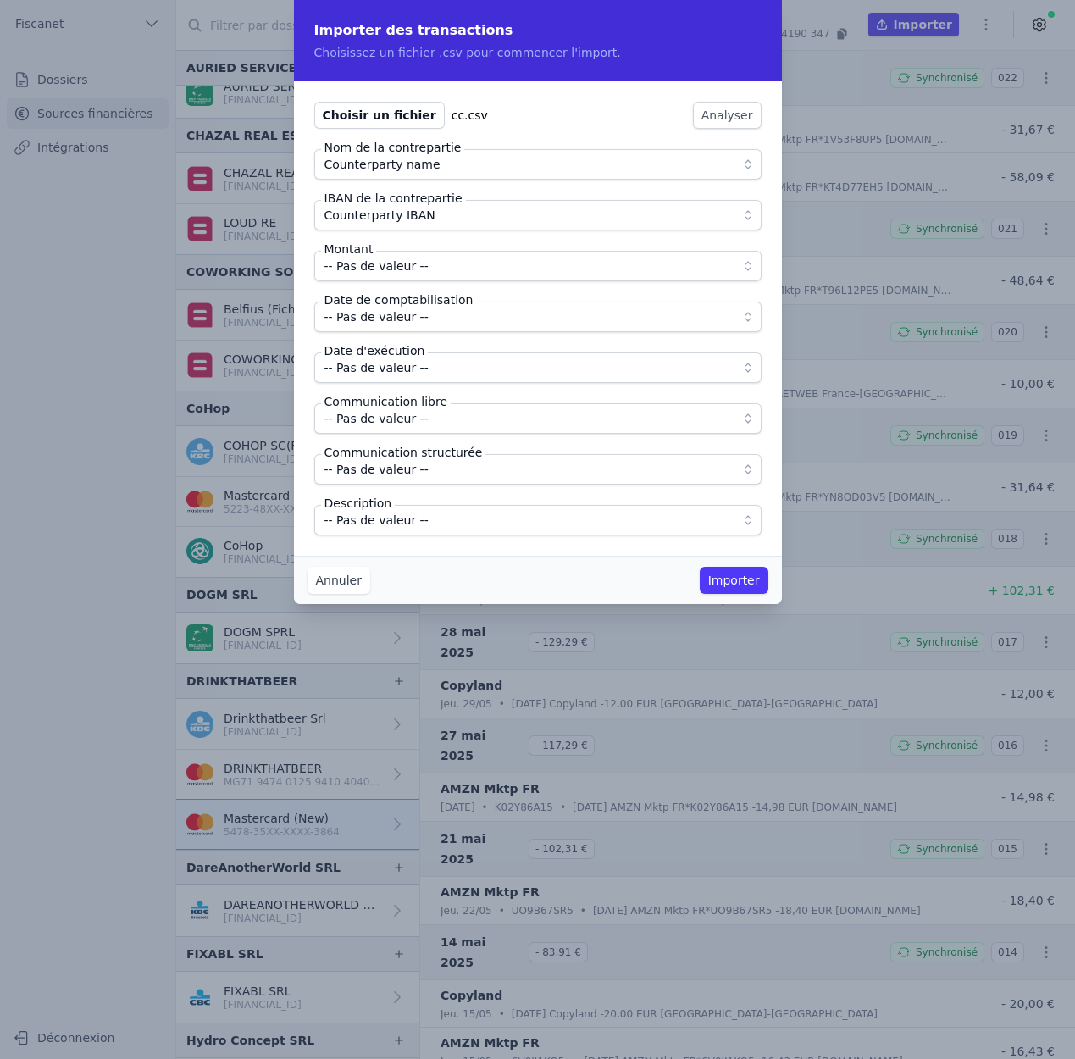
click at [405, 258] on span "-- Pas de valeur --" at bounding box center [376, 266] width 104 height 20
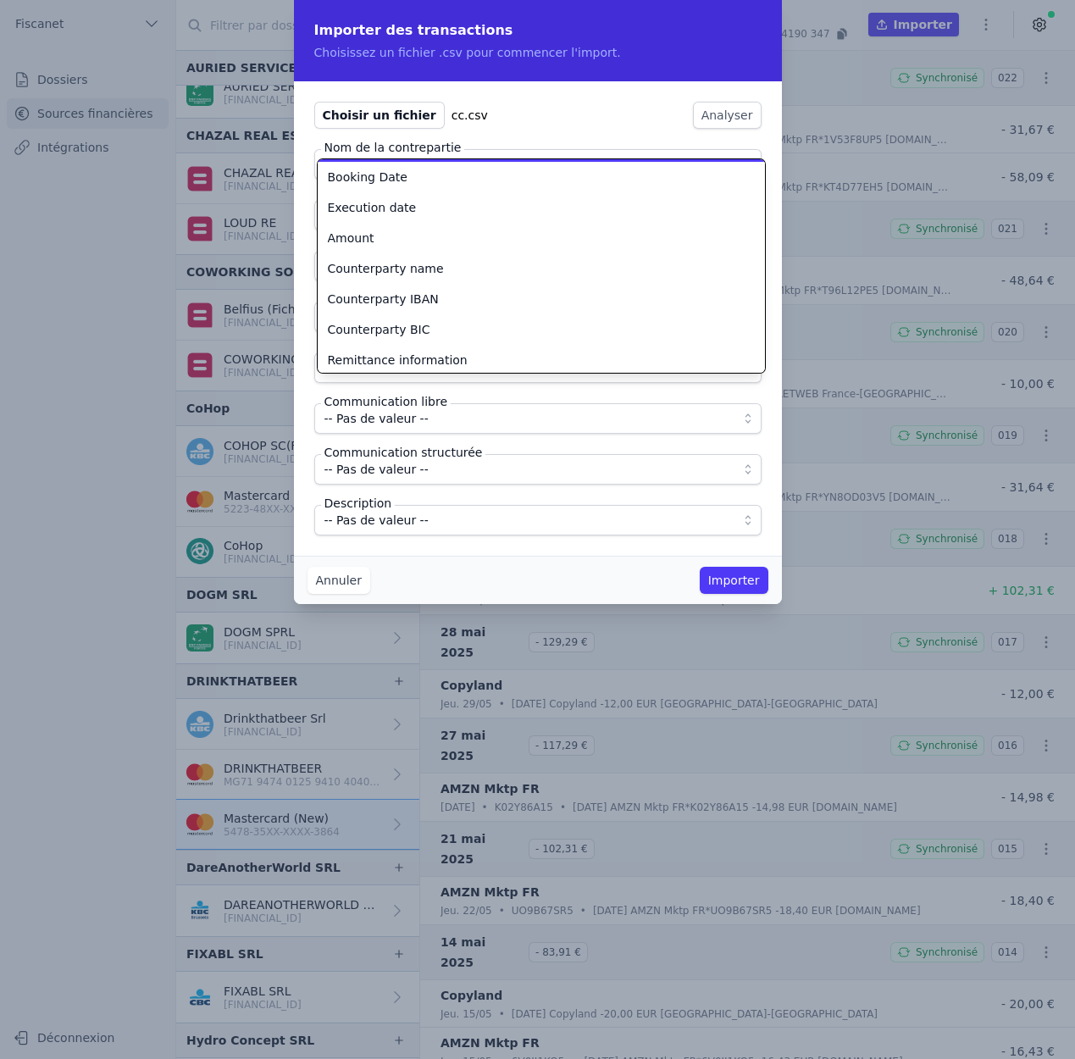
scroll to position [120, 0]
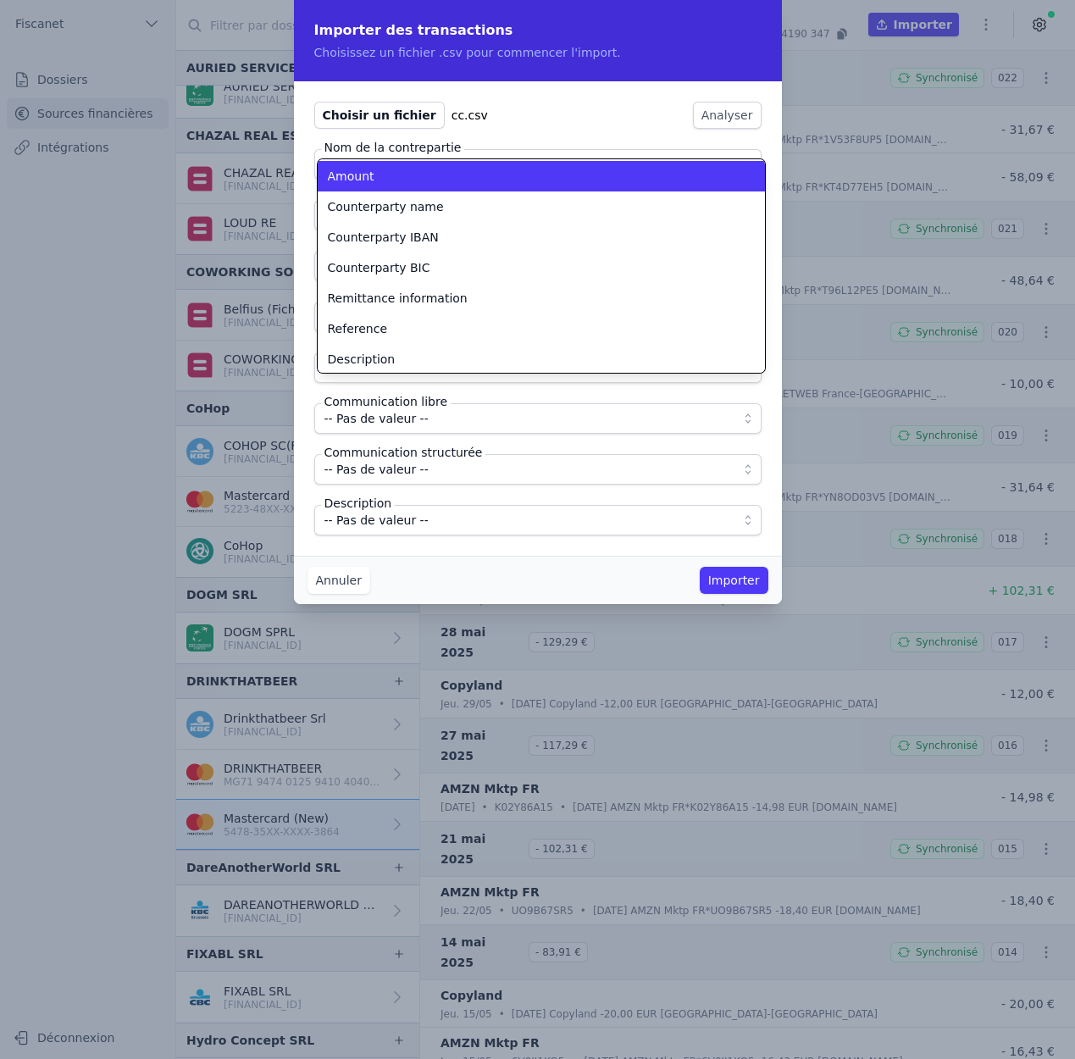
click at [413, 184] on li "Amount" at bounding box center [541, 176] width 447 height 30
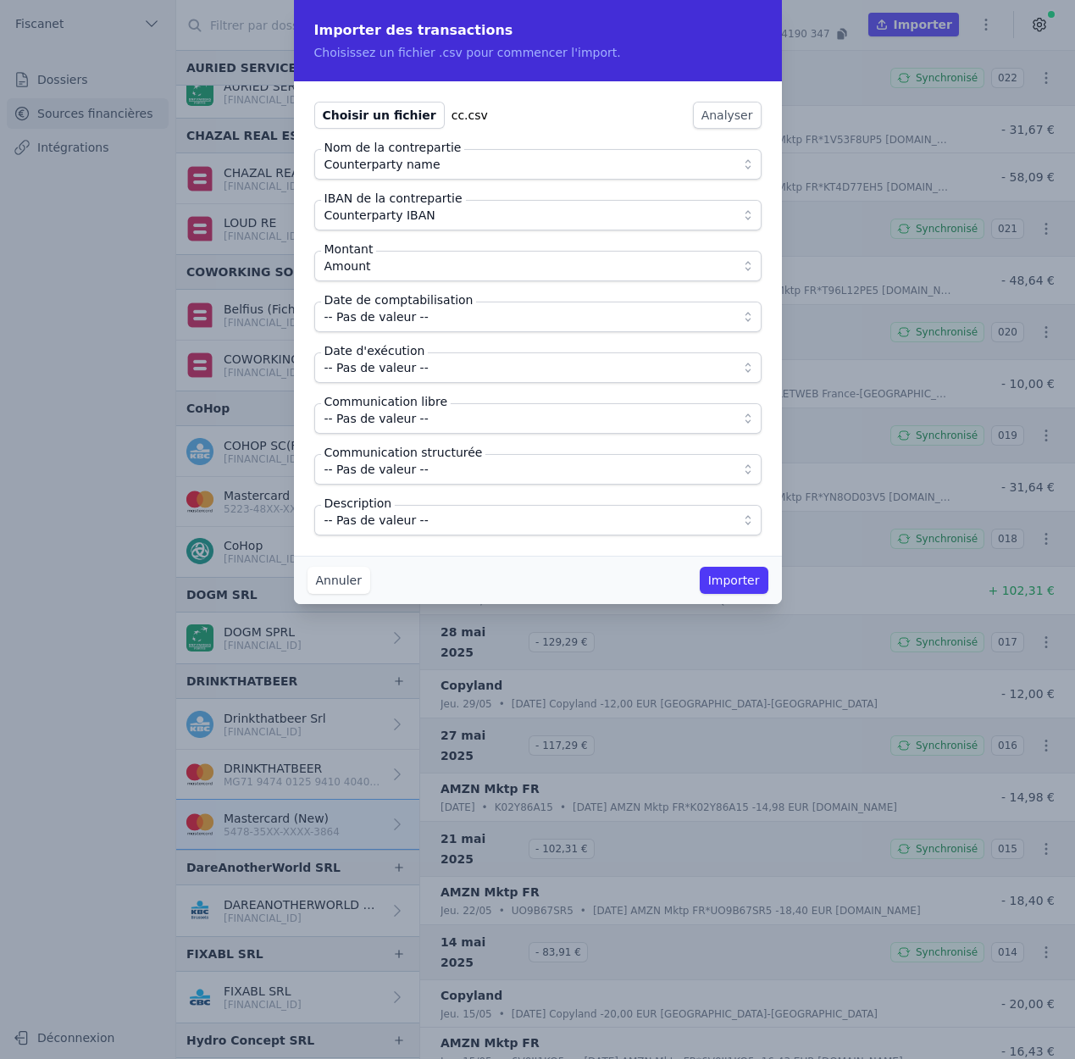
click at [400, 354] on label "Date d'exécution" at bounding box center [375, 350] width 108 height 17
click at [399, 318] on span "-- Pas de valeur --" at bounding box center [376, 317] width 104 height 20
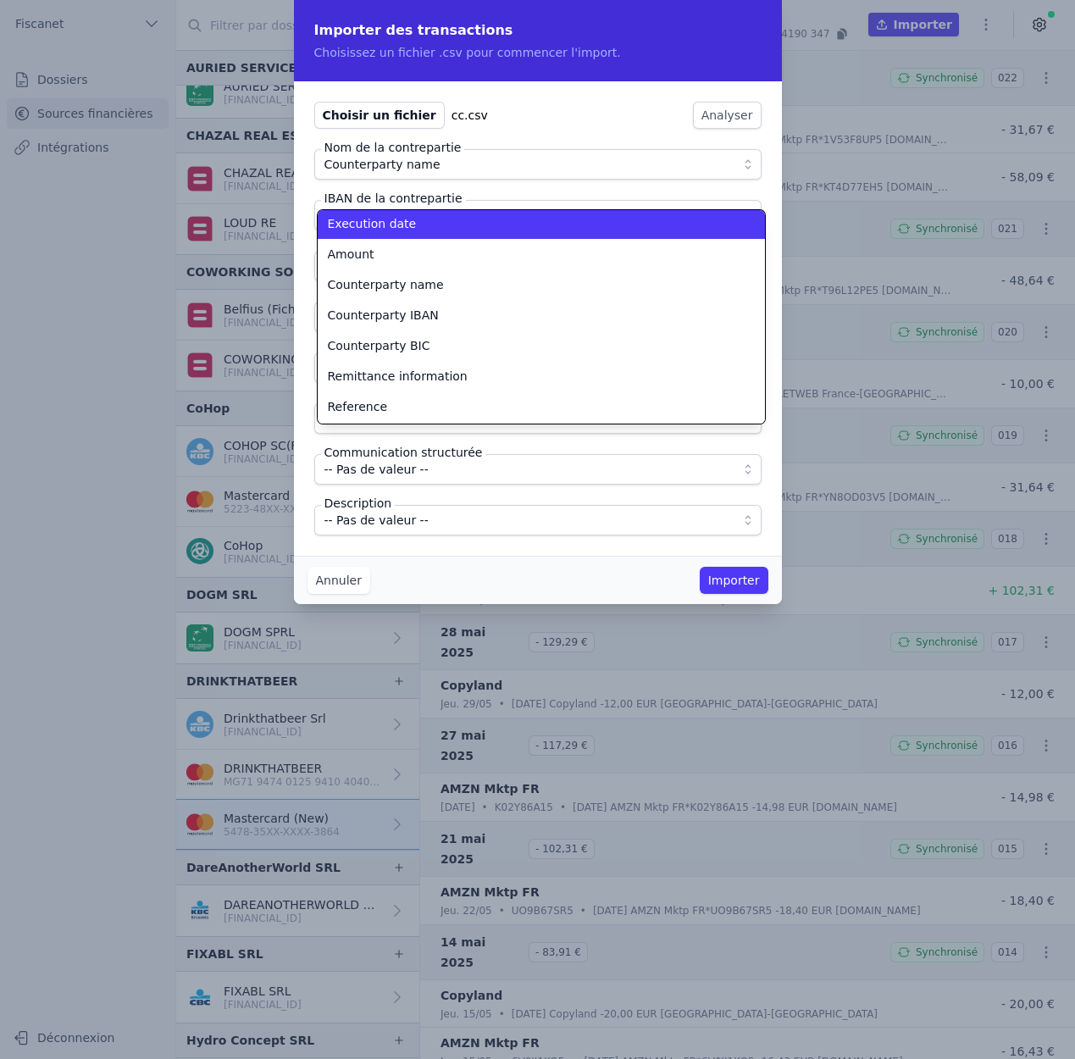
scroll to position [11, 0]
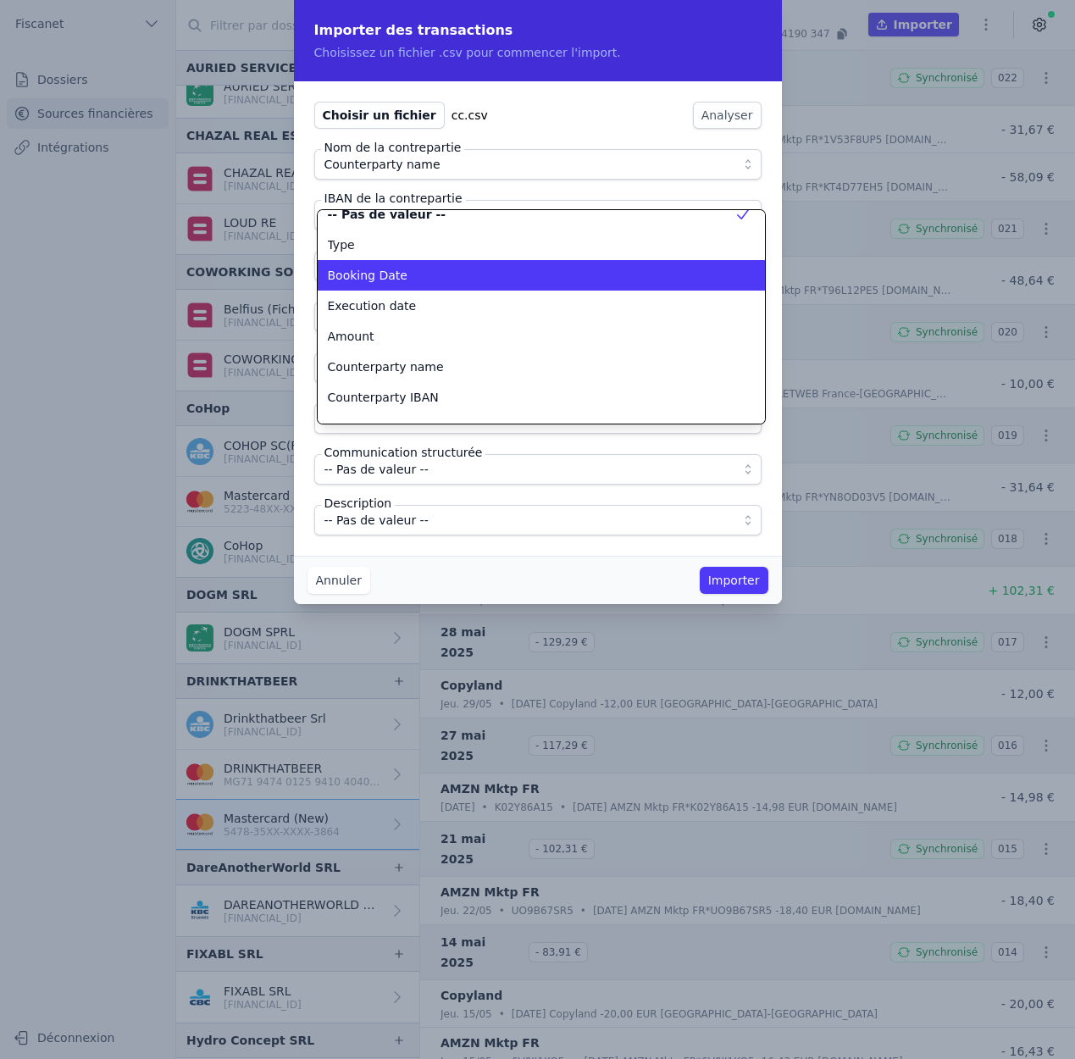
click at [399, 268] on span "Booking Date" at bounding box center [368, 275] width 80 height 17
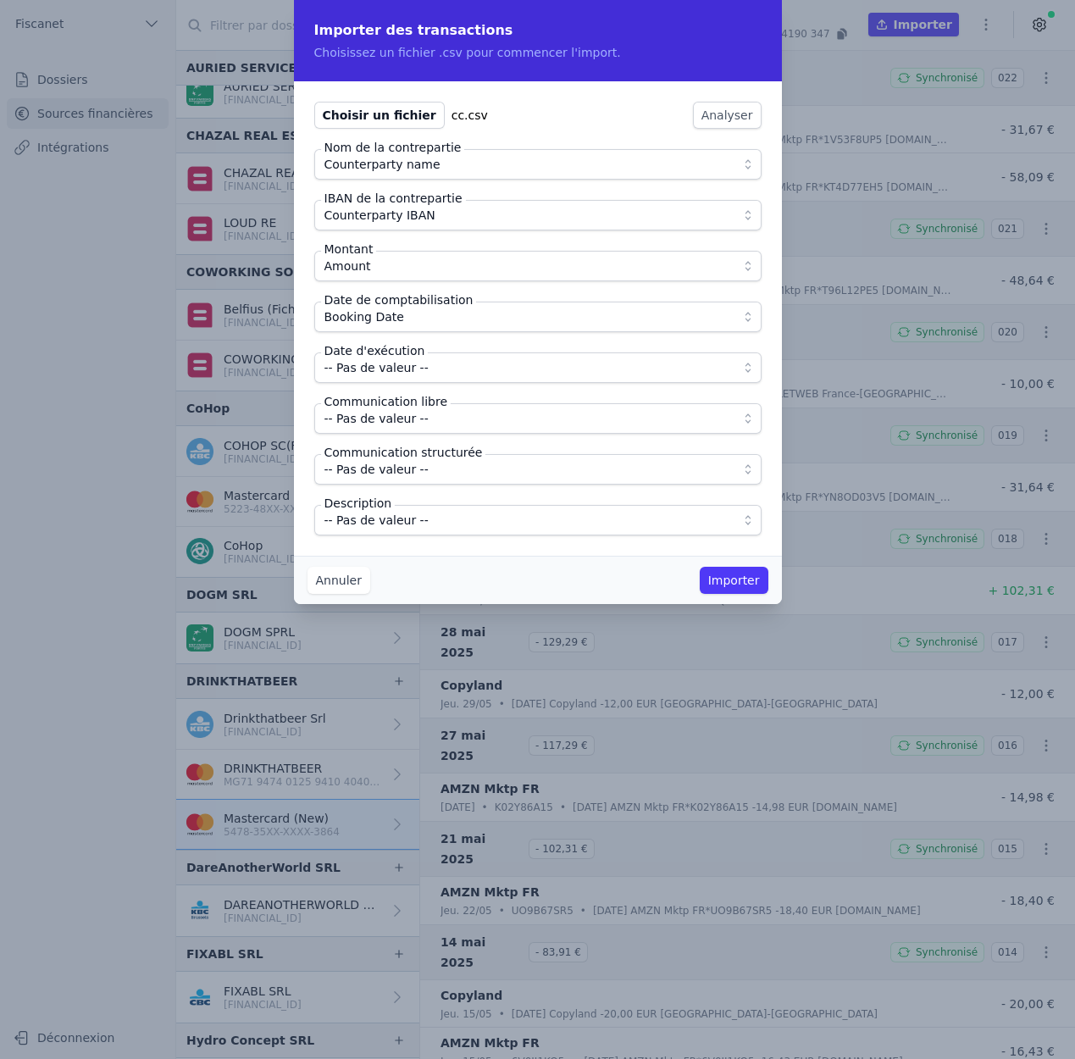
click at [392, 368] on span "-- Pas de valeur --" at bounding box center [376, 367] width 104 height 20
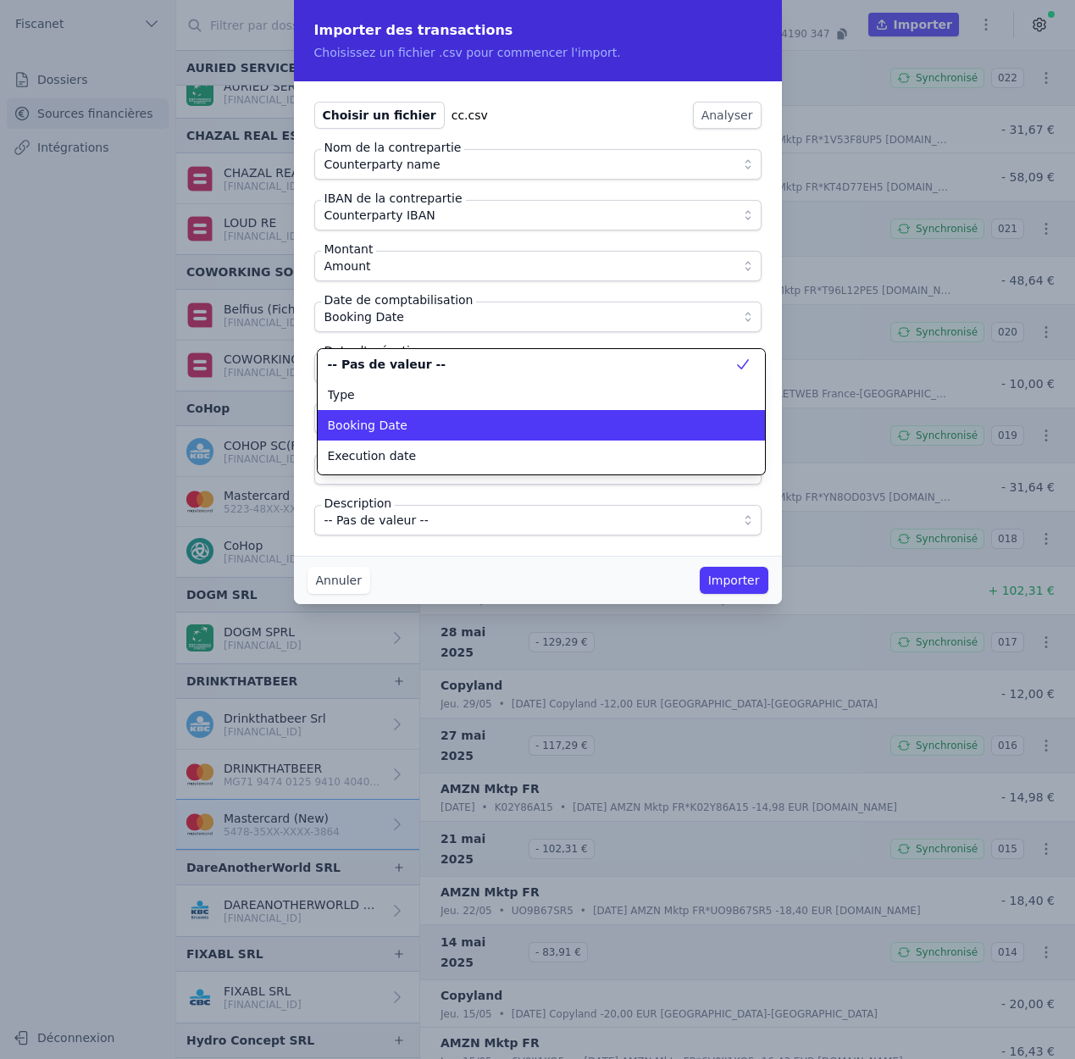
scroll to position [0, 0]
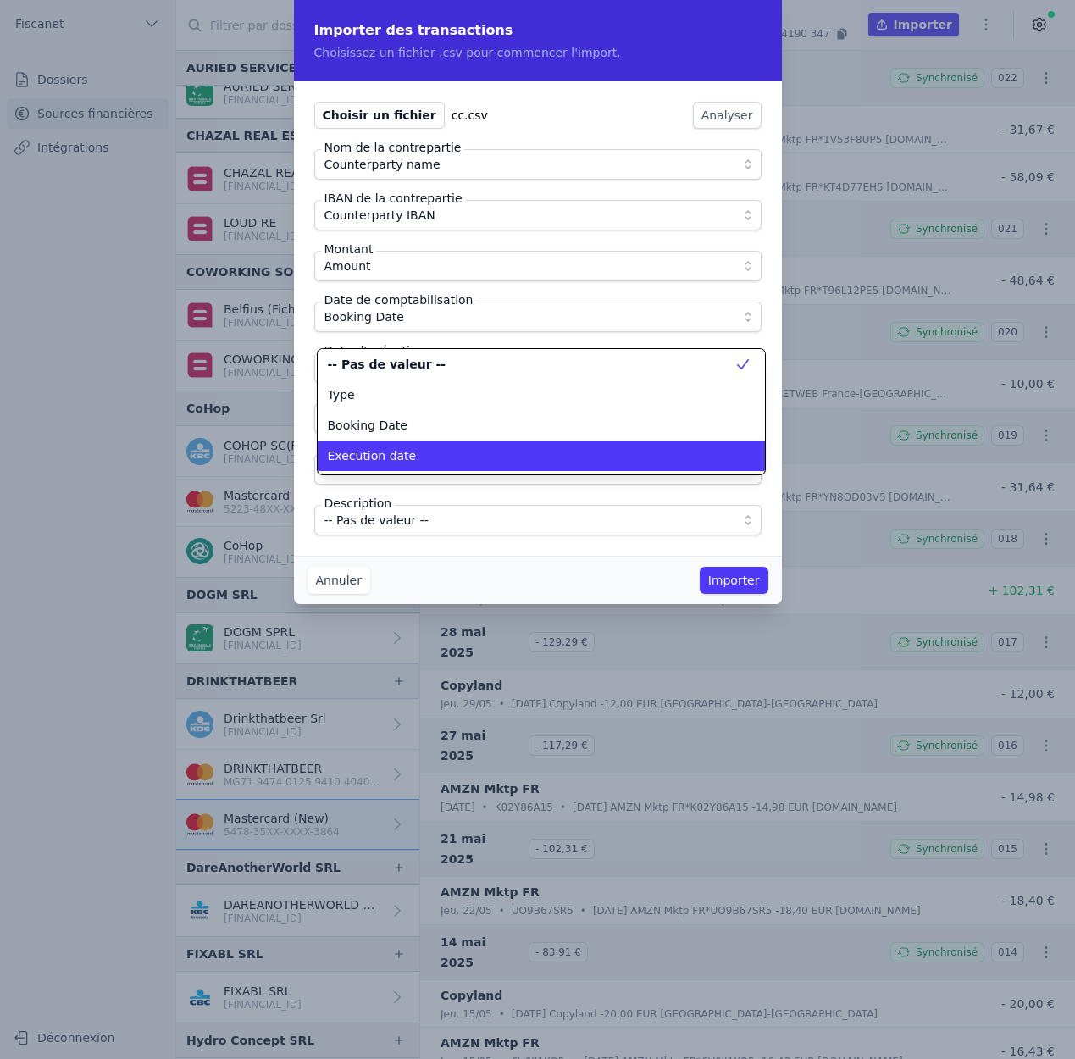
click at [397, 454] on span "Execution date" at bounding box center [372, 455] width 89 height 17
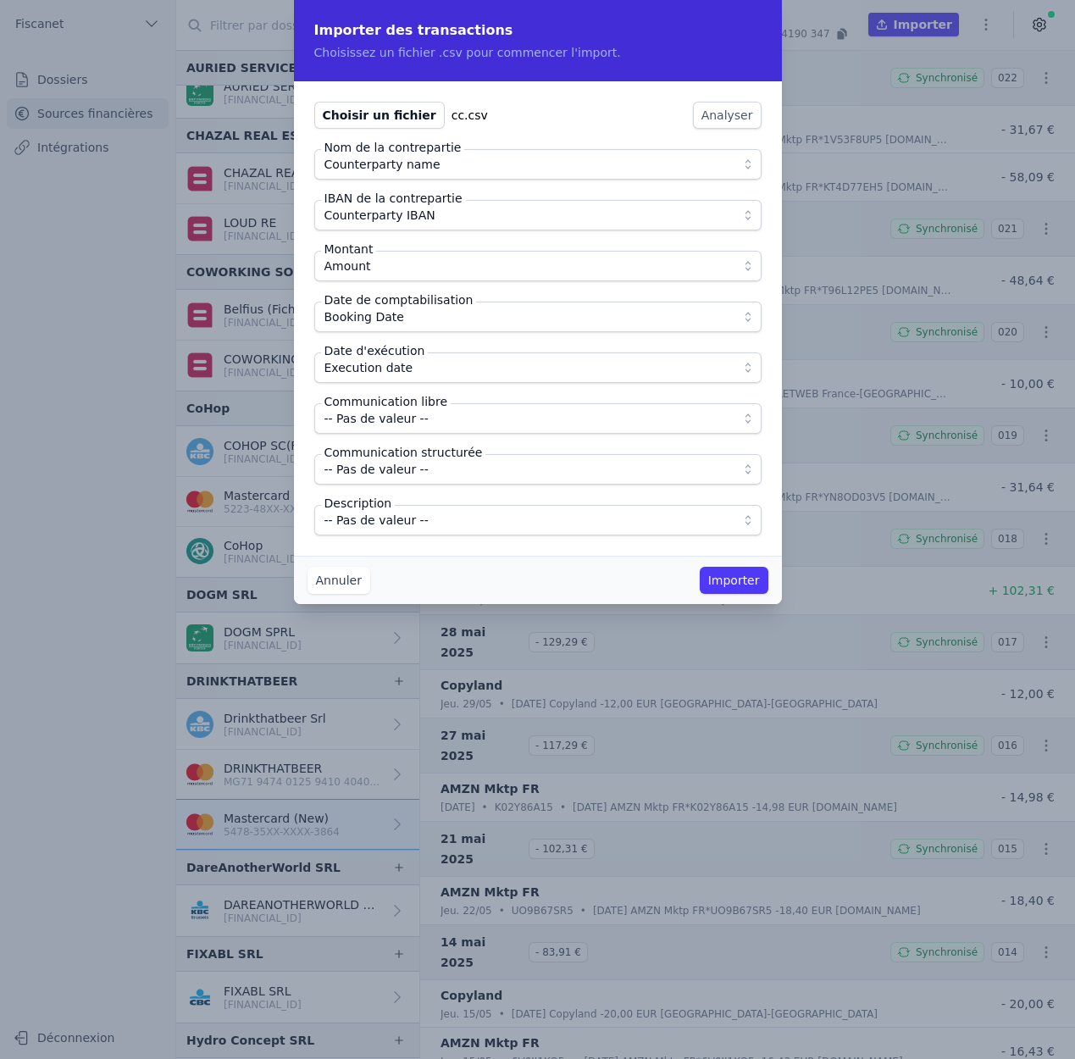
click at [415, 415] on span "-- Pas de valeur --" at bounding box center [376, 418] width 104 height 20
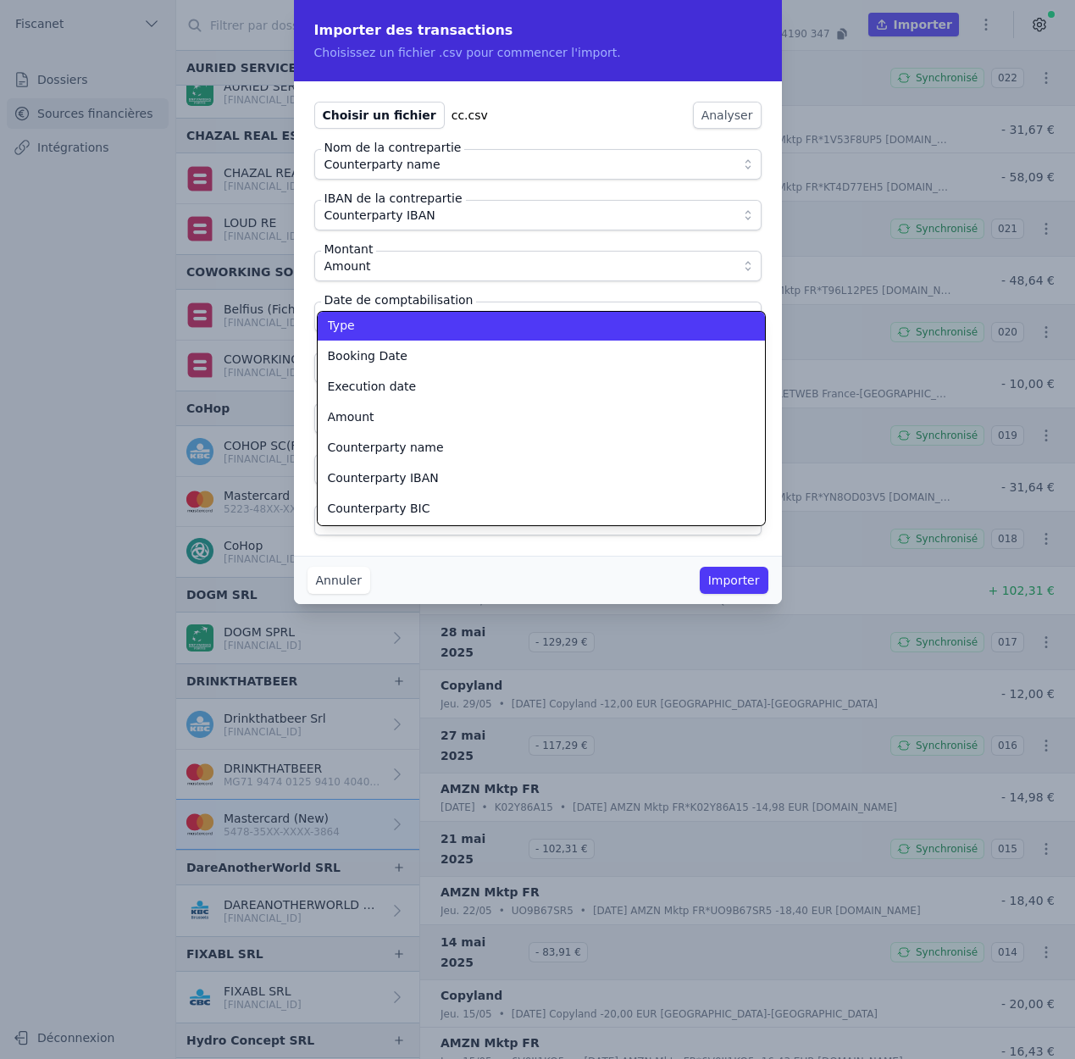
scroll to position [61, 0]
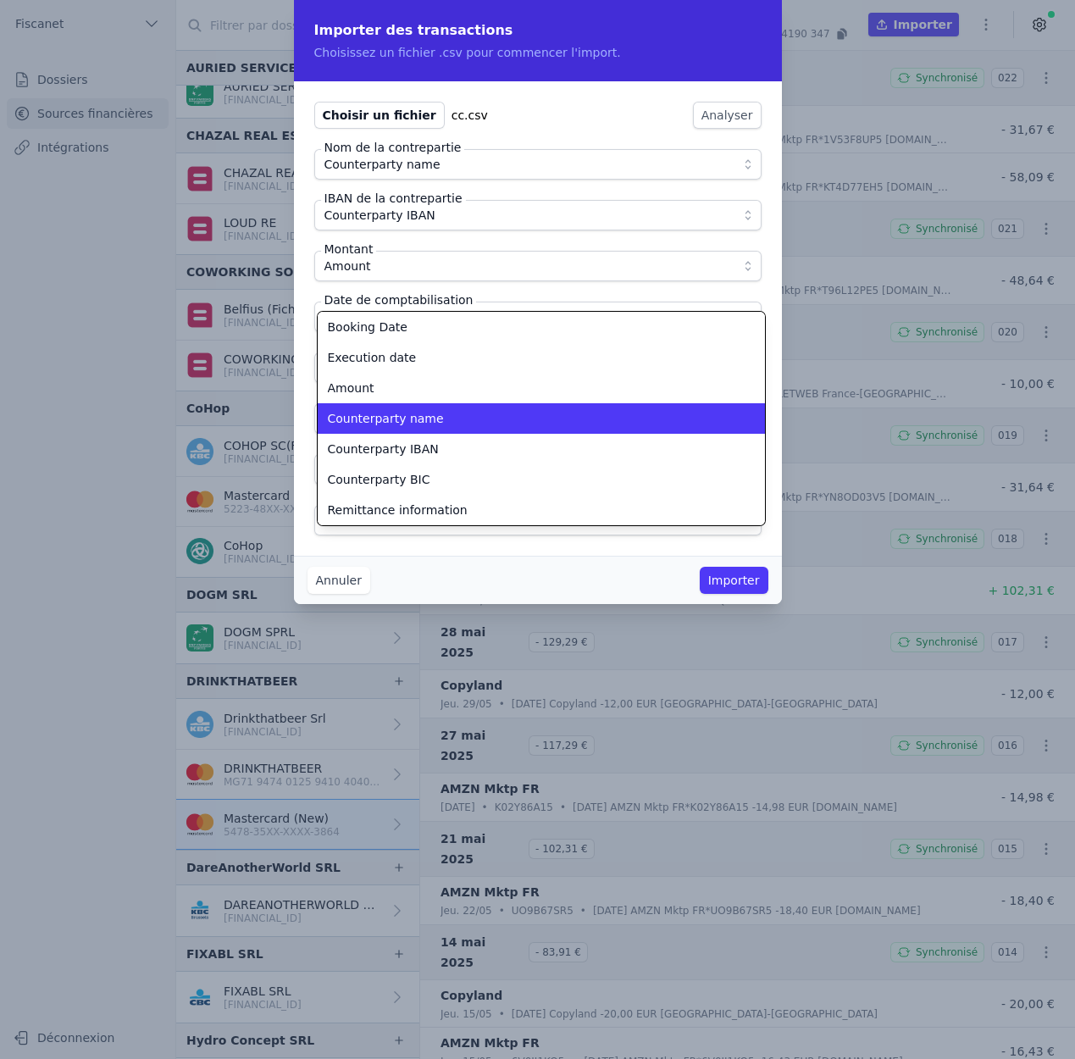
click at [428, 423] on span "Counterparty name" at bounding box center [386, 418] width 116 height 17
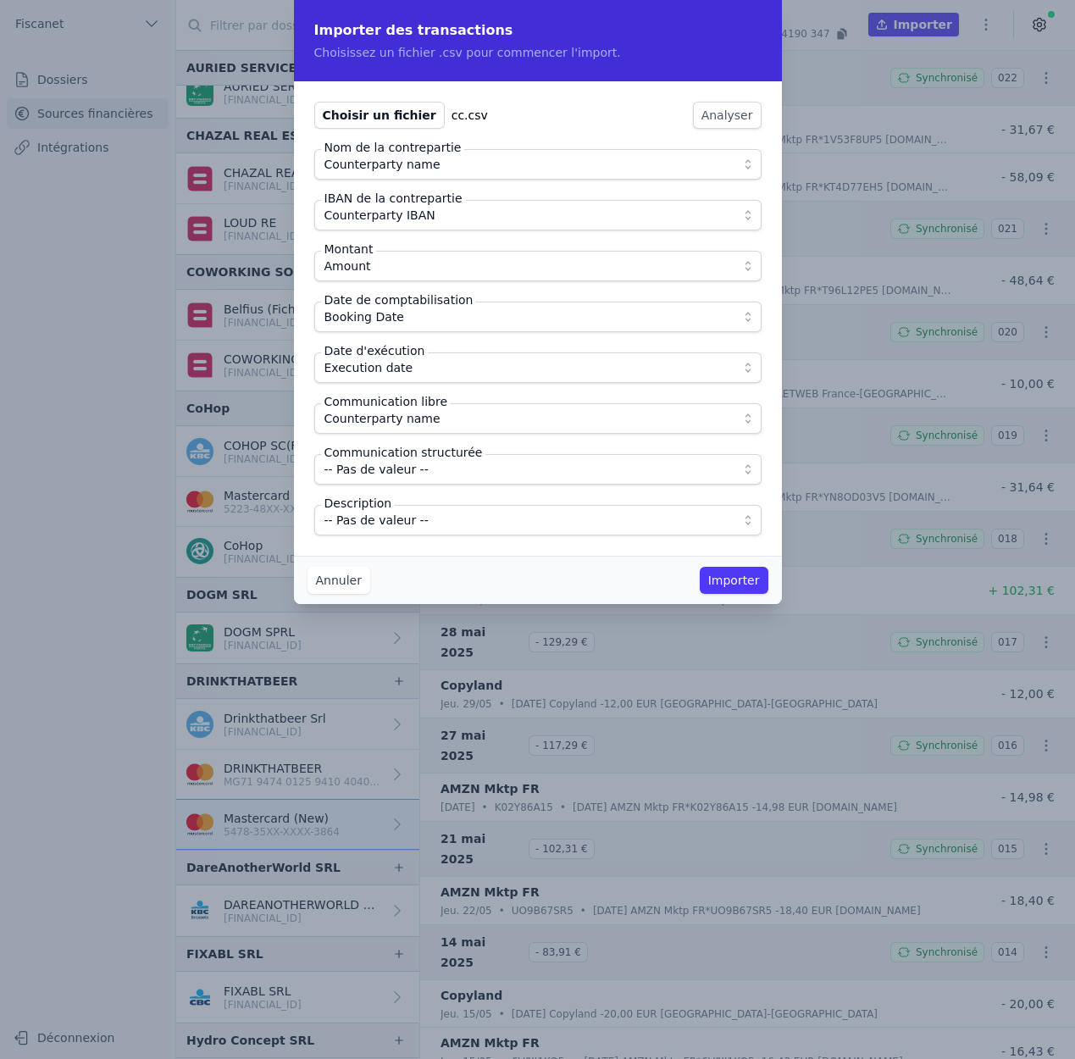
click at [411, 515] on span "-- Pas de valeur --" at bounding box center [376, 520] width 104 height 20
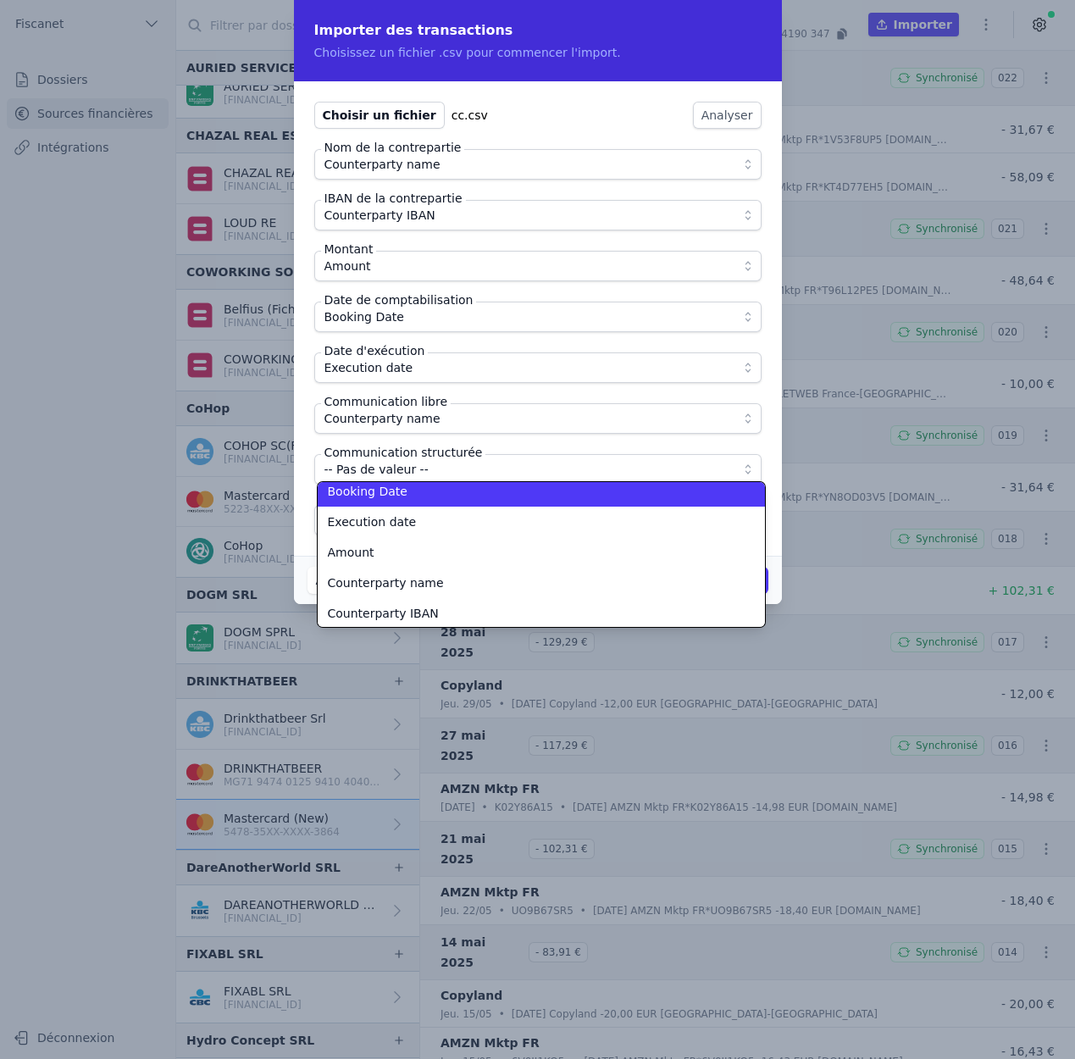
scroll to position [251, 0]
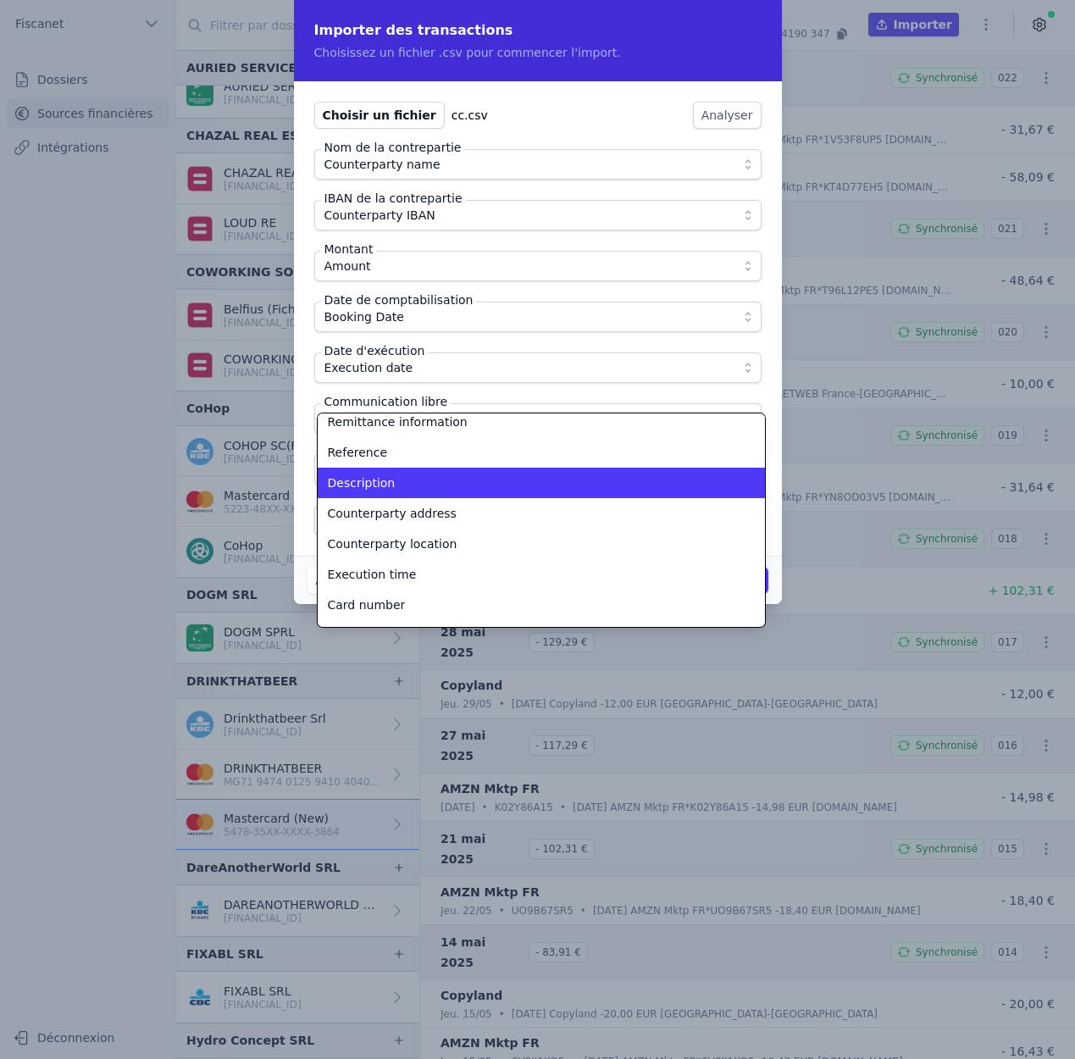
click at [420, 476] on div "Description" at bounding box center [531, 482] width 406 height 17
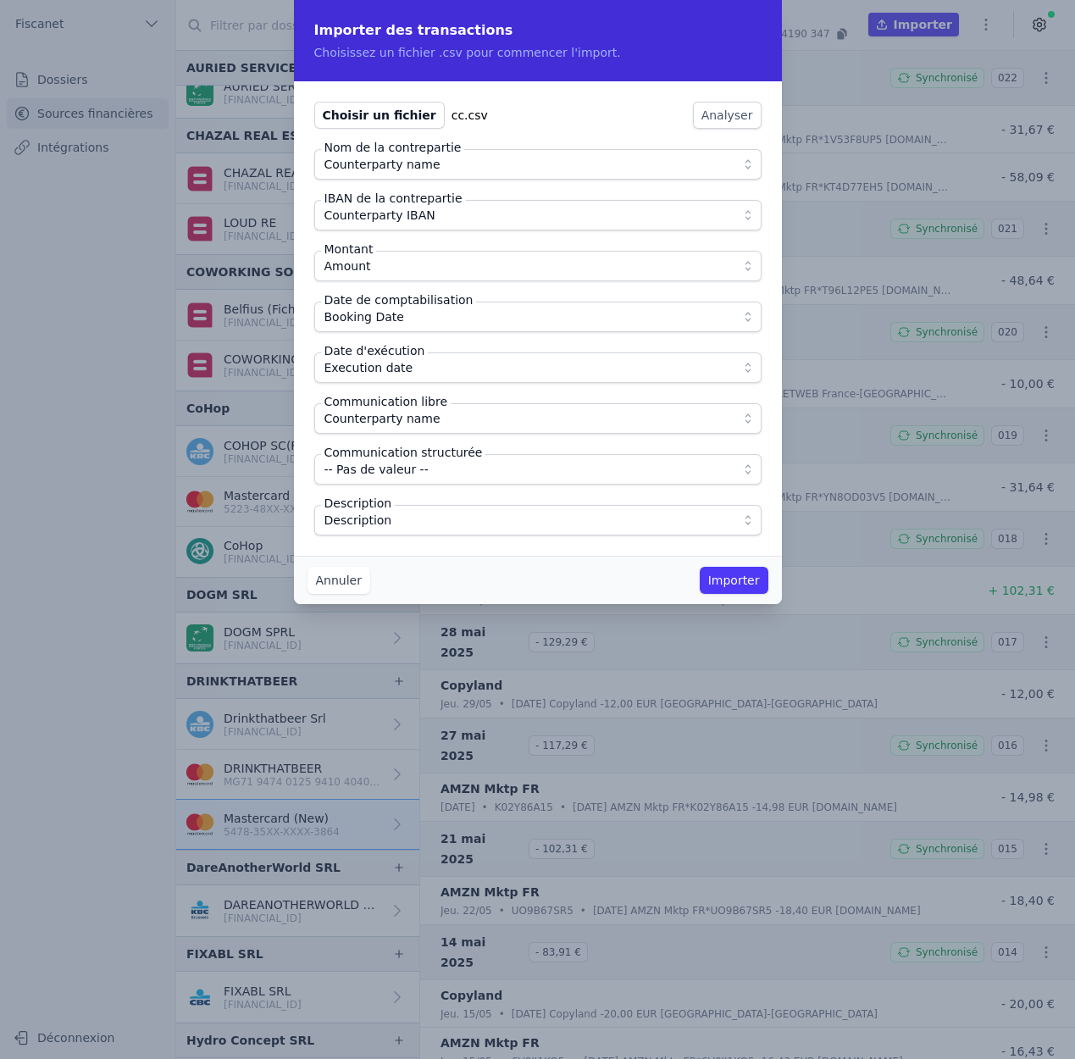
click at [732, 580] on button "Importer" at bounding box center [733, 580] width 69 height 27
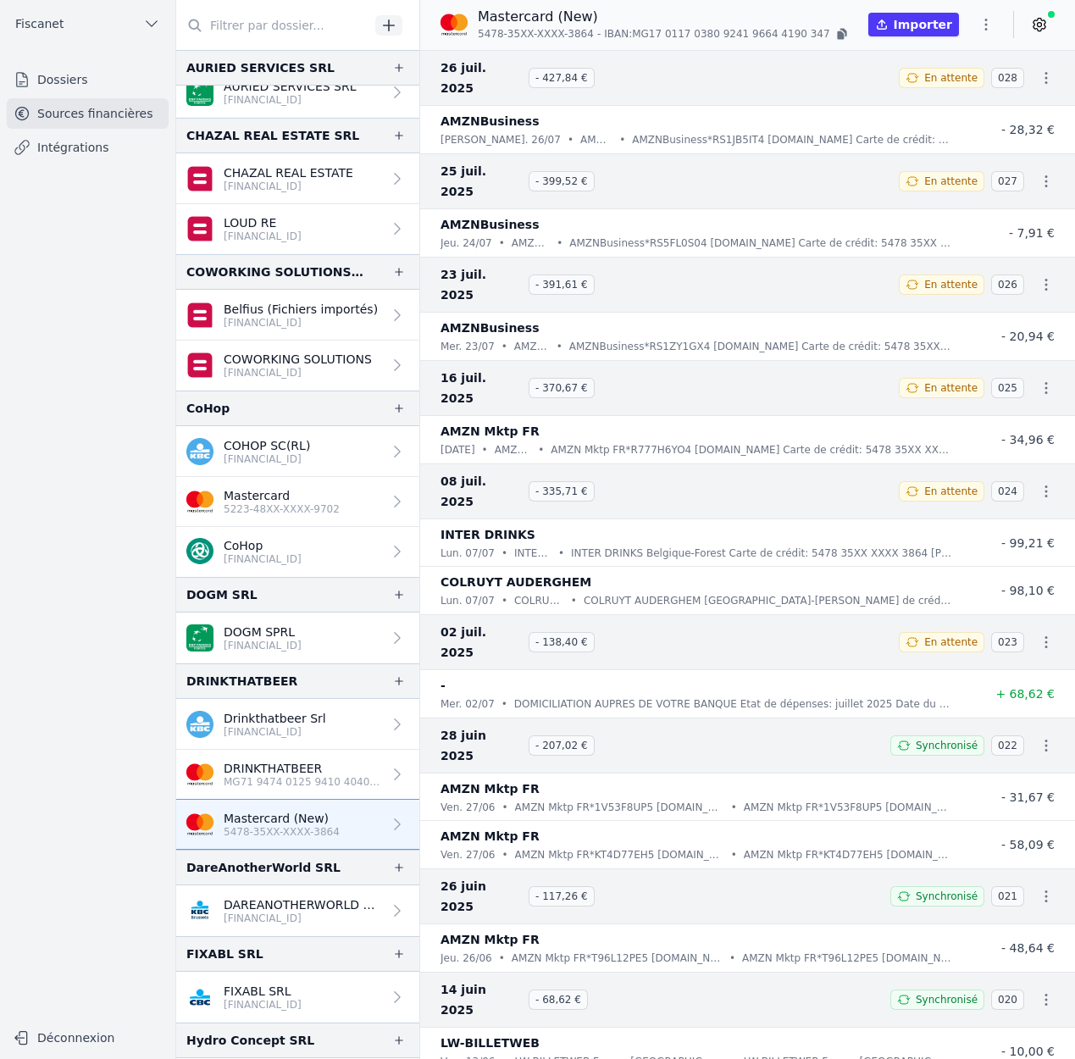
click at [1033, 20] on icon at bounding box center [1039, 24] width 17 height 17
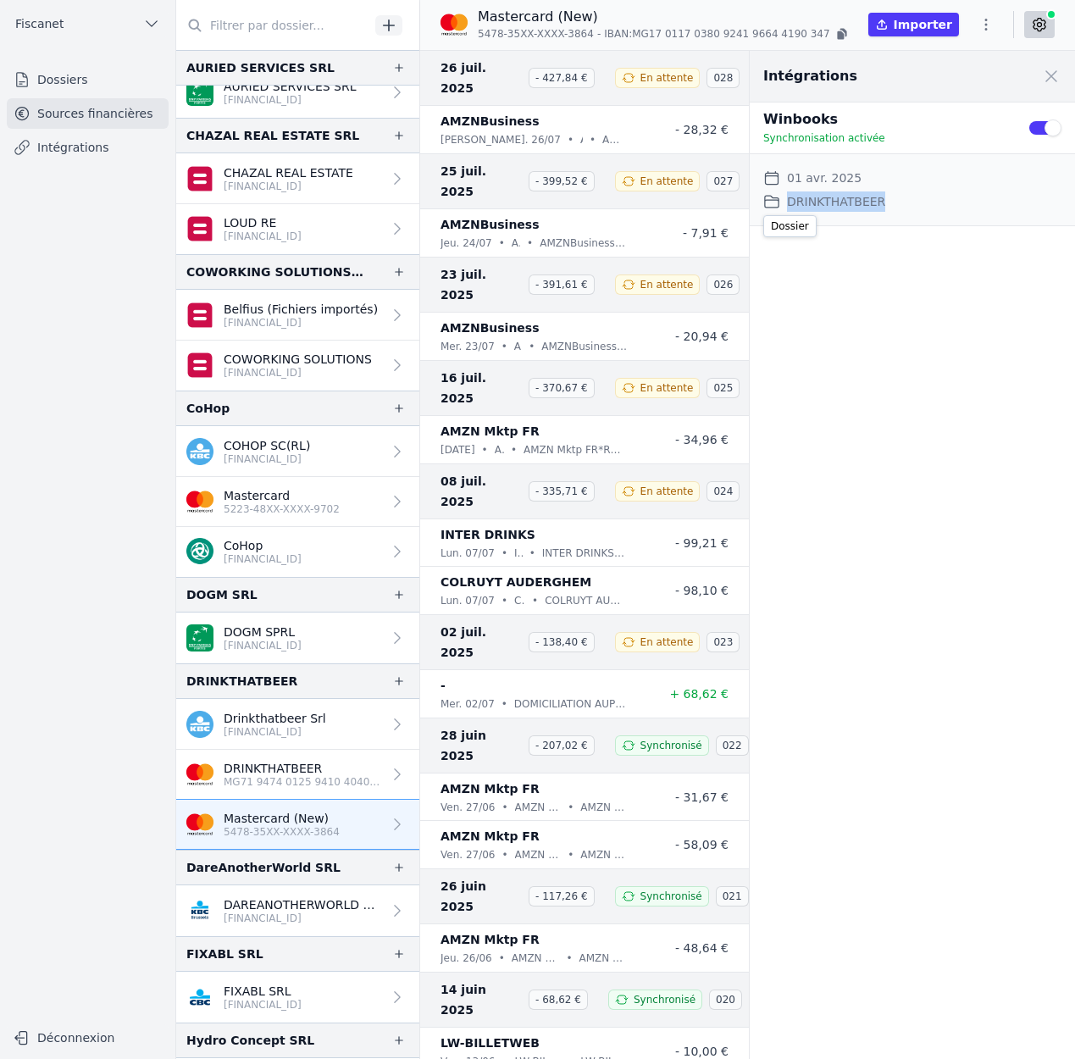
drag, startPoint x: 787, startPoint y: 200, endPoint x: 885, endPoint y: 205, distance: 98.4
click at [885, 205] on div "Dossier DRINKTHATBEER" at bounding box center [912, 201] width 298 height 20
click at [285, 487] on p "Mastercard" at bounding box center [282, 495] width 116 height 17
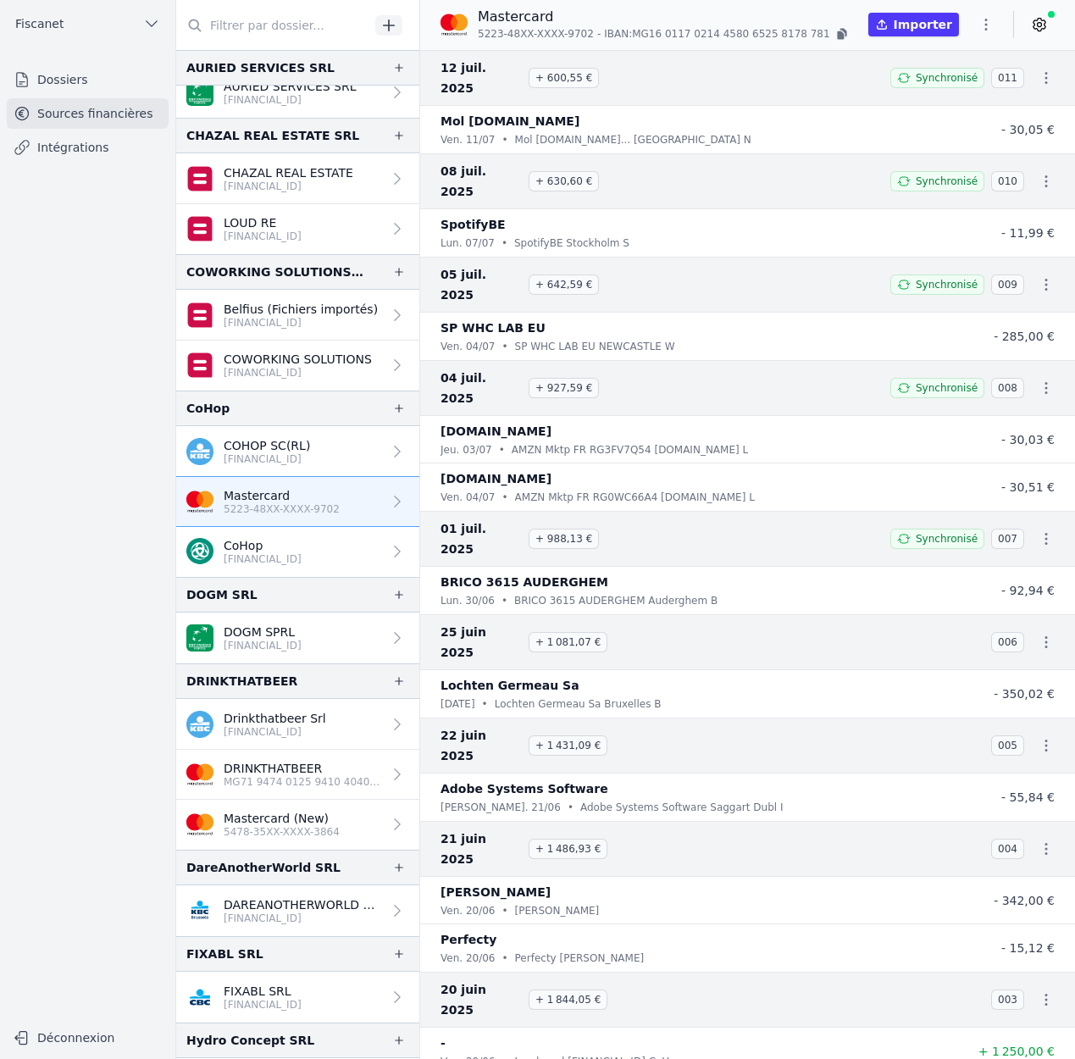
click at [1002, 1017] on link "Download CODA" at bounding box center [995, 1023] width 124 height 30
